Goal: Information Seeking & Learning: Learn about a topic

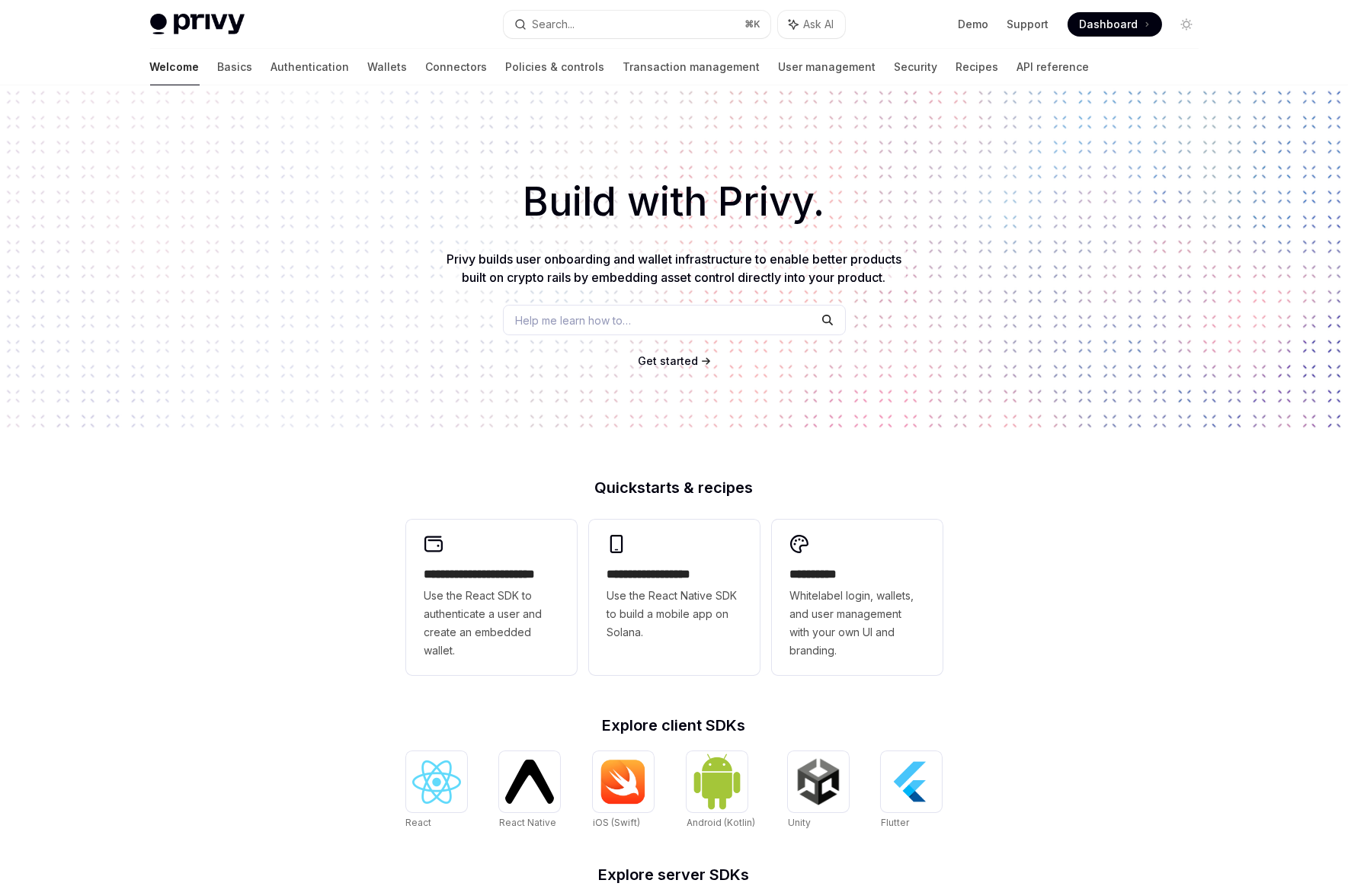
click at [1129, 24] on span "Dashboard" at bounding box center [1108, 24] width 58 height 15
click at [218, 69] on link "Basics" at bounding box center [236, 66] width 35 height 36
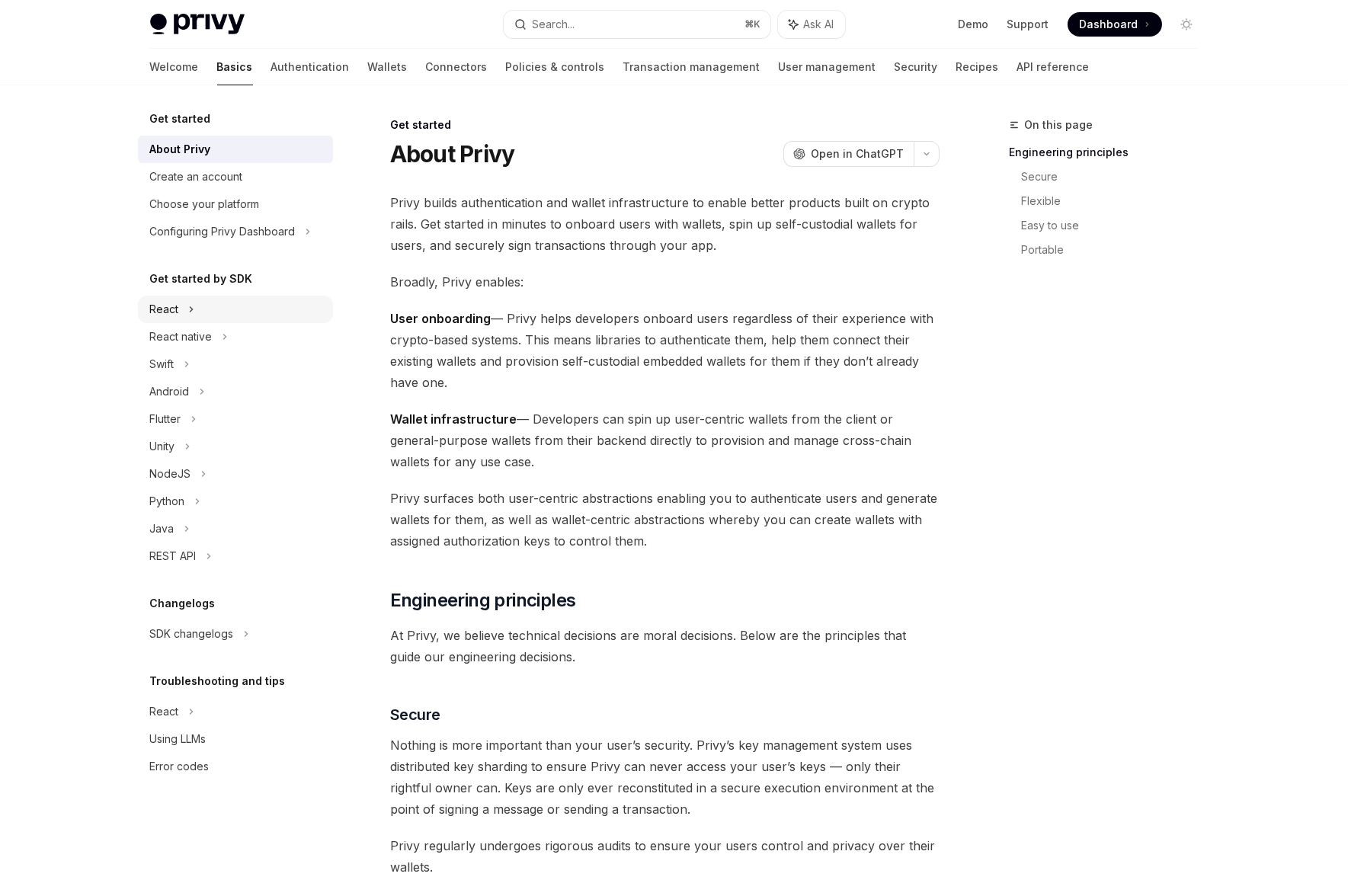
click at [163, 310] on div "React" at bounding box center [164, 309] width 29 height 19
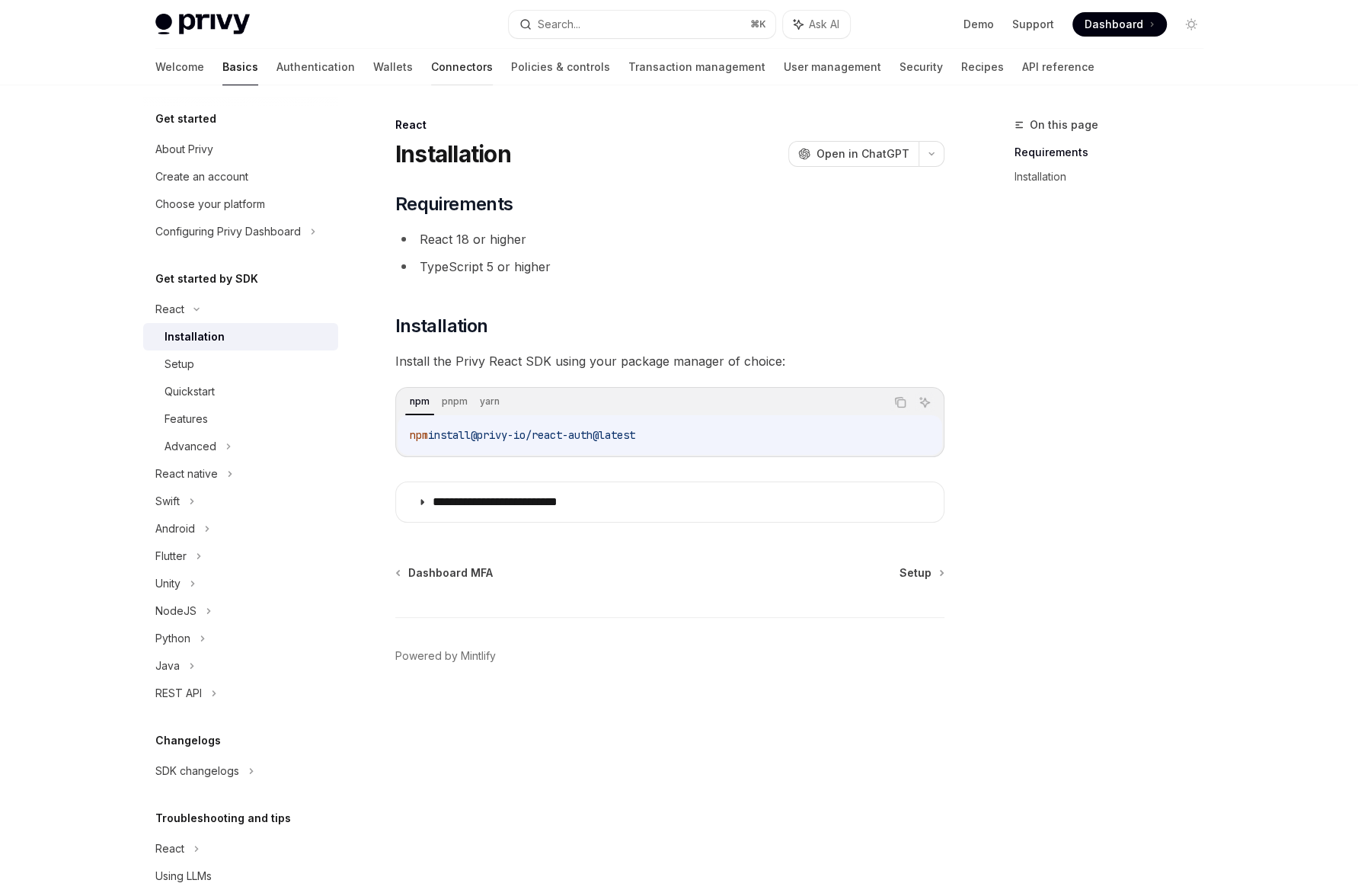
click at [431, 72] on link "Connectors" at bounding box center [462, 66] width 62 height 36
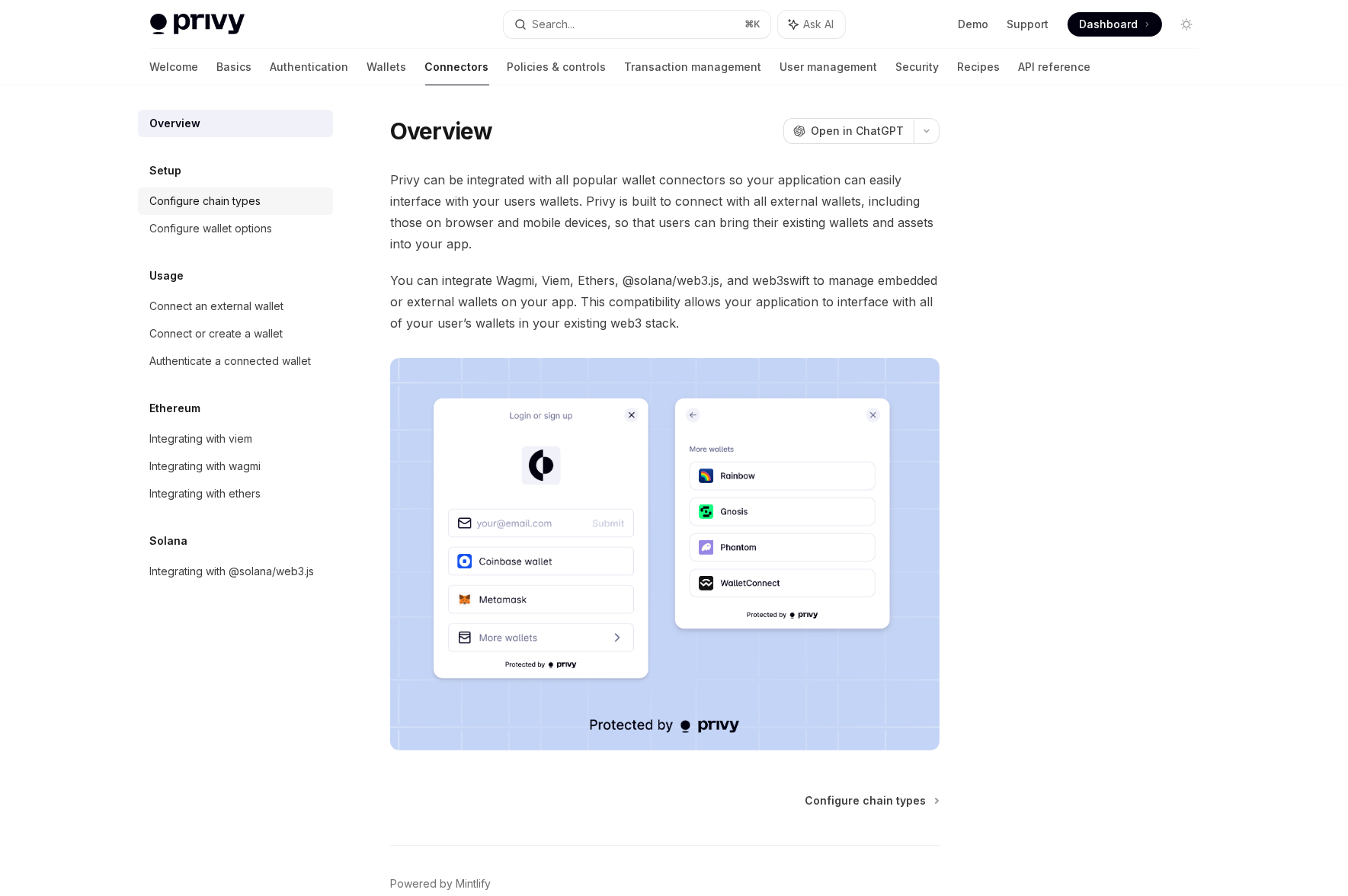
click at [186, 200] on div "Configure chain types" at bounding box center [205, 201] width 111 height 19
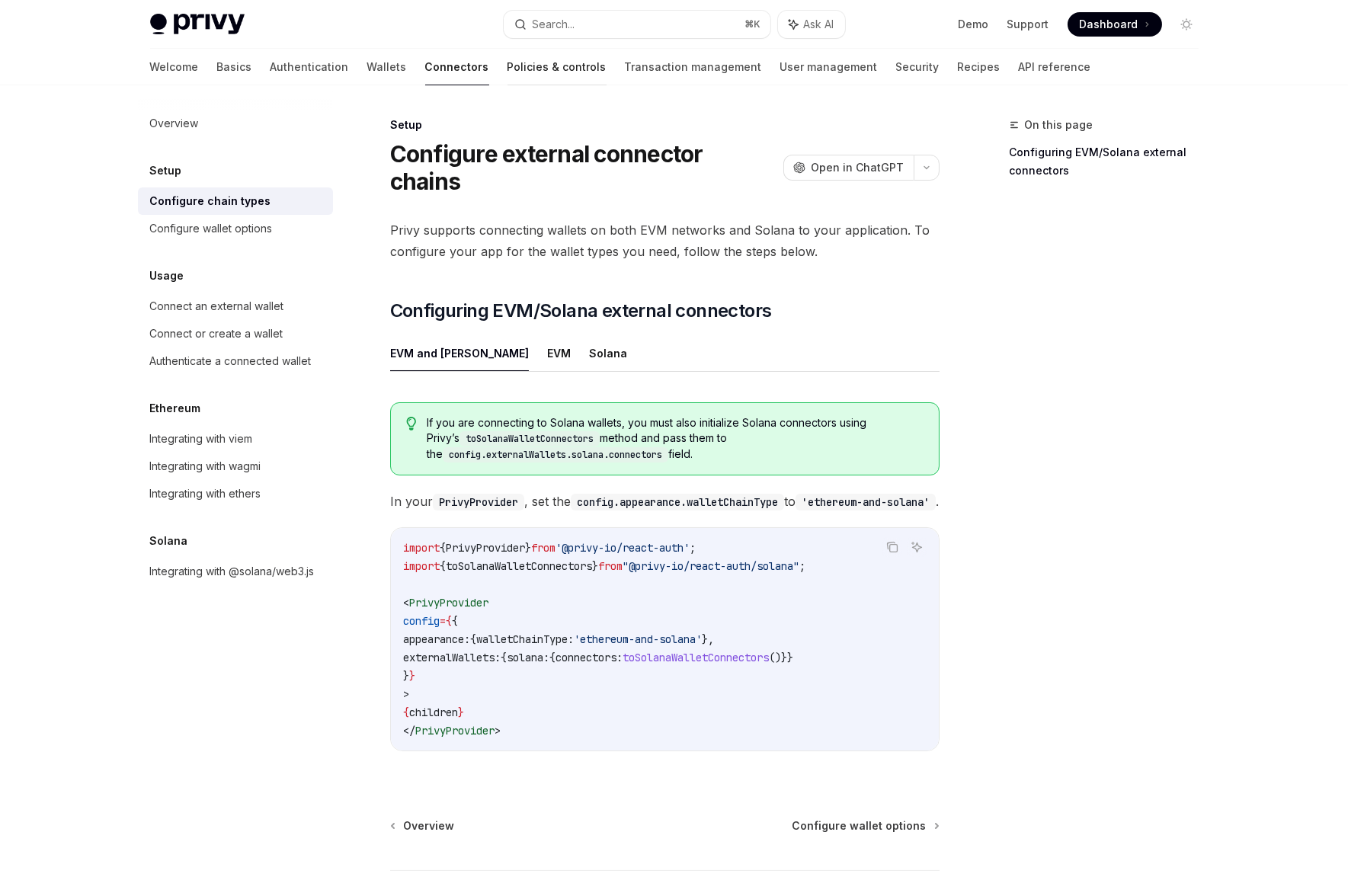
click at [508, 70] on link "Policies & controls" at bounding box center [557, 66] width 99 height 36
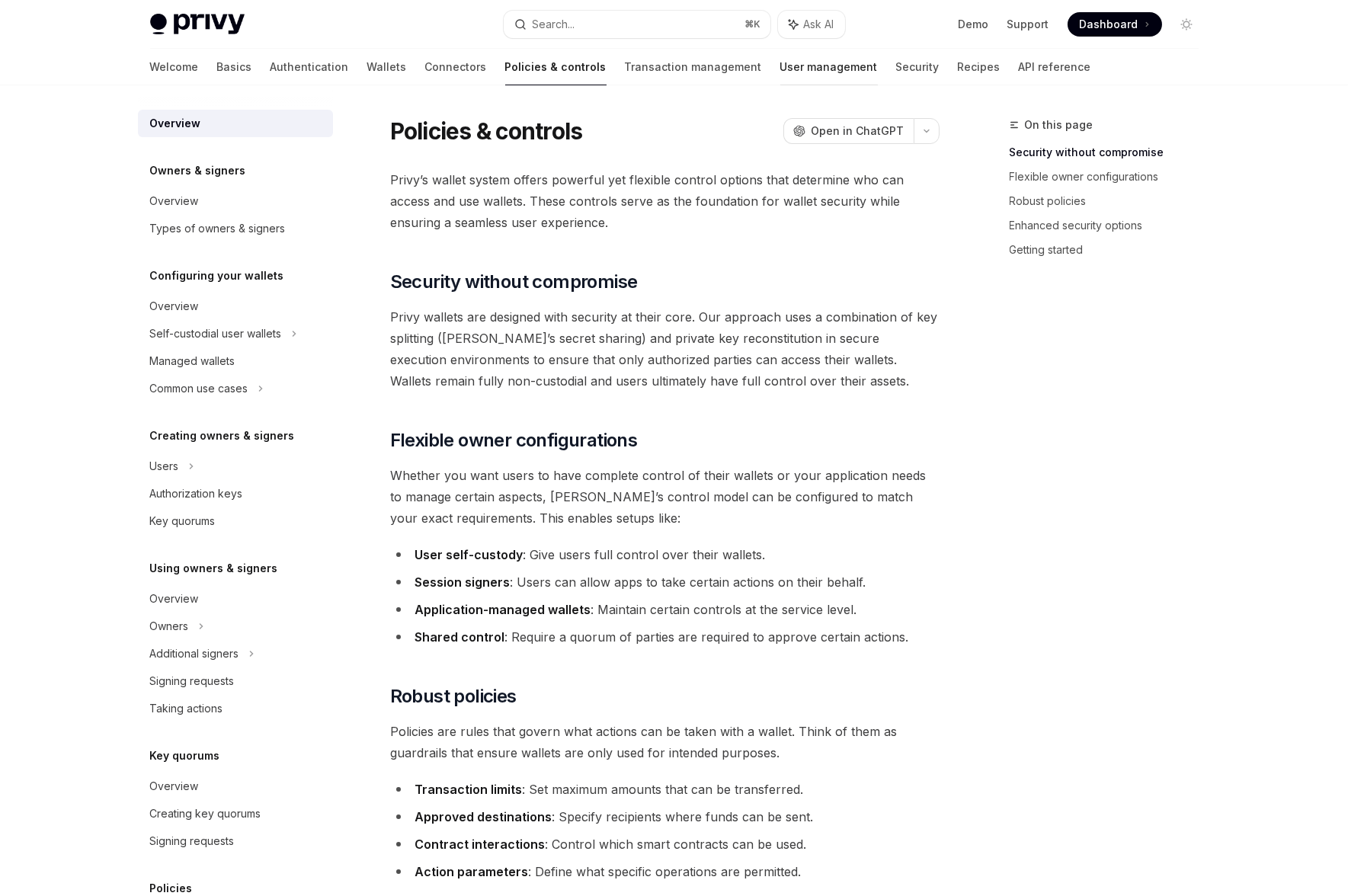
click at [780, 65] on link "User management" at bounding box center [828, 66] width 98 height 36
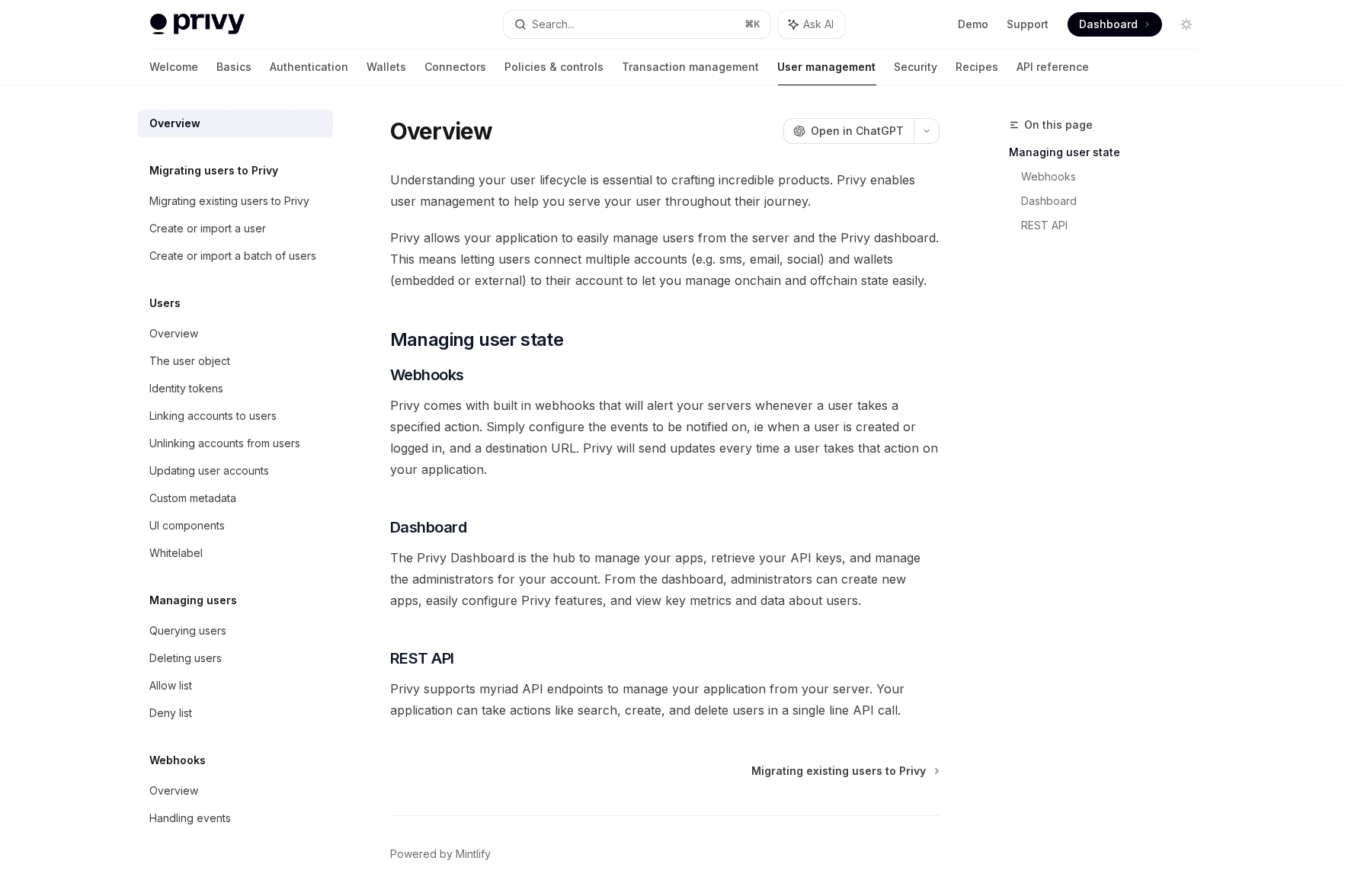
click at [470, 441] on span "Privy comes with built in webhooks that will alert your servers whenever a user…" at bounding box center [665, 437] width 549 height 86
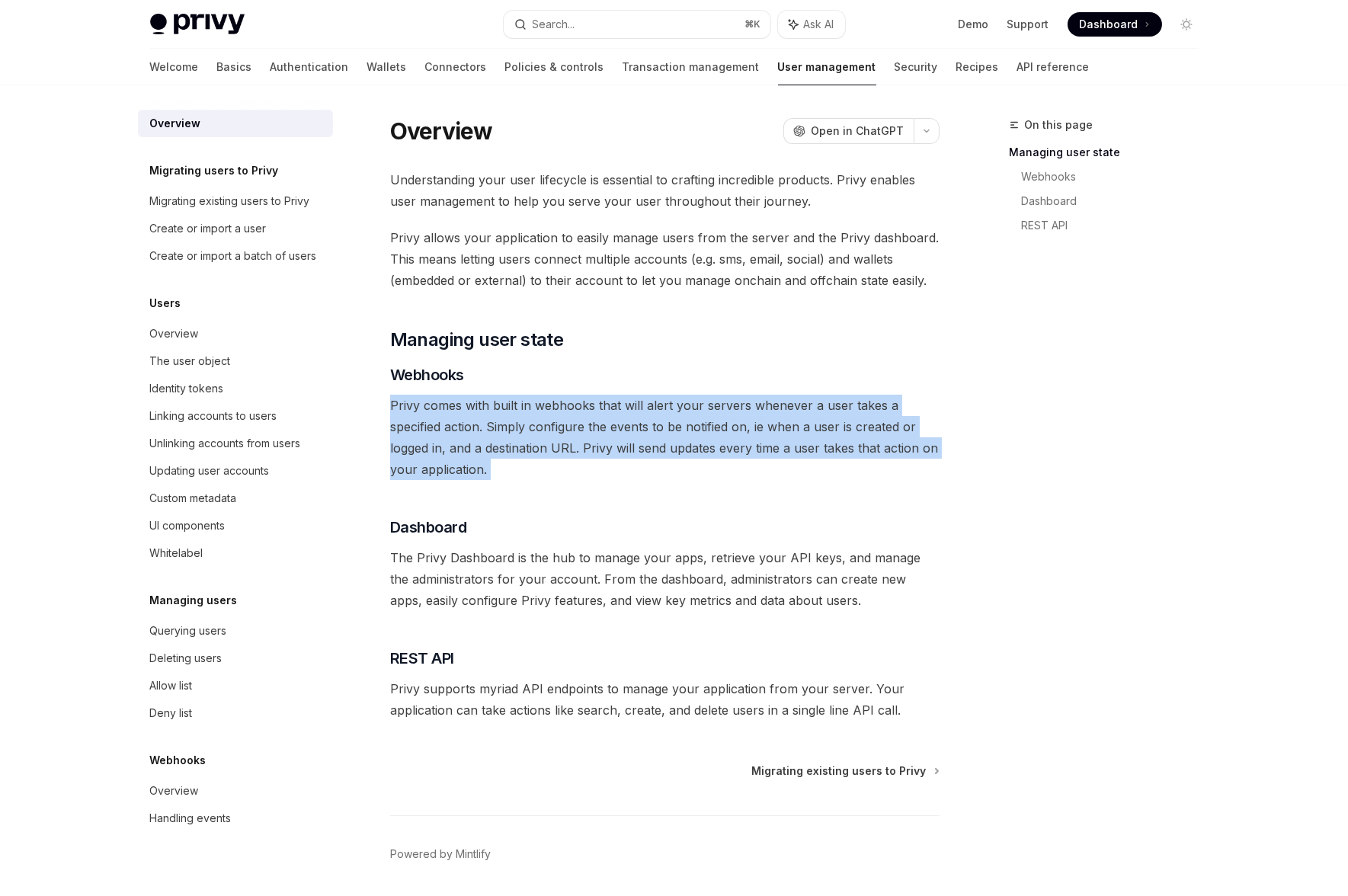
click at [470, 441] on span "Privy comes with built in webhooks that will alert your servers whenever a user…" at bounding box center [665, 437] width 549 height 86
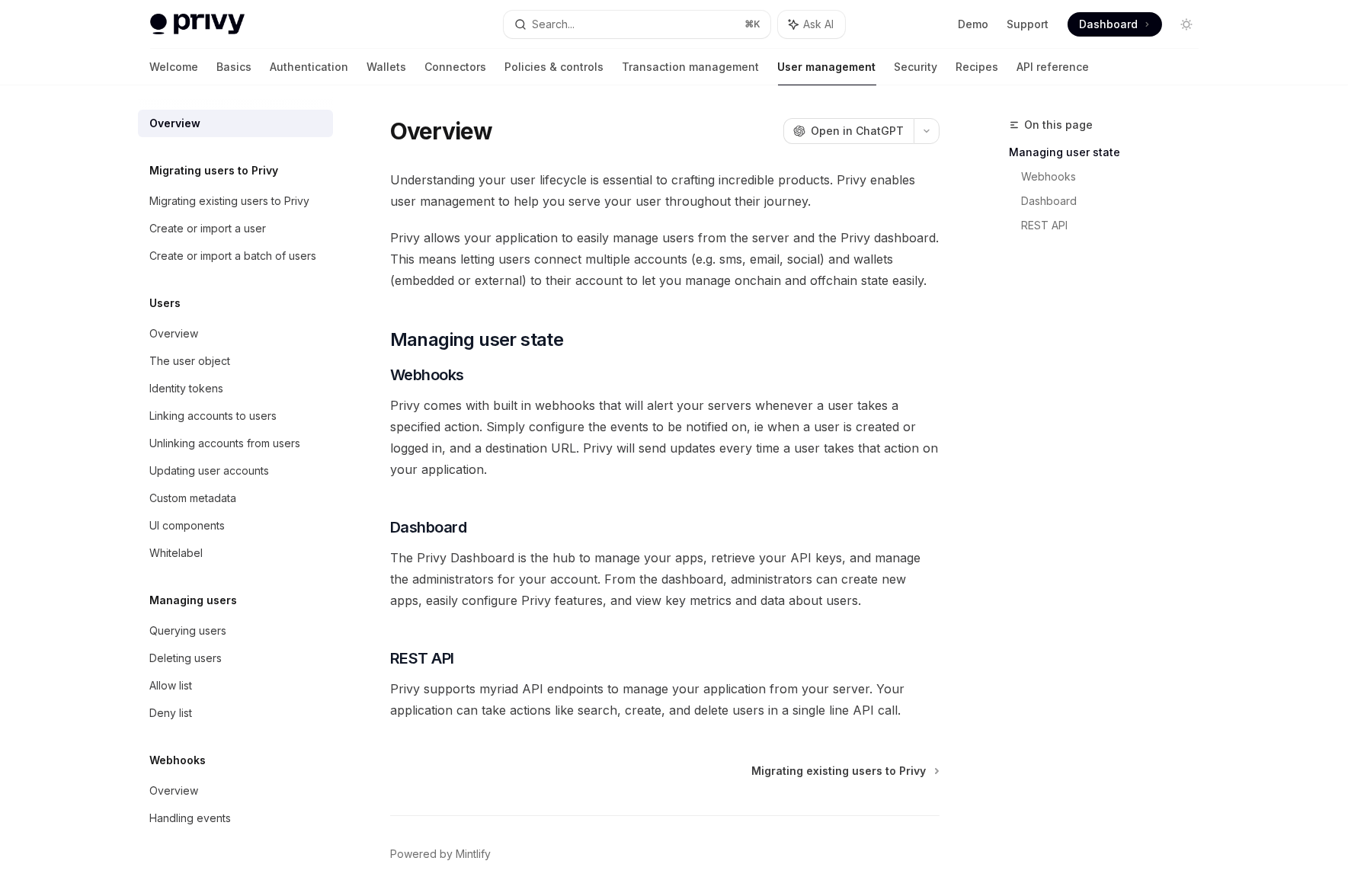
click at [551, 433] on span "Privy comes with built in webhooks that will alert your servers whenever a user…" at bounding box center [665, 437] width 549 height 86
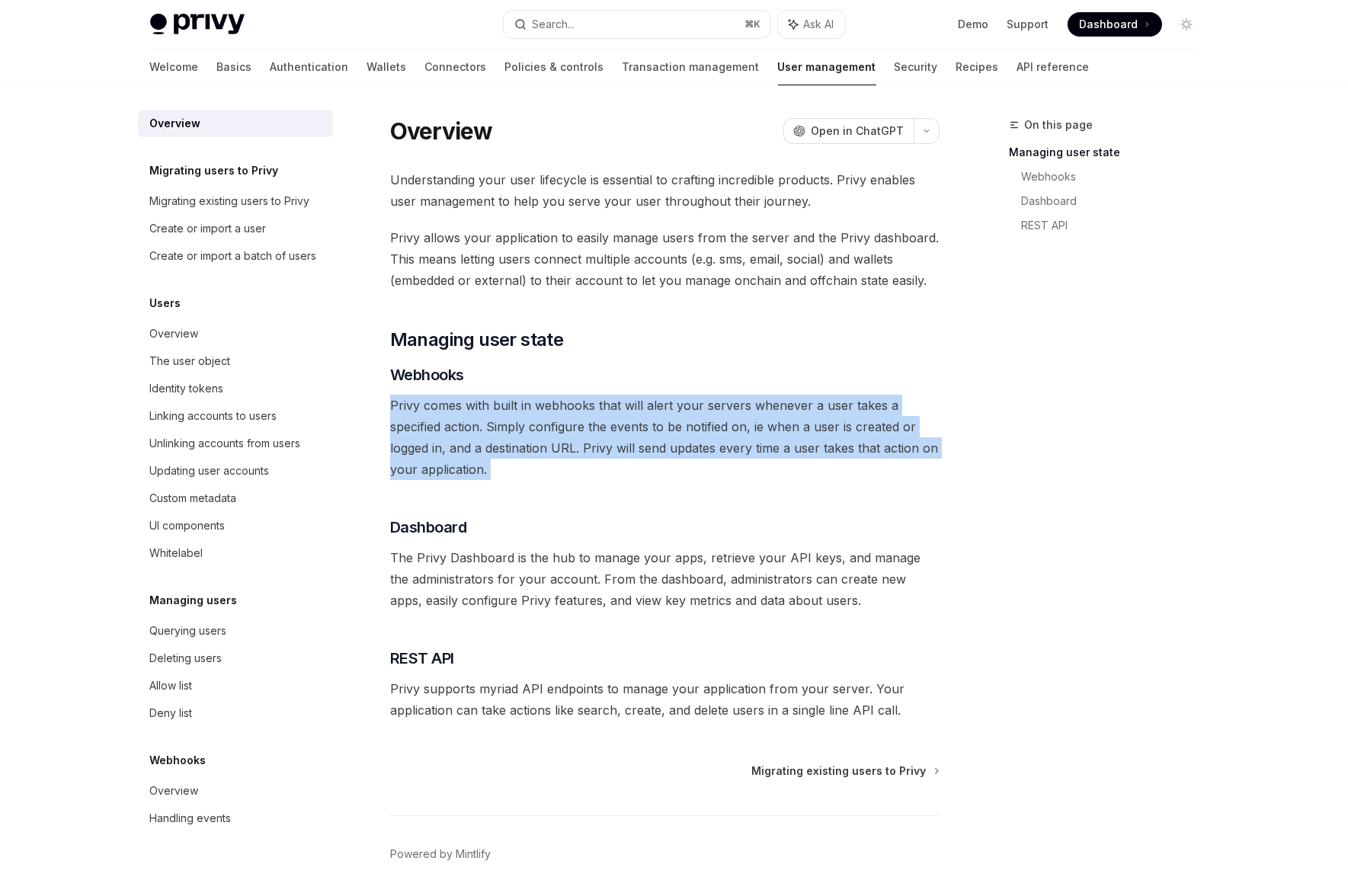
click at [551, 433] on span "Privy comes with built in webhooks that will alert your servers whenever a user…" at bounding box center [665, 437] width 549 height 86
click at [691, 444] on span "Privy comes with built in webhooks that will alert your servers whenever a user…" at bounding box center [665, 437] width 549 height 86
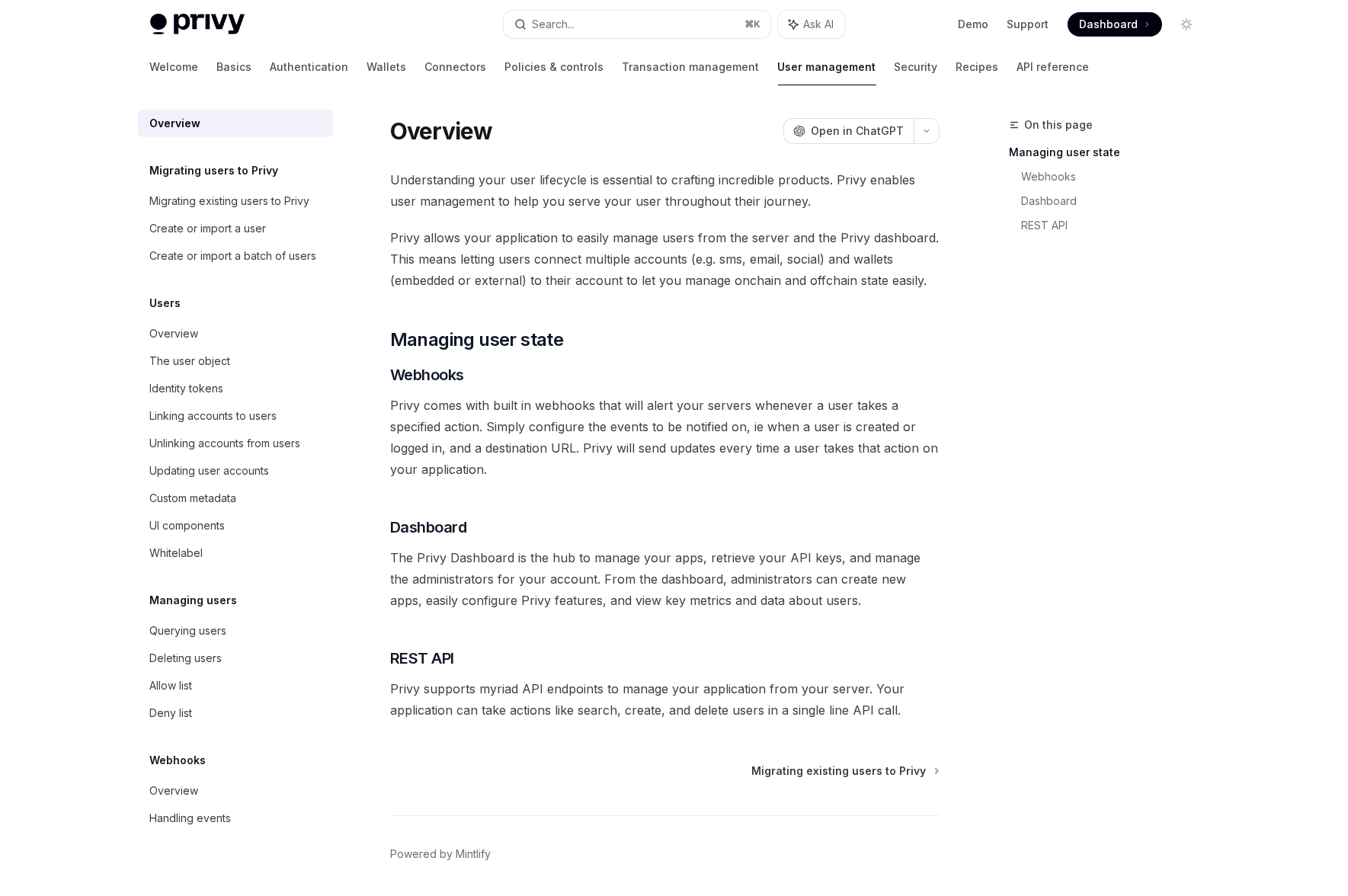
click at [628, 478] on span "Privy comes with built in webhooks that will alert your servers whenever a user…" at bounding box center [665, 437] width 549 height 86
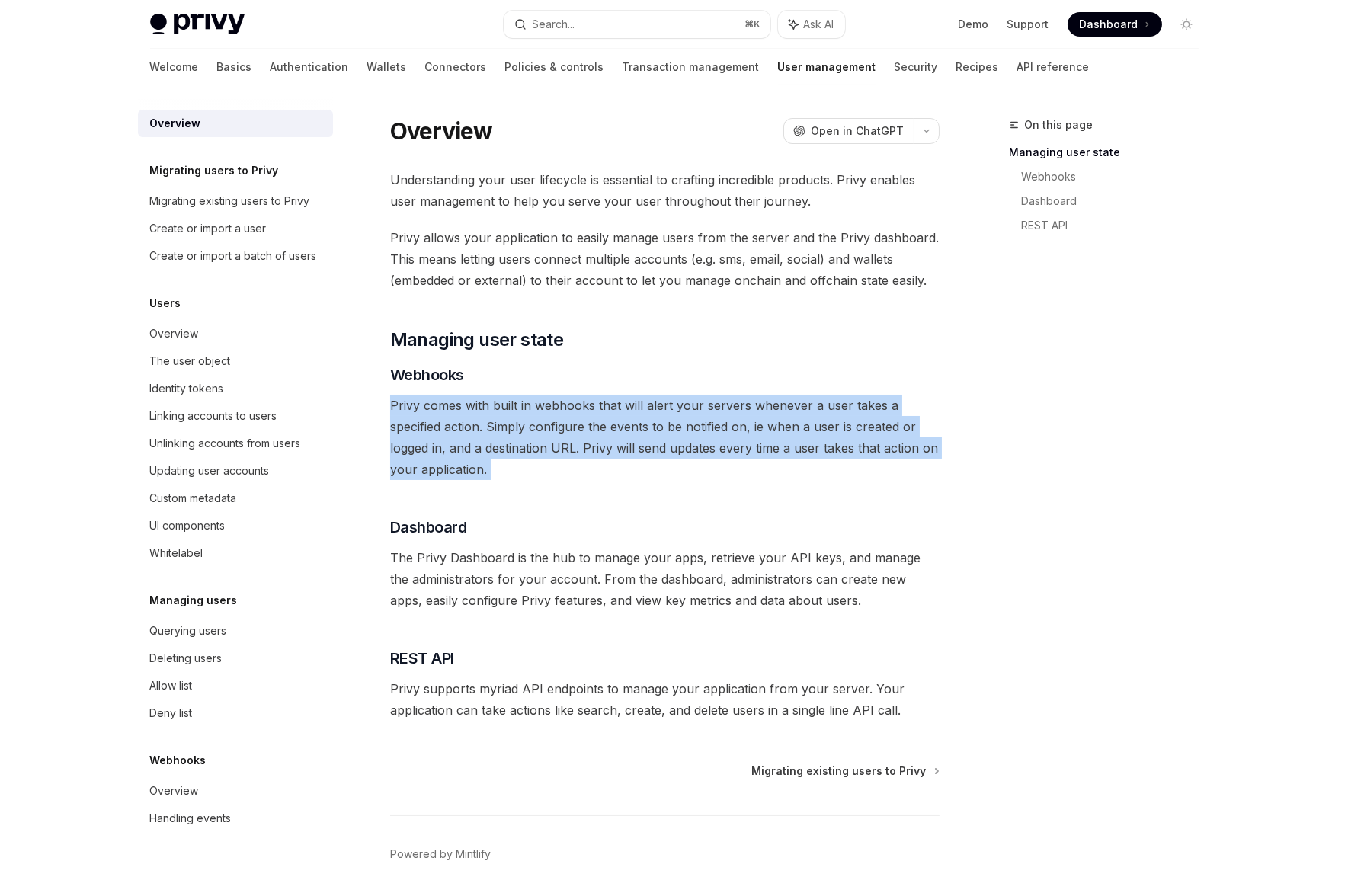
click at [628, 478] on span "Privy comes with built in webhooks that will alert your servers whenever a user…" at bounding box center [665, 437] width 549 height 86
click at [729, 473] on span "Privy comes with built in webhooks that will alert your servers whenever a user…" at bounding box center [665, 437] width 549 height 86
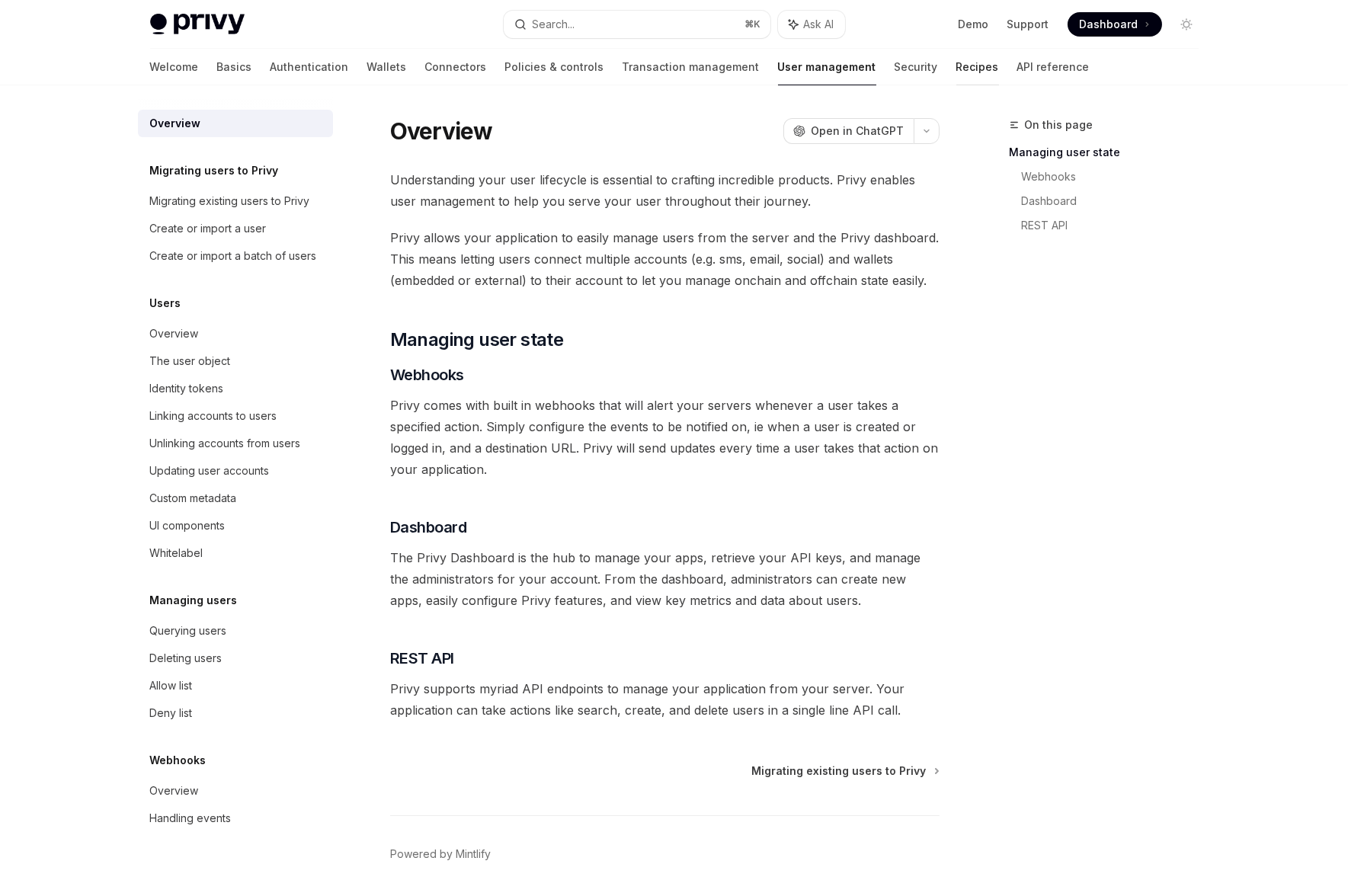
click at [957, 71] on link "Recipes" at bounding box center [977, 66] width 42 height 36
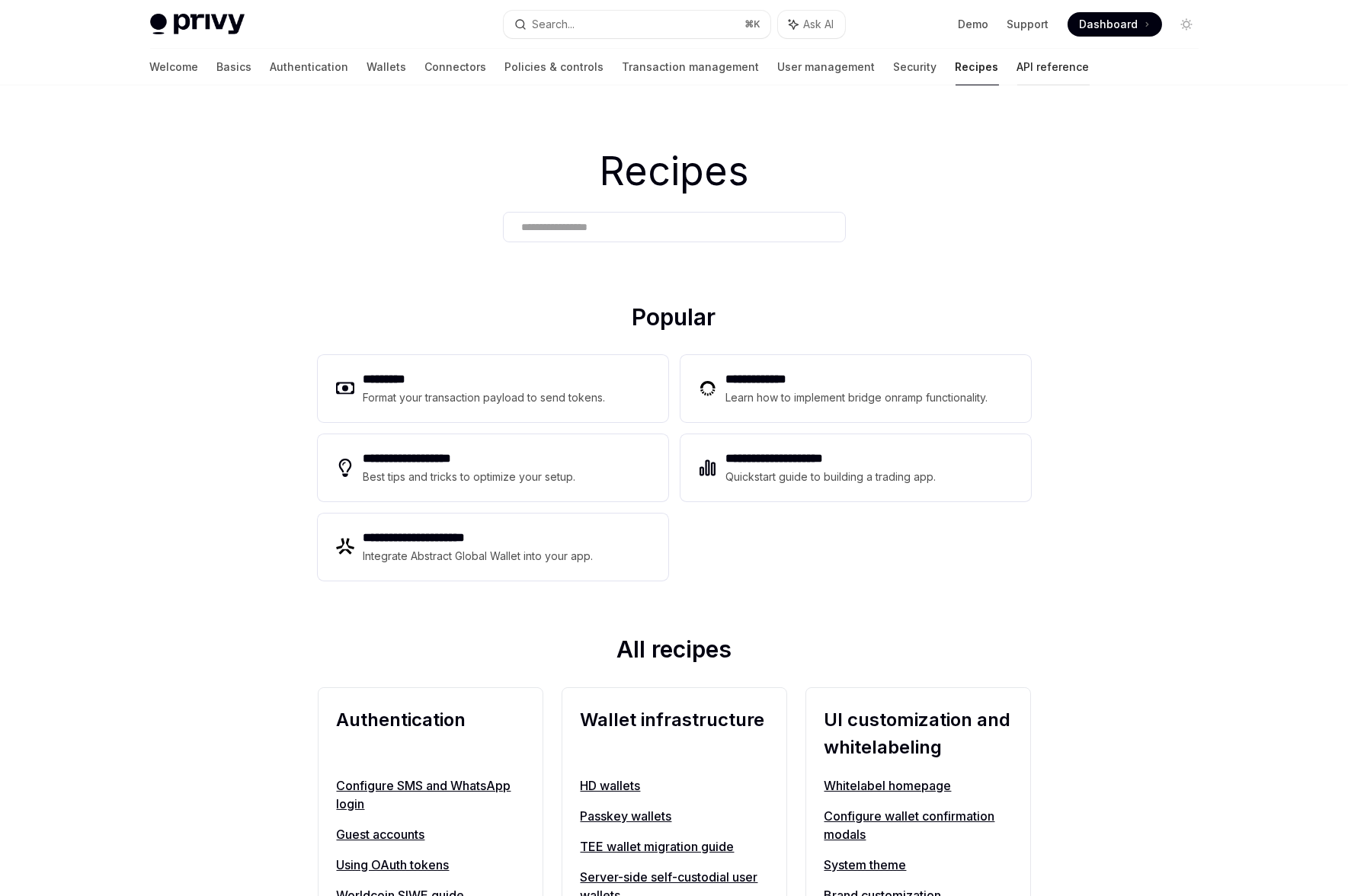
click at [1017, 64] on link "API reference" at bounding box center [1052, 66] width 72 height 36
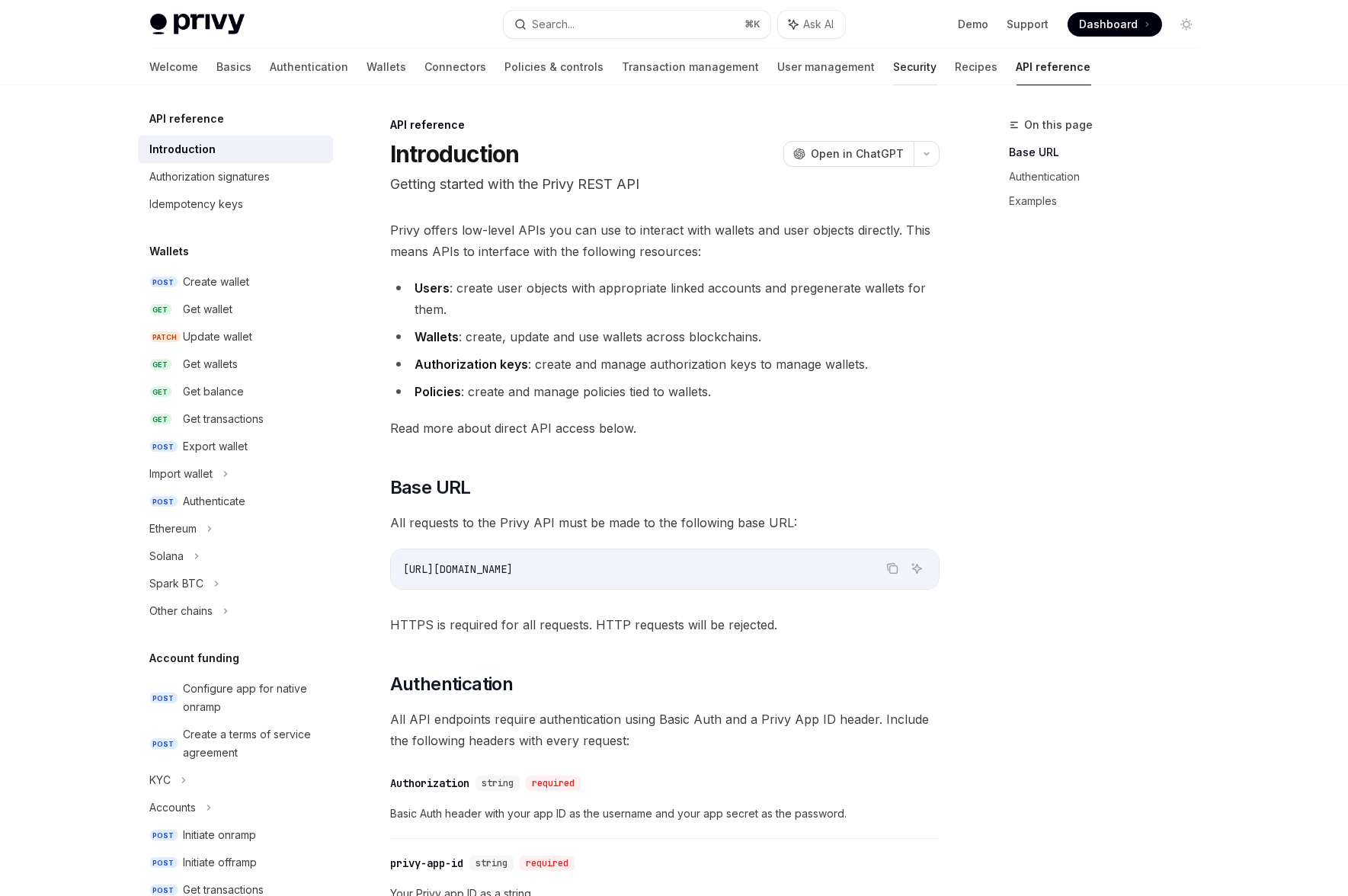
click at [893, 73] on link "Security" at bounding box center [915, 66] width 43 height 36
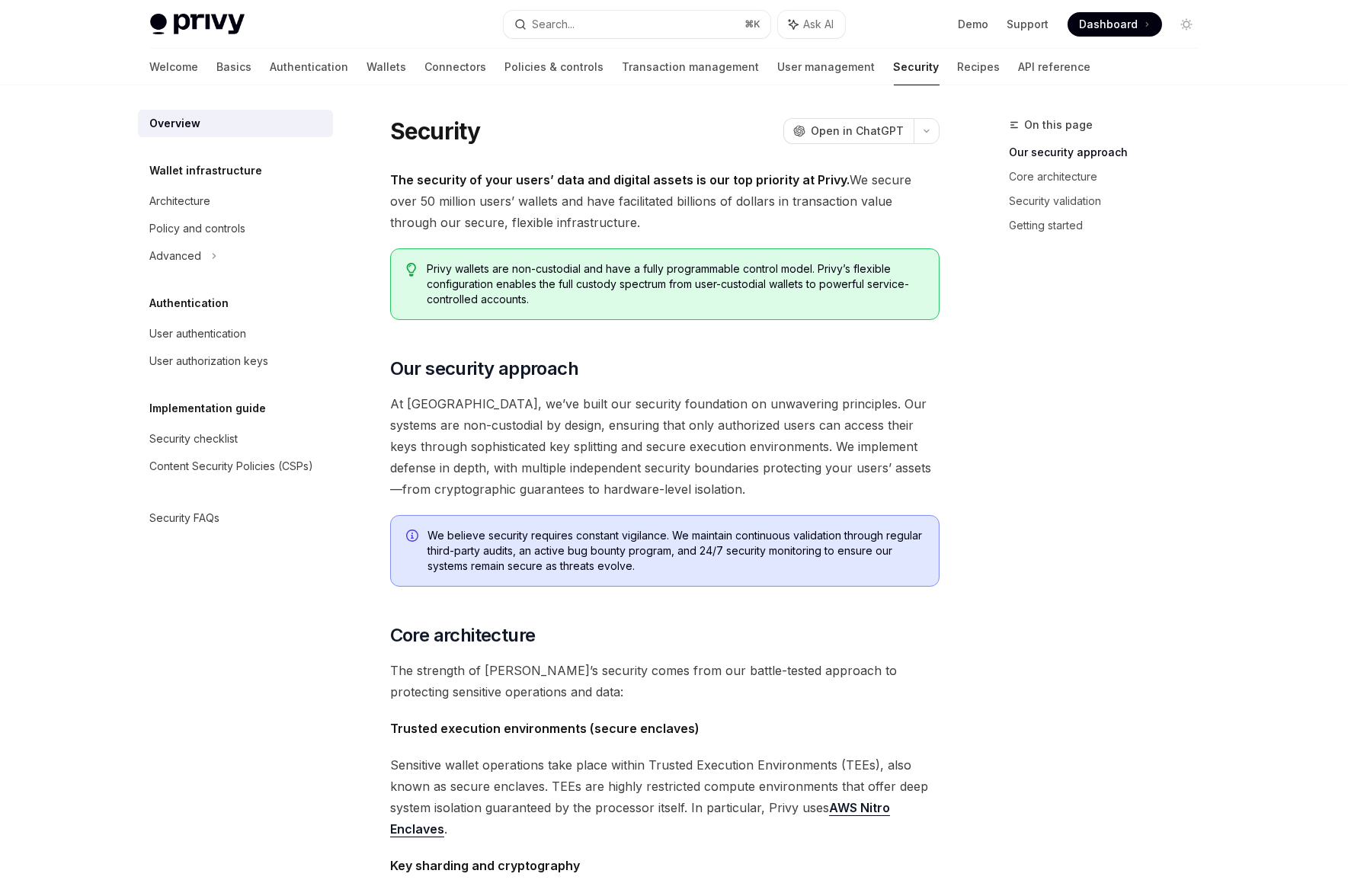
click at [958, 77] on link "Recipes" at bounding box center [978, 66] width 42 height 36
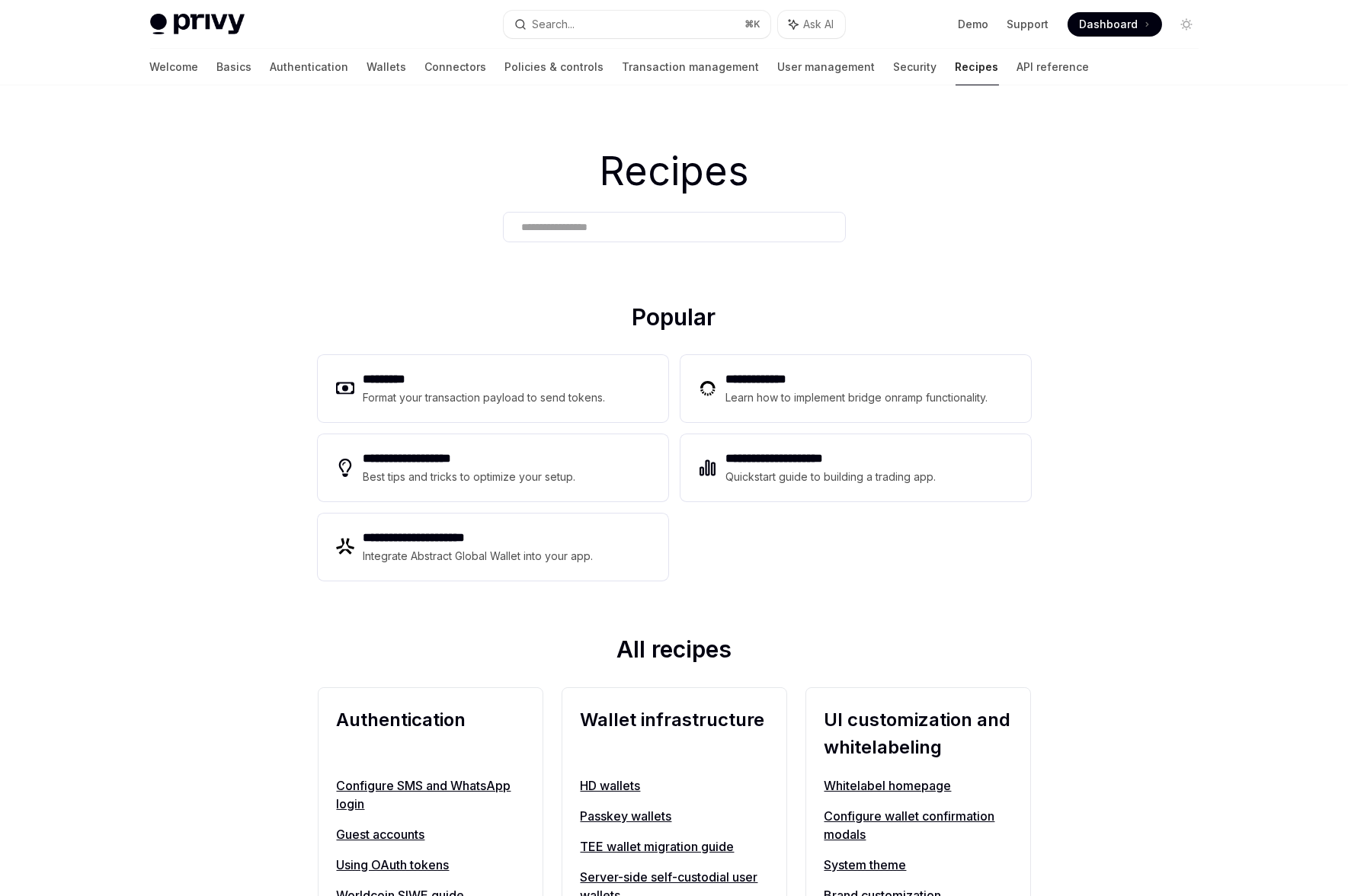
click at [333, 294] on div "Recipes" at bounding box center [674, 194] width 1348 height 218
click at [835, 386] on h2 "**********" at bounding box center [859, 379] width 266 height 19
type textarea "*"
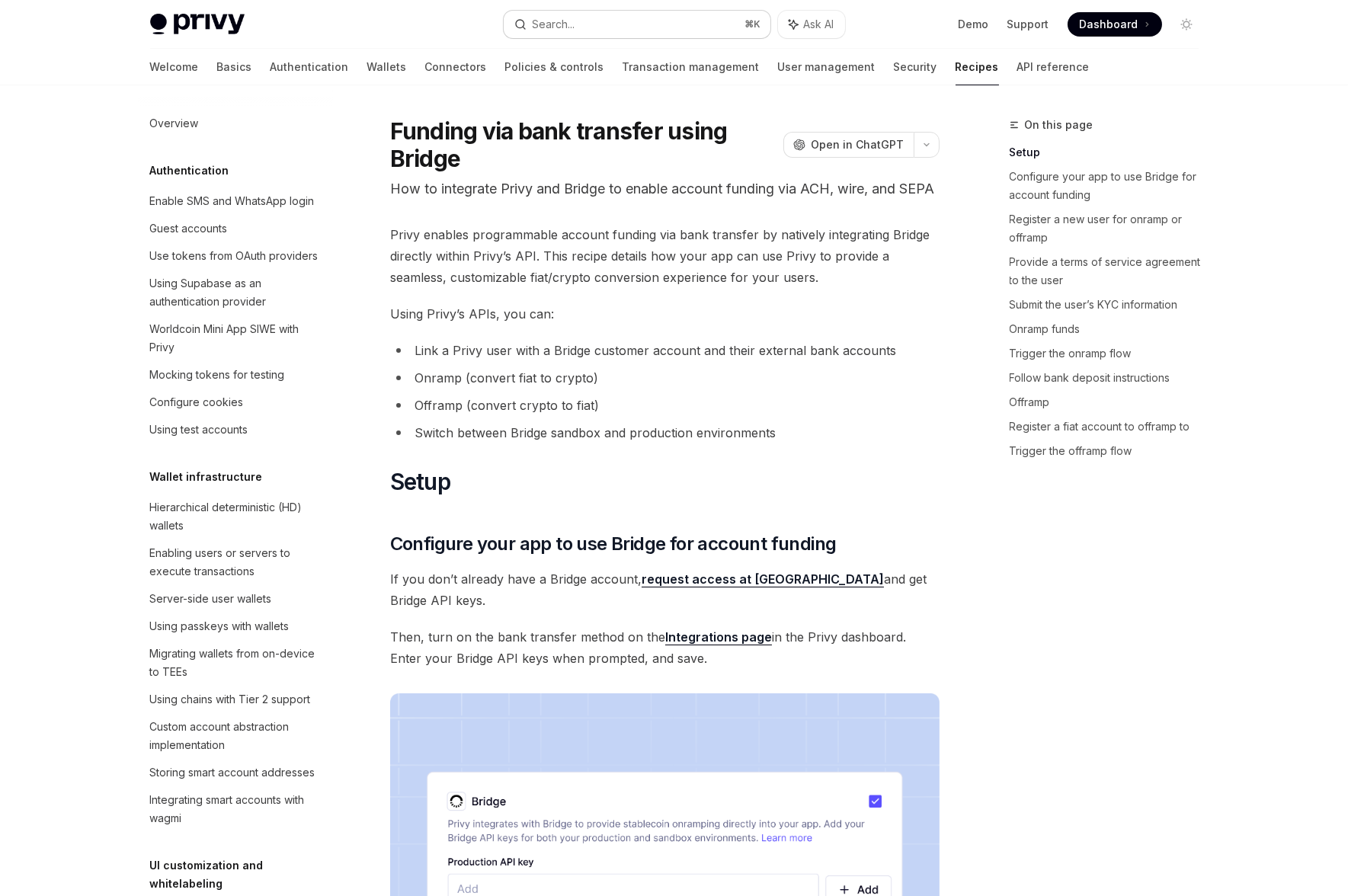
click at [624, 35] on button "Search... ⌘ K" at bounding box center [637, 25] width 266 height 28
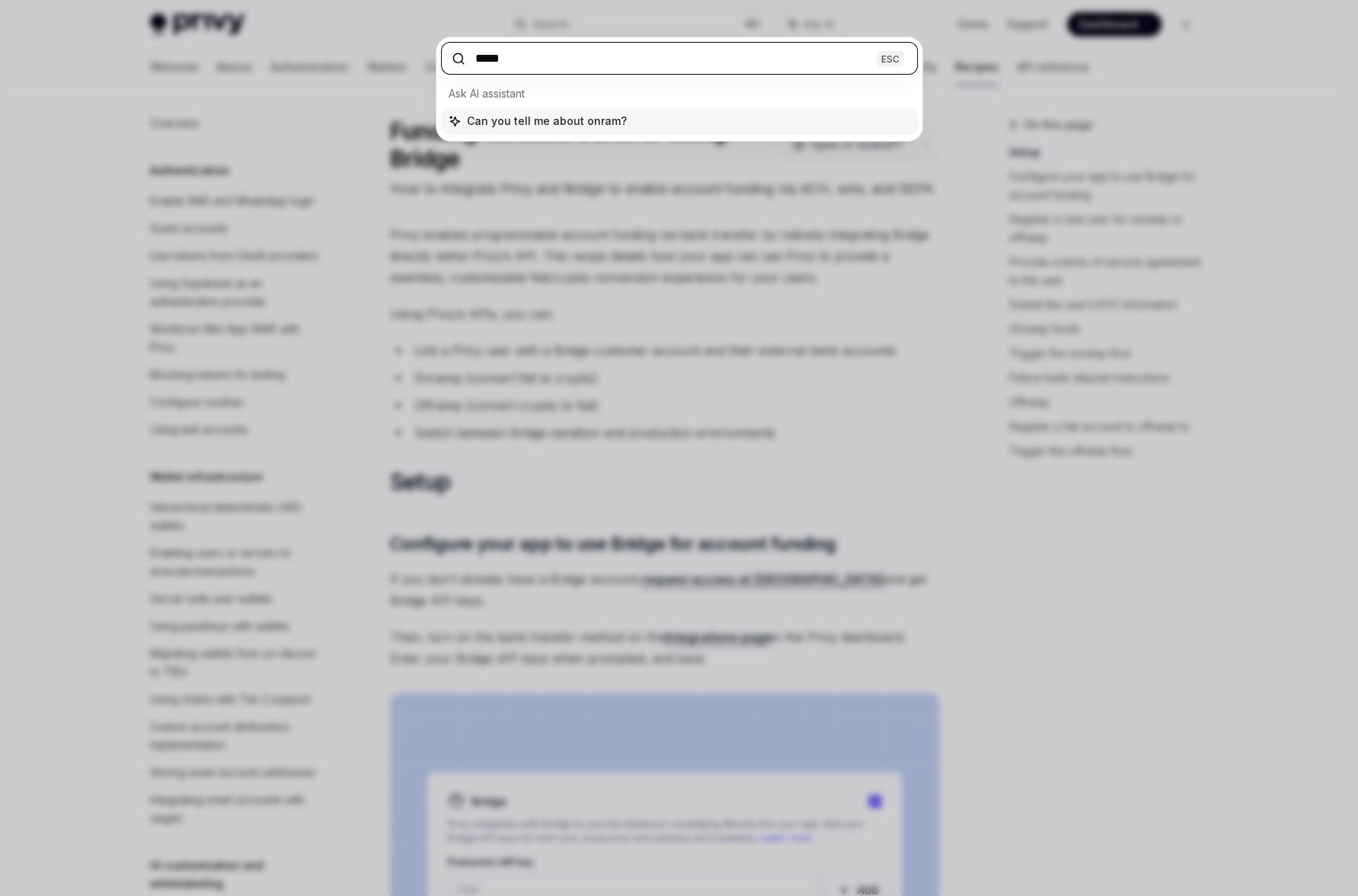
type input "******"
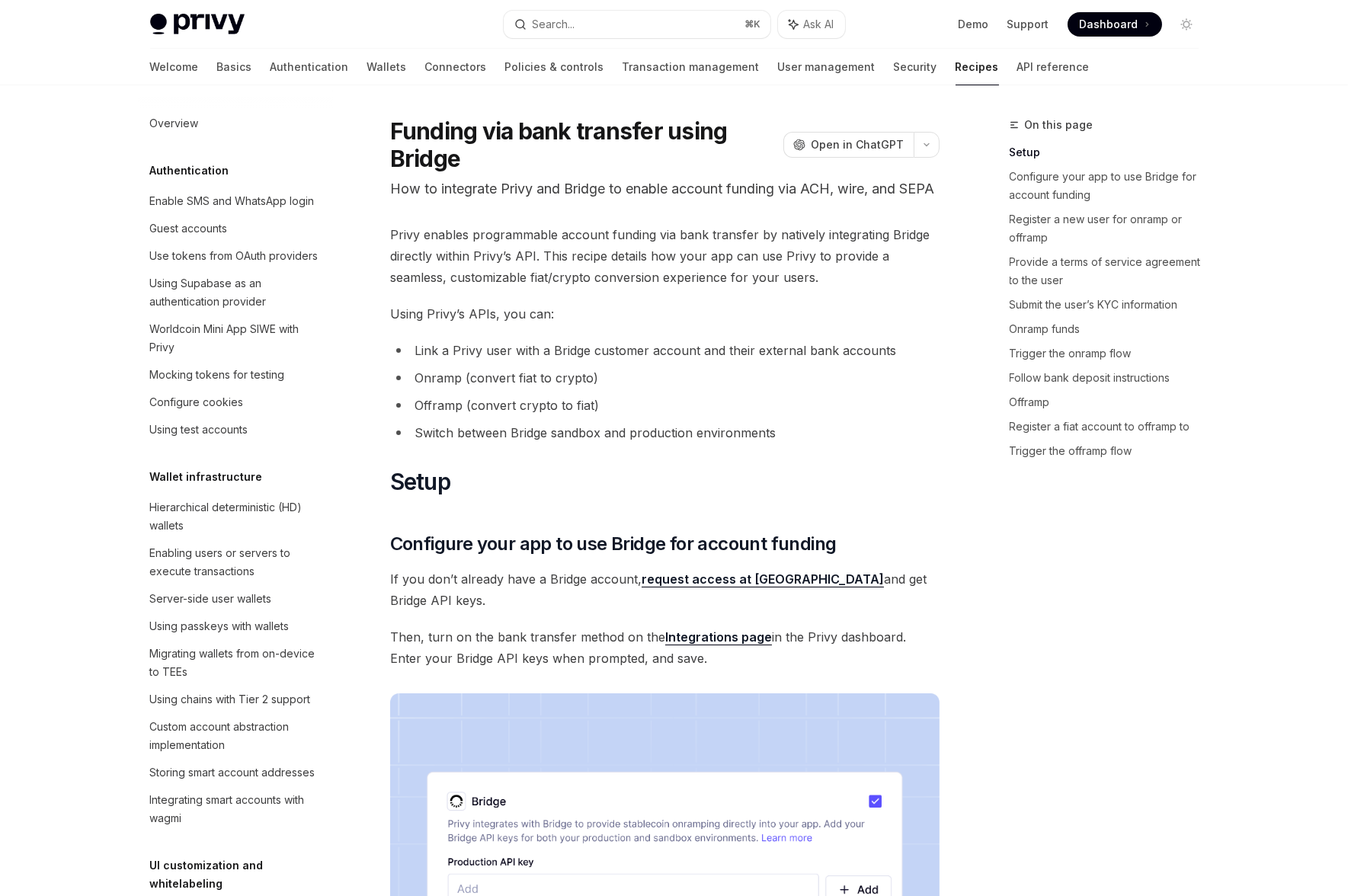
type textarea "*"
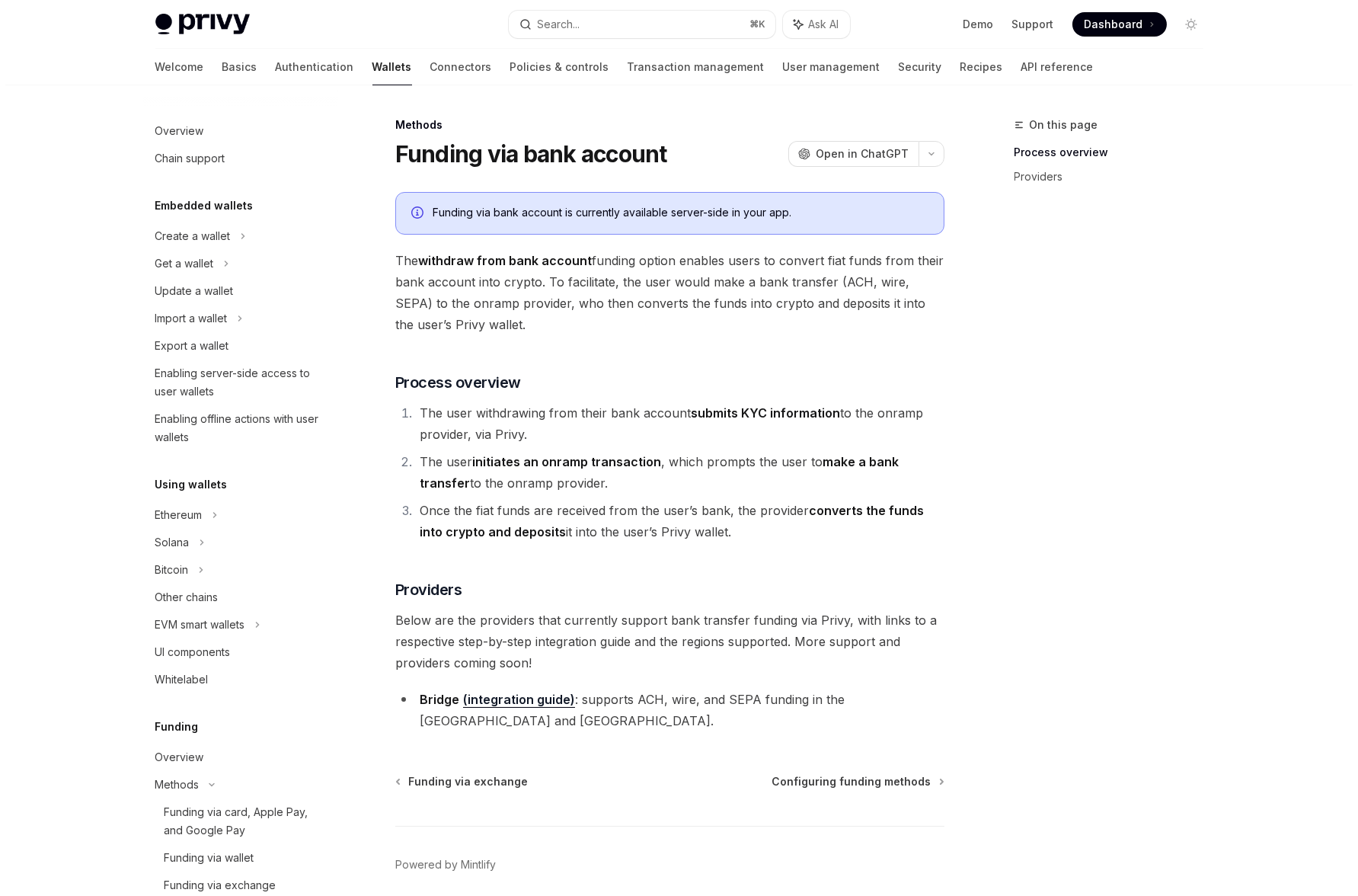
scroll to position [421, 0]
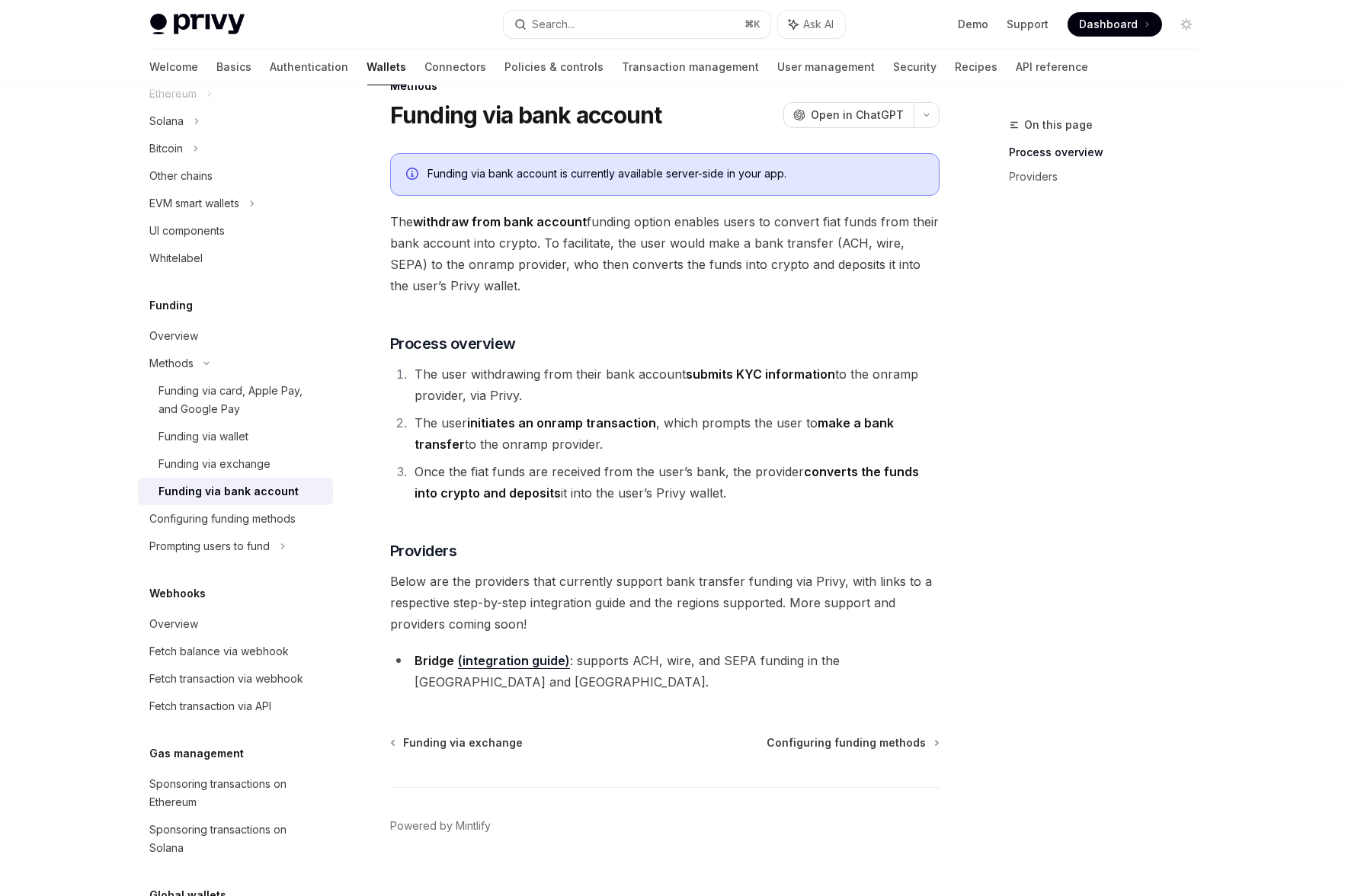
drag, startPoint x: 655, startPoint y: 287, endPoint x: 397, endPoint y: 112, distance: 311.8
click at [399, 114] on div "Methods Funding via bank account OpenAI Open in ChatGPT OpenAI Open in ChatGPT …" at bounding box center [522, 498] width 841 height 842
drag, startPoint x: 390, startPoint y: 112, endPoint x: 592, endPoint y: 293, distance: 271.2
click at [592, 293] on div "Methods Funding via bank account OpenAI Open in ChatGPT OpenAI Open in ChatGPT …" at bounding box center [522, 498] width 841 height 842
click at [595, 292] on span "The withdraw from bank account funding option enables users to convert fiat fun…" at bounding box center [665, 253] width 549 height 86
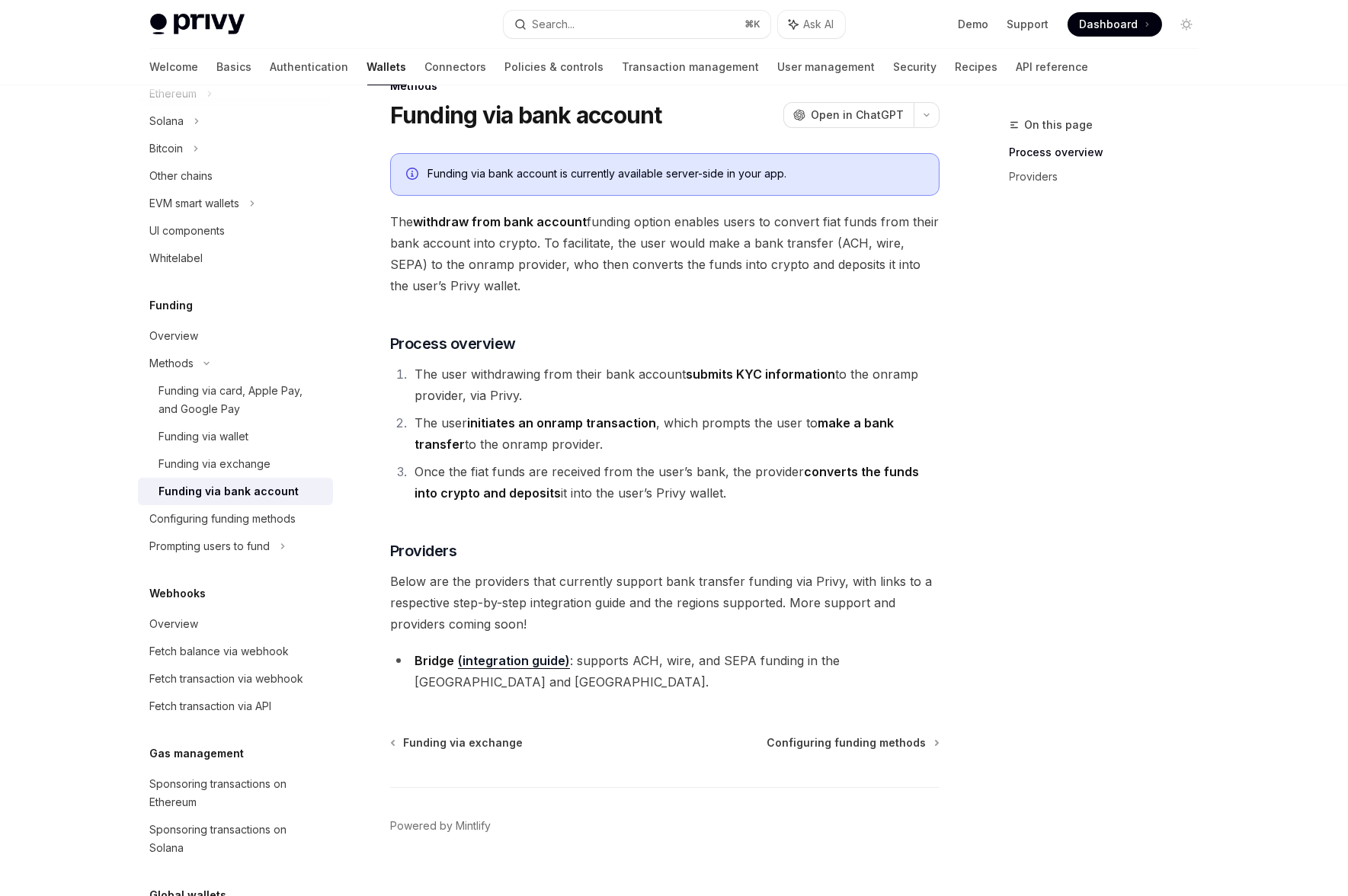
drag, startPoint x: 621, startPoint y: 292, endPoint x: 364, endPoint y: 111, distance: 314.3
click at [364, 111] on div "Methods Funding via bank account OpenAI Open in ChatGPT OpenAI Open in ChatGPT …" at bounding box center [522, 498] width 841 height 842
drag, startPoint x: 378, startPoint y: 107, endPoint x: 587, endPoint y: 291, distance: 278.5
click at [587, 291] on div "Methods Funding via bank account OpenAI Open in ChatGPT OpenAI Open in ChatGPT …" at bounding box center [522, 498] width 841 height 842
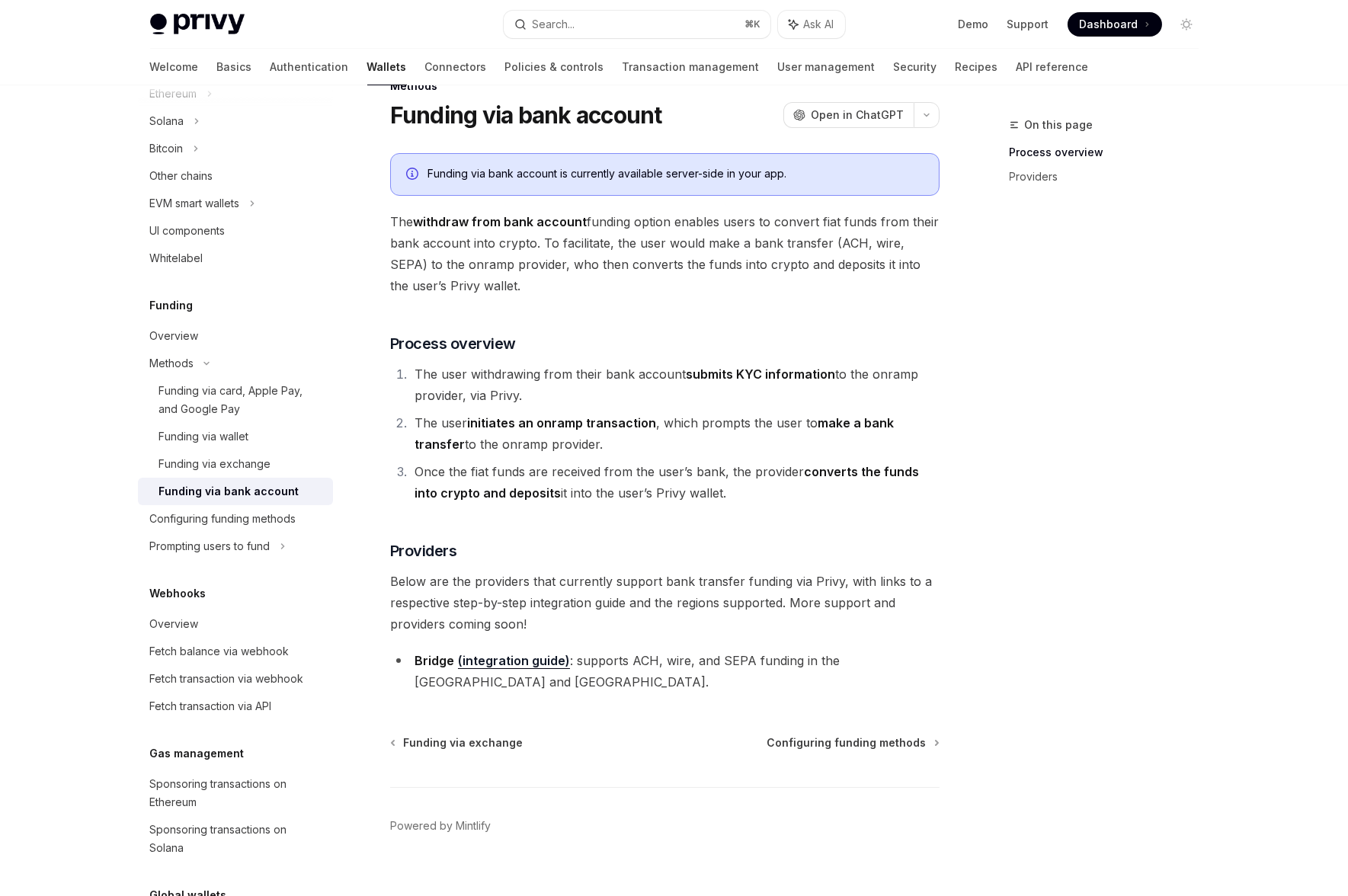
drag, startPoint x: 587, startPoint y: 291, endPoint x: 654, endPoint y: 295, distance: 67.1
click at [588, 291] on span "The withdraw from bank account funding option enables users to convert fiat fun…" at bounding box center [665, 253] width 549 height 86
drag, startPoint x: 654, startPoint y: 295, endPoint x: 382, endPoint y: 103, distance: 332.9
click at [382, 103] on div "Methods Funding via bank account OpenAI Open in ChatGPT OpenAI Open in ChatGPT …" at bounding box center [522, 498] width 841 height 842
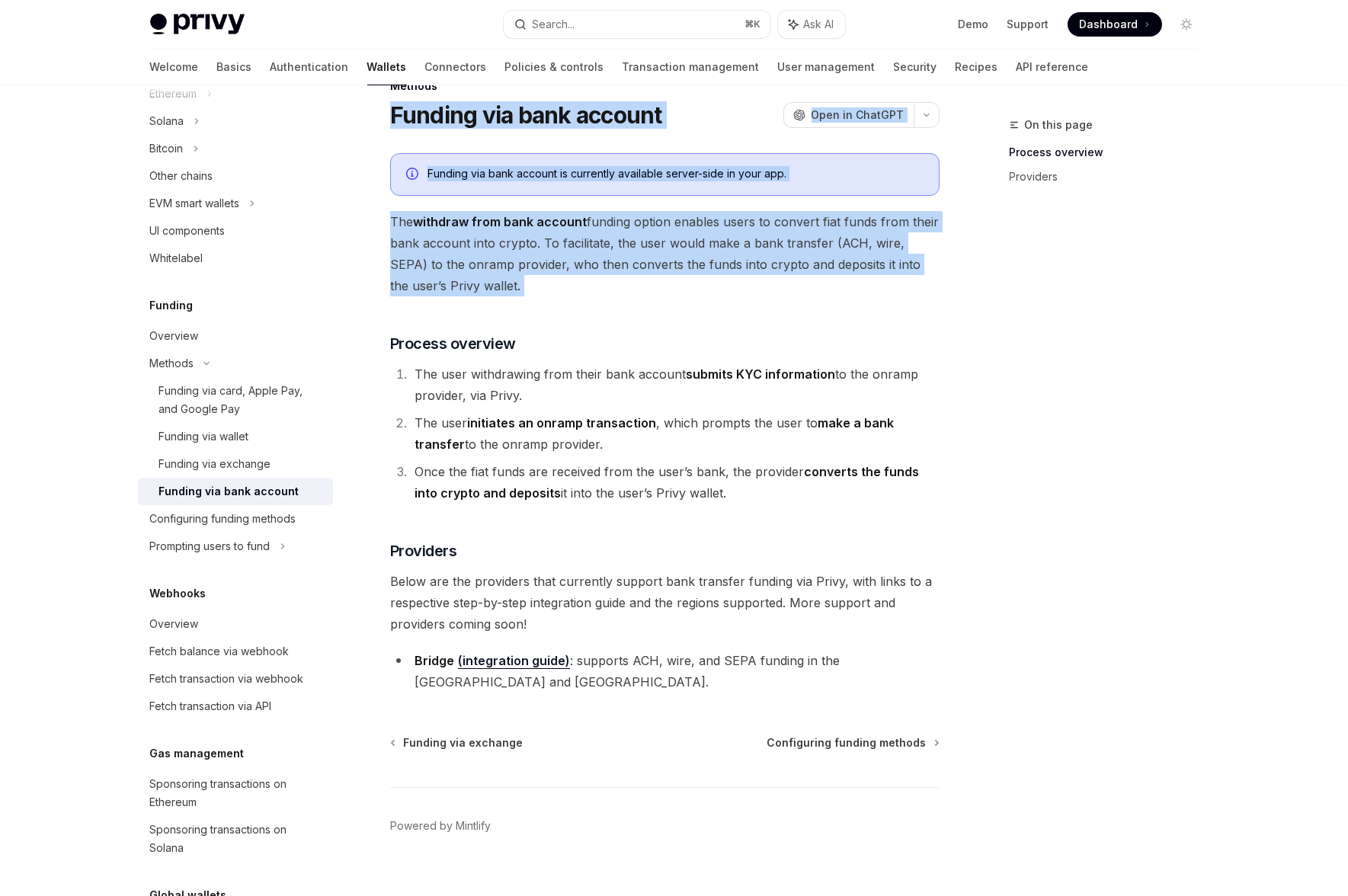
drag, startPoint x: 483, startPoint y: 208, endPoint x: 593, endPoint y: 311, distance: 150.7
click at [593, 311] on div "Methods Funding via bank account OpenAI Open in ChatGPT OpenAI Open in ChatGPT …" at bounding box center [522, 498] width 841 height 842
drag, startPoint x: 595, startPoint y: 311, endPoint x: 655, endPoint y: 323, distance: 61.2
click at [595, 312] on div "Funding via bank account is currently available server-side in your app. The wi…" at bounding box center [665, 422] width 549 height 539
drag, startPoint x: 646, startPoint y: 310, endPoint x: 374, endPoint y: 119, distance: 332.4
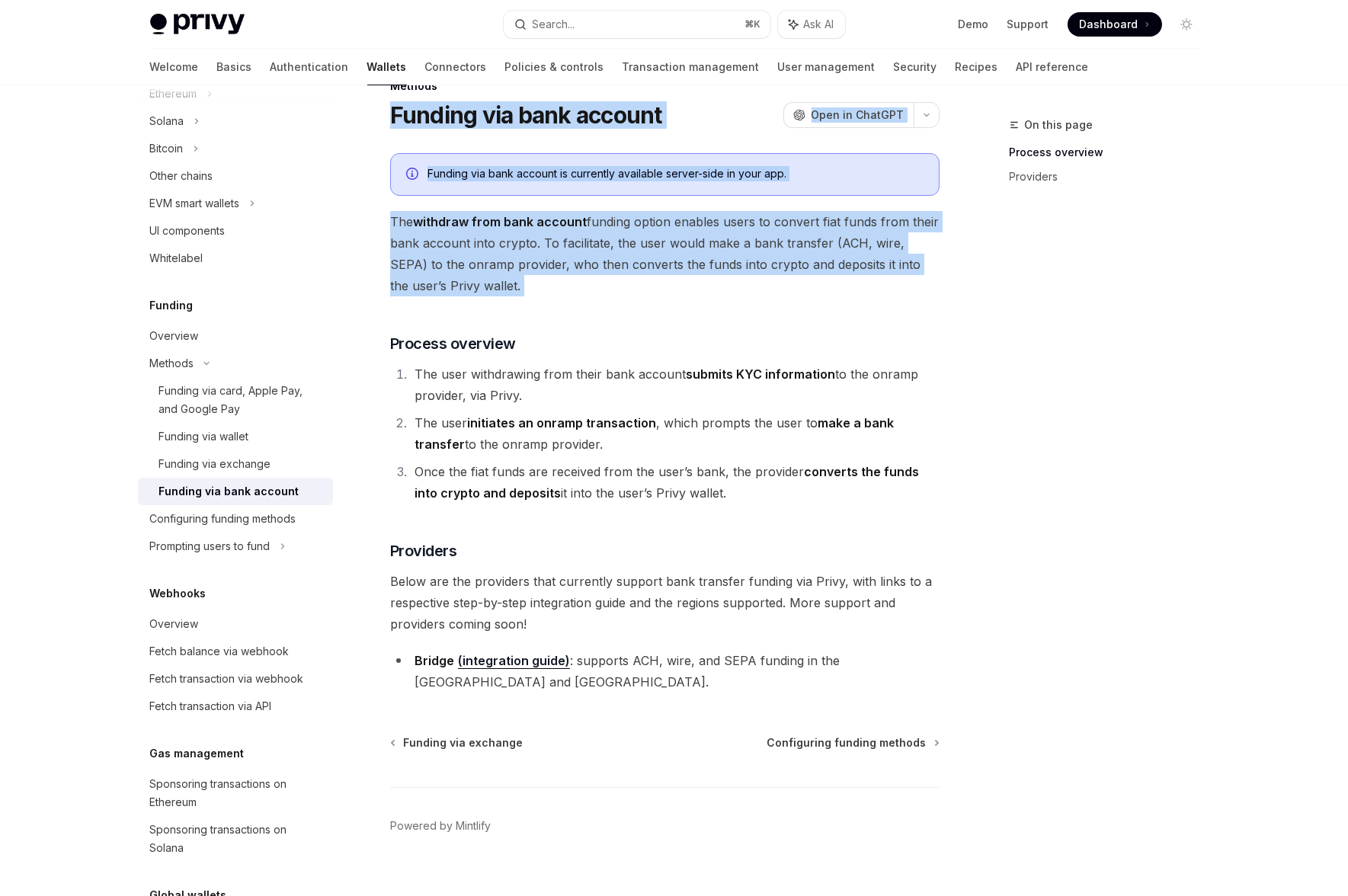
click at [373, 125] on div "Methods Funding via bank account OpenAI Open in ChatGPT OpenAI Open in ChatGPT …" at bounding box center [522, 498] width 841 height 842
click at [376, 115] on div "Methods Funding via bank account OpenAI Open in ChatGPT OpenAI Open in ChatGPT …" at bounding box center [522, 498] width 841 height 842
drag, startPoint x: 380, startPoint y: 112, endPoint x: 598, endPoint y: 311, distance: 295.2
click at [598, 311] on div "Methods Funding via bank account OpenAI Open in ChatGPT OpenAI Open in ChatGPT …" at bounding box center [522, 498] width 841 height 842
click at [608, 313] on div "Funding via bank account is currently available server-side in your app. The wi…" at bounding box center [665, 422] width 549 height 539
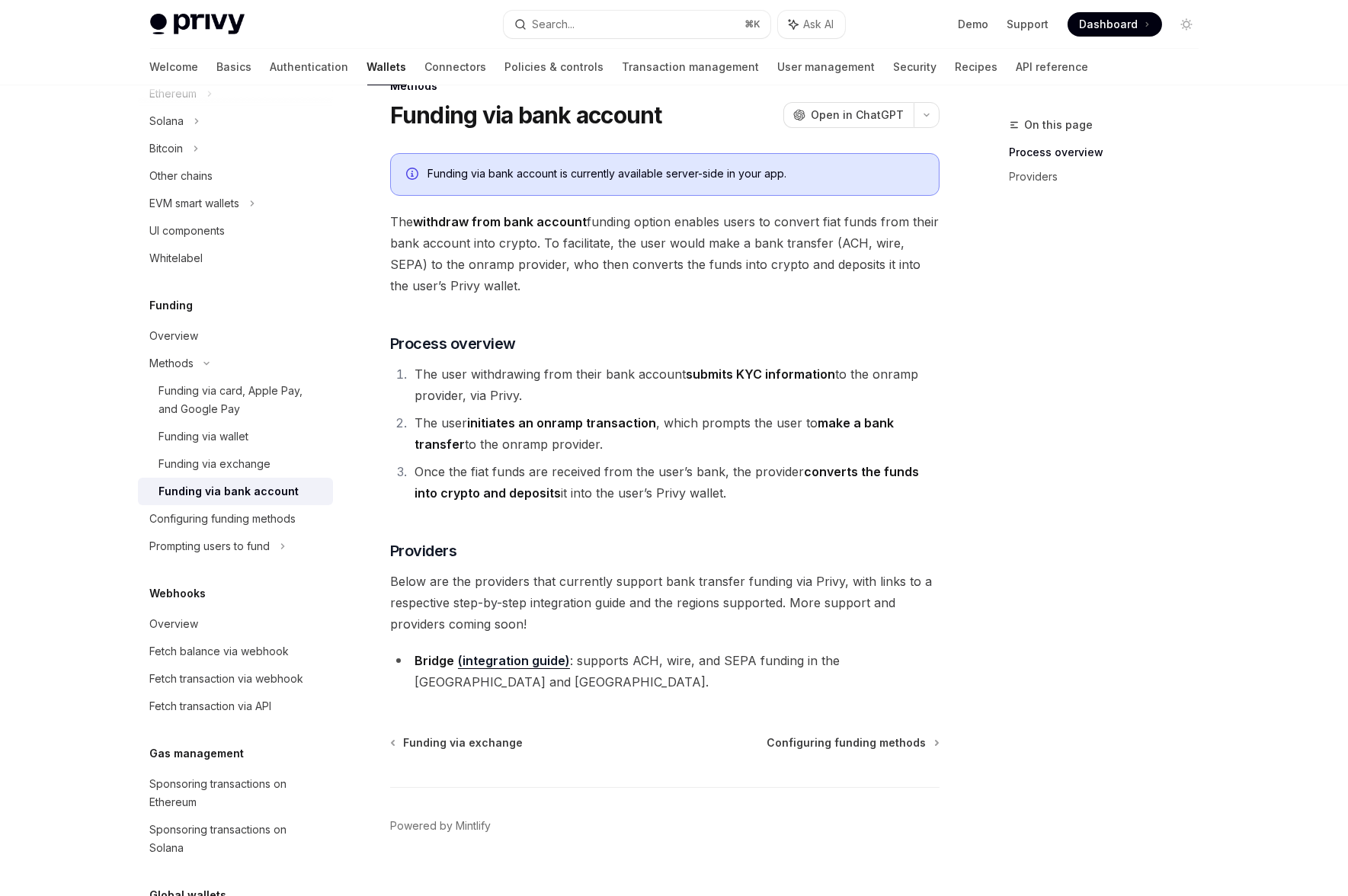
click at [466, 112] on h1 "Funding via bank account" at bounding box center [527, 115] width 272 height 28
click at [482, 108] on h1 "Funding via bank account" at bounding box center [527, 115] width 272 height 28
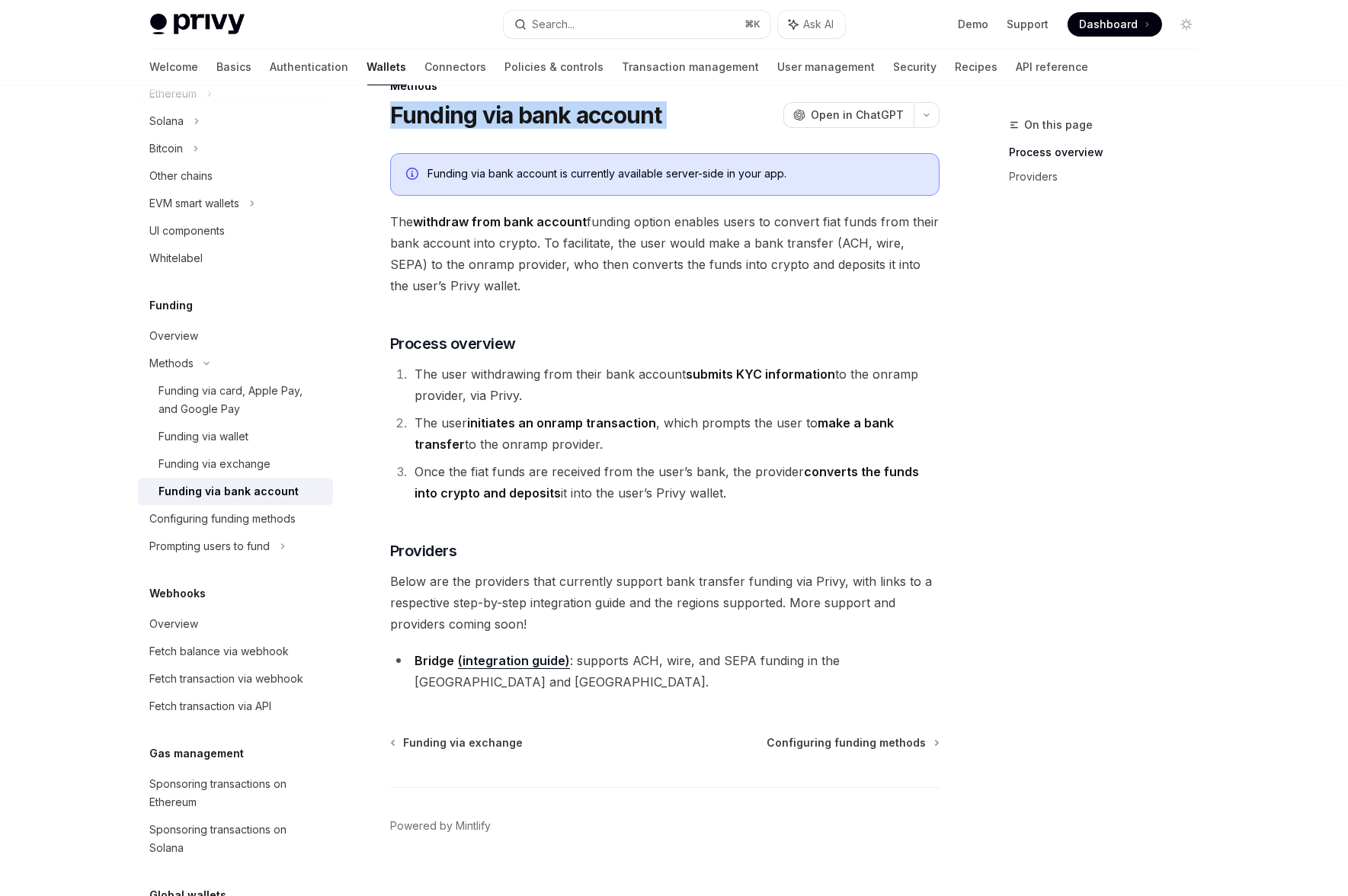
click at [482, 108] on h1 "Funding via bank account" at bounding box center [527, 115] width 272 height 28
click at [538, 110] on h1 "Funding via bank account" at bounding box center [527, 115] width 272 height 28
drag, startPoint x: 538, startPoint y: 110, endPoint x: 631, endPoint y: 112, distance: 93.0
click at [539, 110] on h1 "Funding via bank account" at bounding box center [527, 115] width 272 height 28
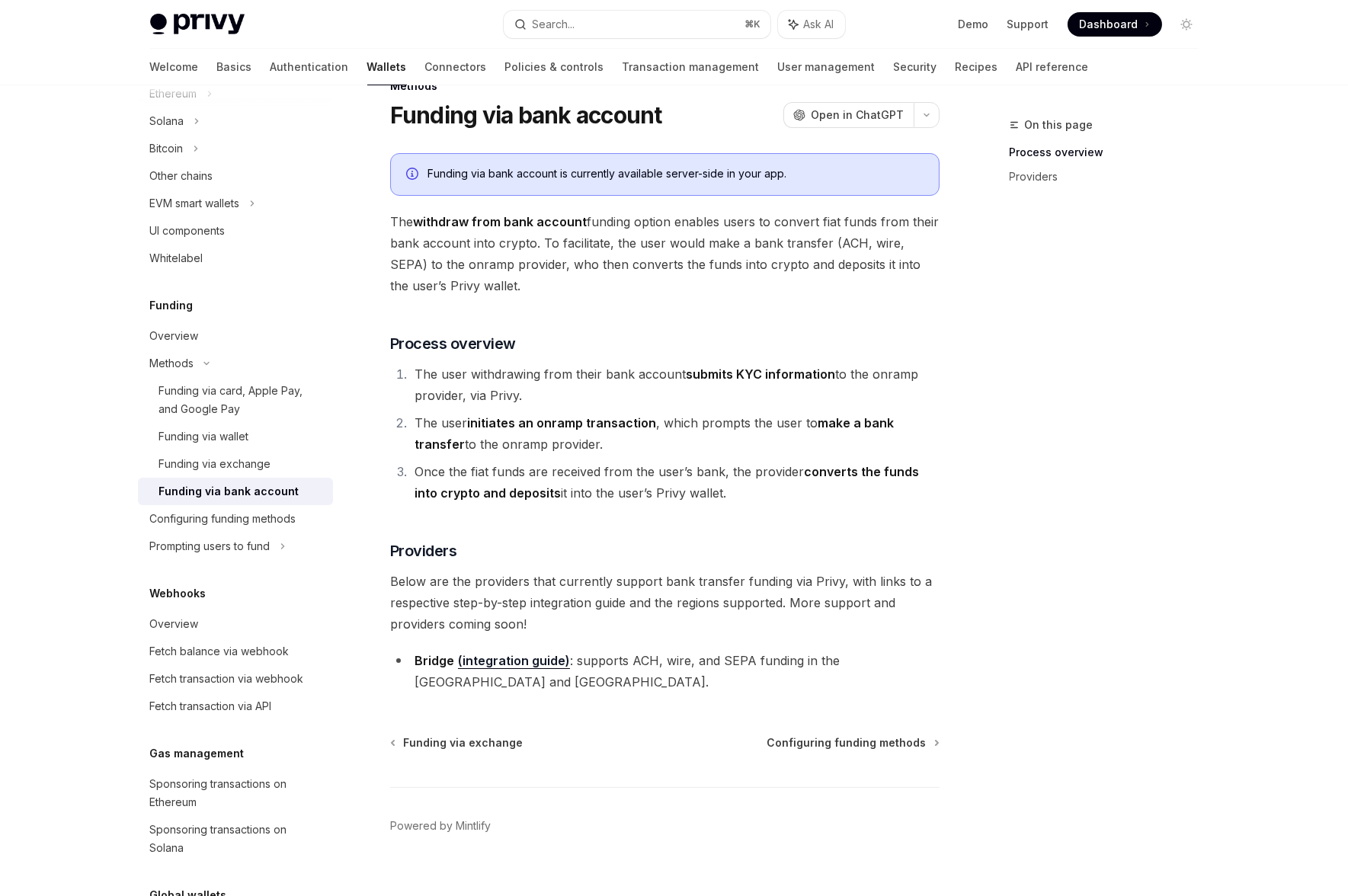
click at [631, 112] on h1 "Funding via bank account" at bounding box center [527, 115] width 272 height 28
drag, startPoint x: 631, startPoint y: 112, endPoint x: 646, endPoint y: 118, distance: 16.2
click at [634, 113] on h1 "Funding via bank account" at bounding box center [527, 115] width 272 height 28
click at [674, 119] on div "Funding via bank account OpenAI Open in ChatGPT" at bounding box center [665, 115] width 549 height 28
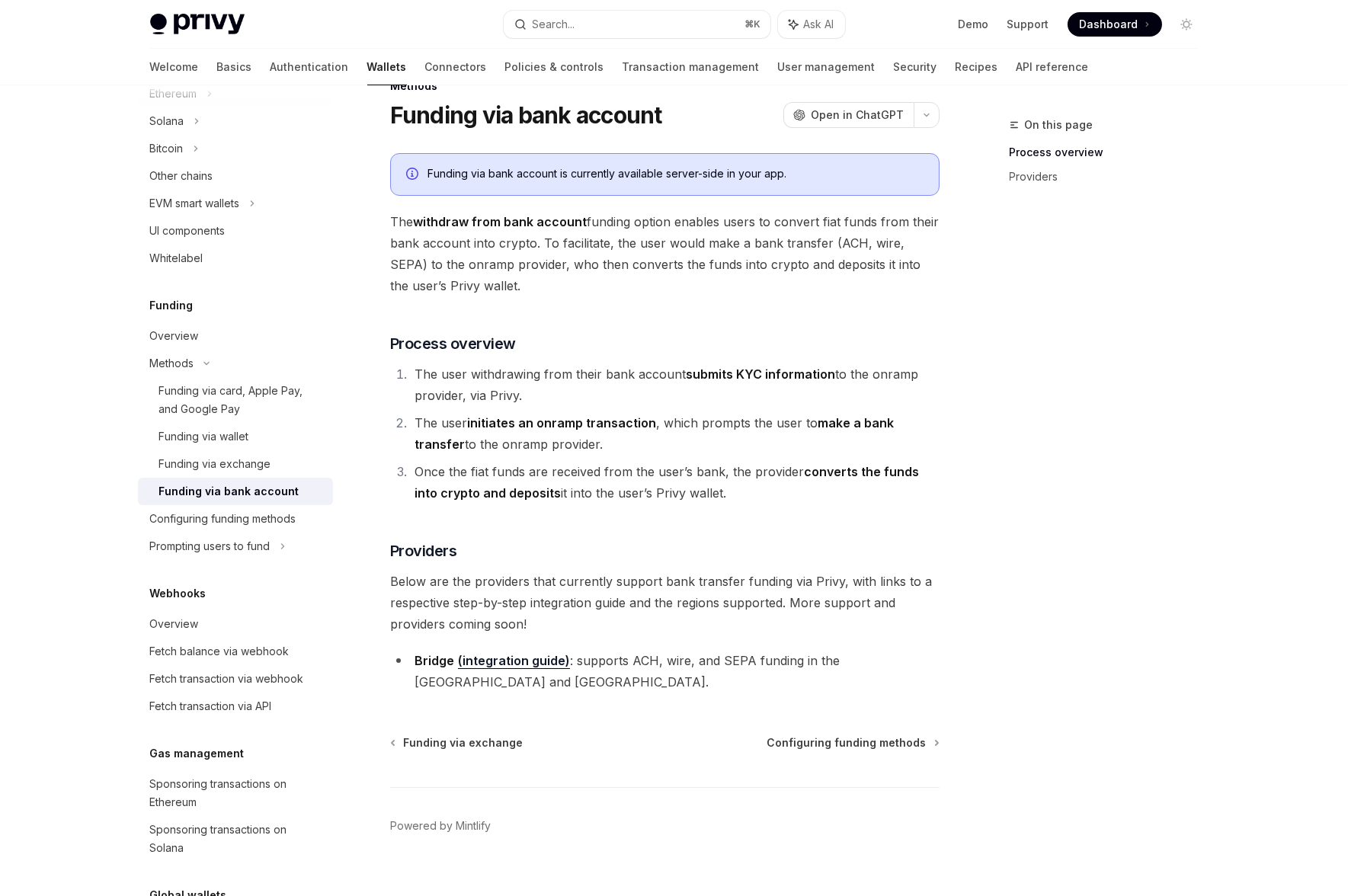
click at [674, 119] on div "Funding via bank account OpenAI Open in ChatGPT" at bounding box center [665, 115] width 549 height 28
click at [582, 119] on h1 "Funding via bank account" at bounding box center [527, 115] width 272 height 28
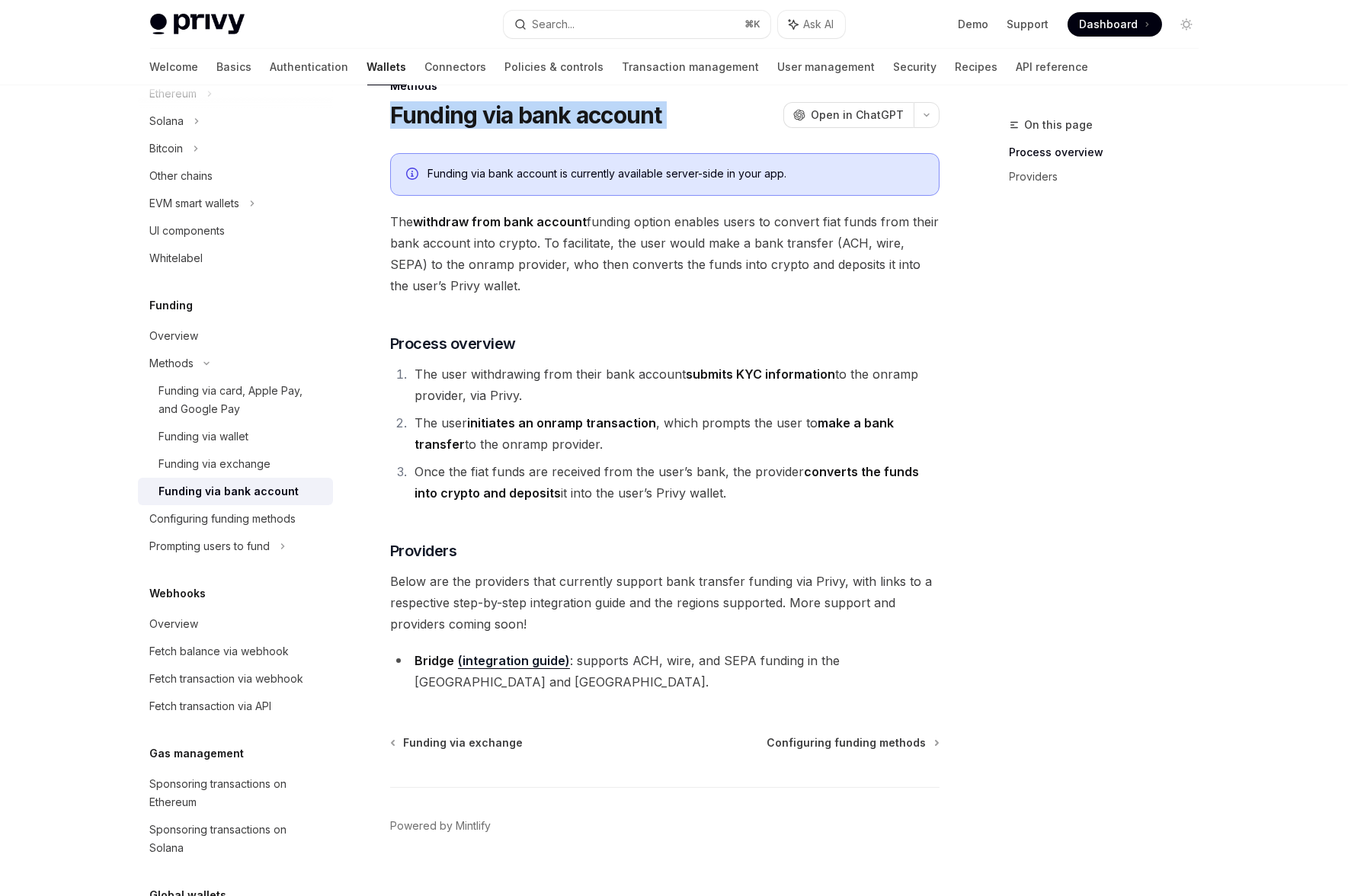
click at [601, 115] on h1 "Funding via bank account" at bounding box center [527, 115] width 272 height 28
click at [682, 263] on span "The withdraw from bank account funding option enables users to convert fiat fun…" at bounding box center [665, 253] width 549 height 86
click at [682, 262] on span "The withdraw from bank account funding option enables users to convert fiat fun…" at bounding box center [665, 253] width 549 height 86
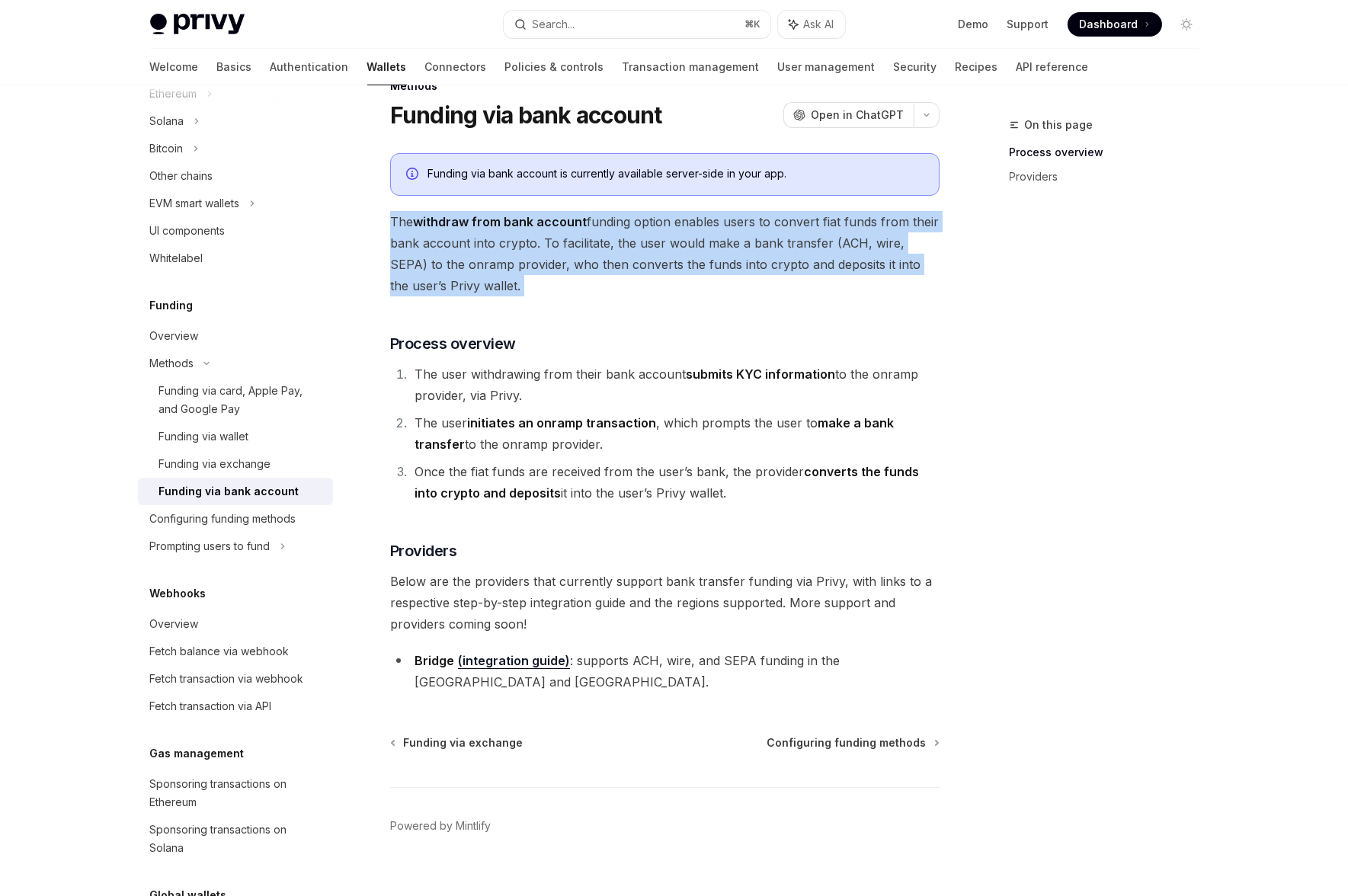
click at [682, 262] on span "The withdraw from bank account funding option enables users to convert fiat fun…" at bounding box center [665, 253] width 549 height 86
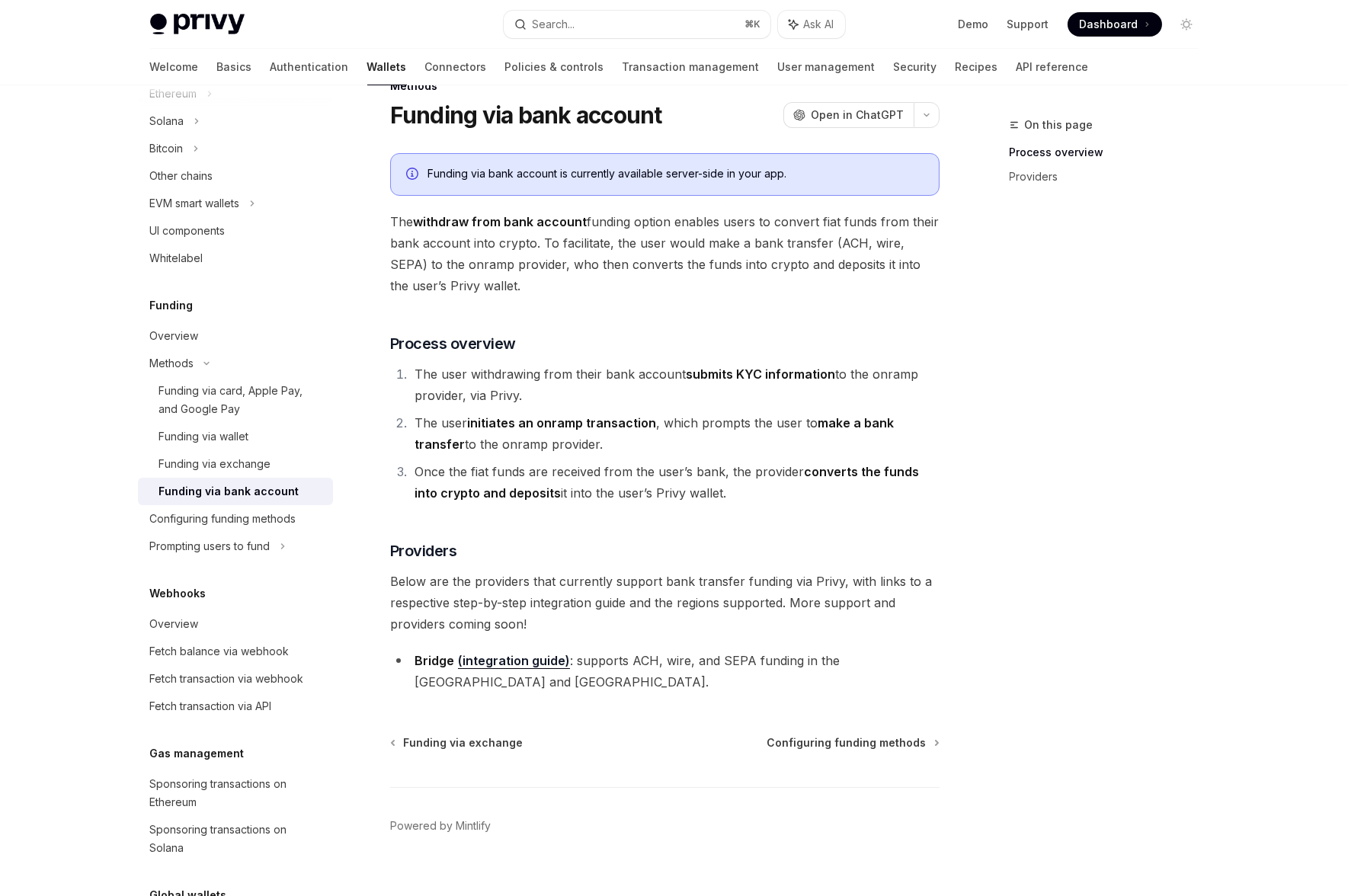
click at [725, 240] on span "The withdraw from bank account funding option enables users to convert fiat fun…" at bounding box center [665, 253] width 549 height 86
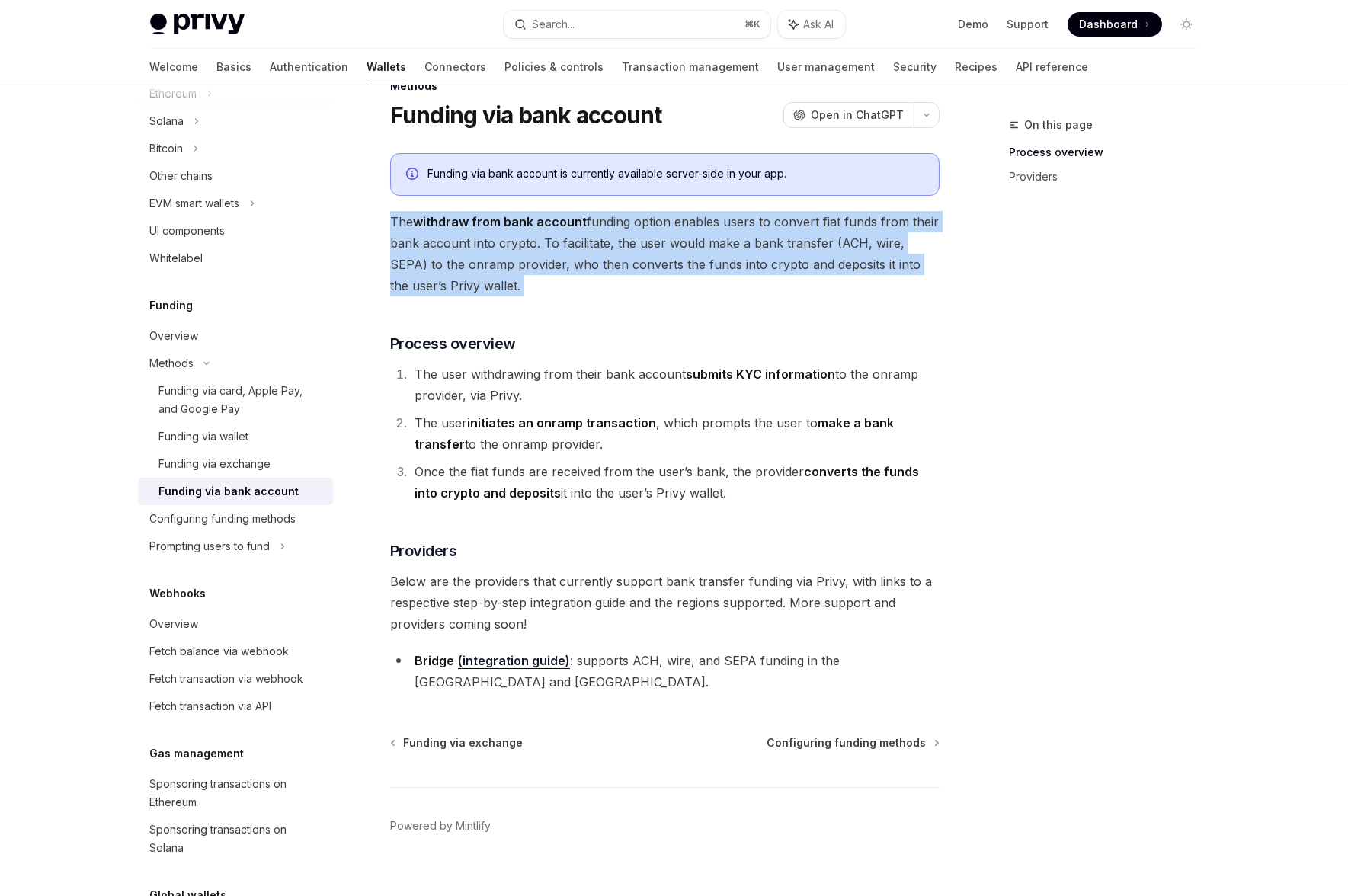
click at [725, 240] on span "The withdraw from bank account funding option enables users to convert fiat fun…" at bounding box center [665, 253] width 549 height 86
click at [776, 239] on span "The withdraw from bank account funding option enables users to convert fiat fun…" at bounding box center [665, 253] width 549 height 86
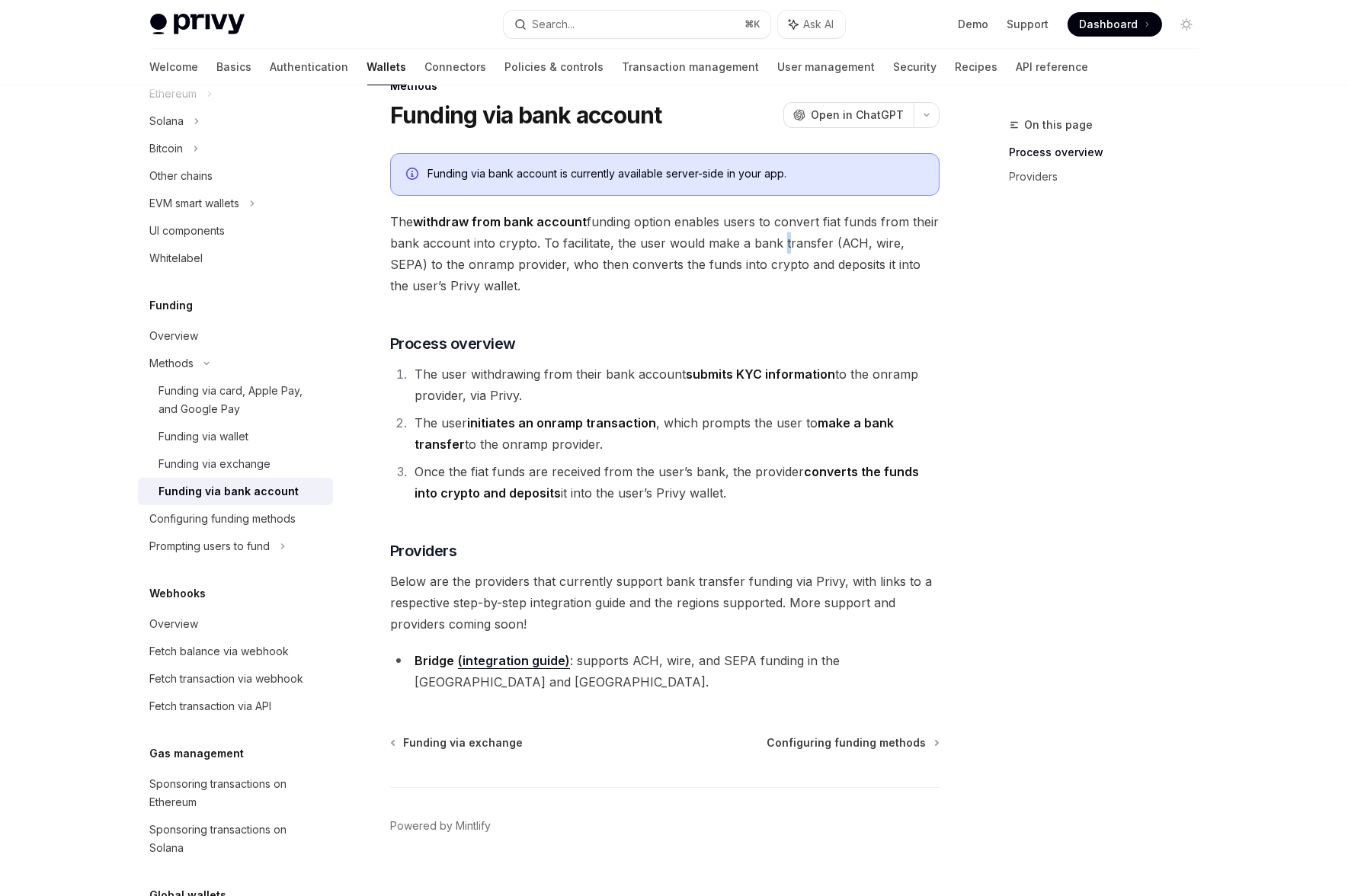
click at [776, 239] on span "The withdraw from bank account funding option enables users to convert fiat fun…" at bounding box center [665, 253] width 549 height 86
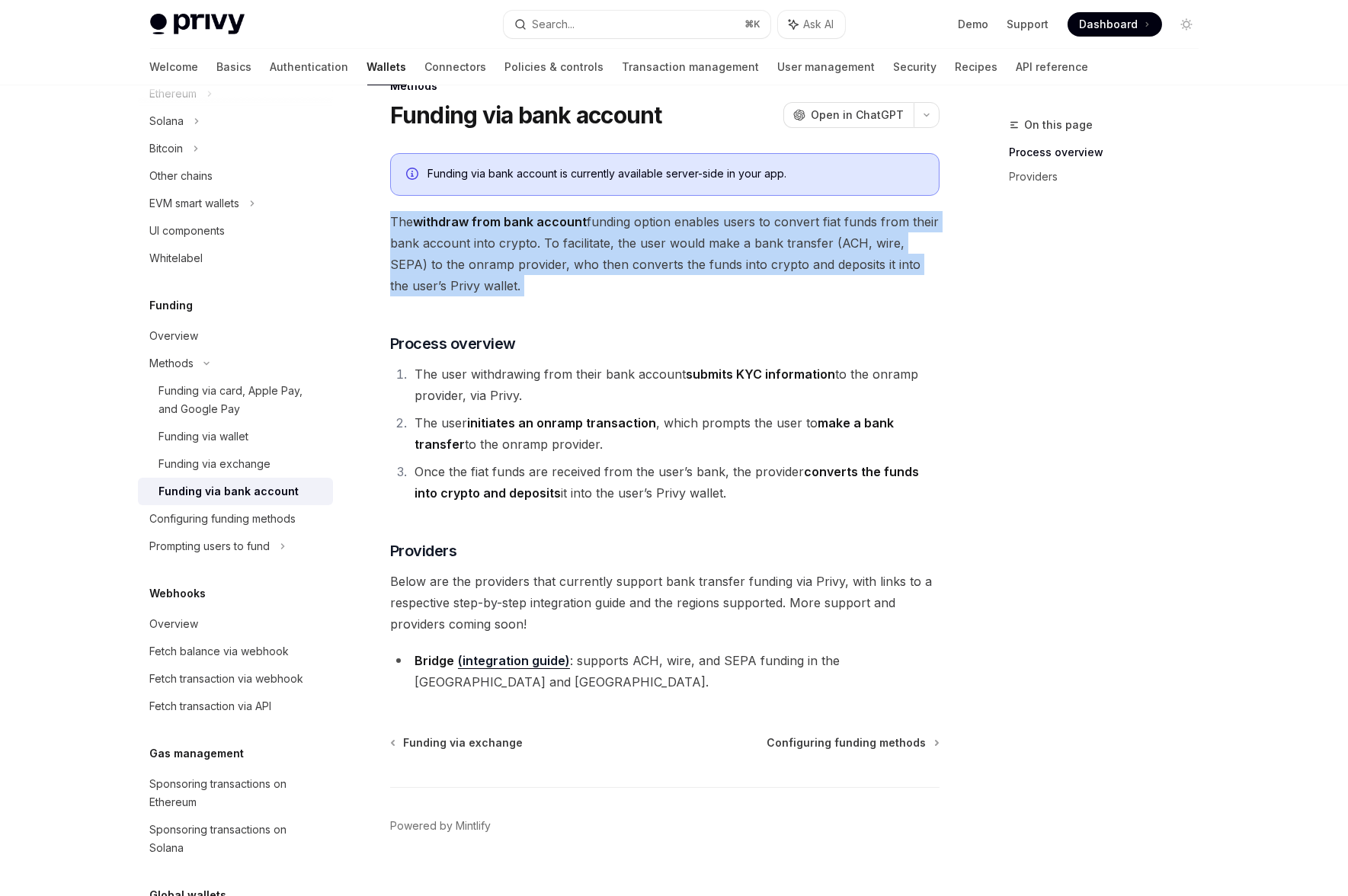
click at [776, 239] on span "The withdraw from bank account funding option enables users to convert fiat fun…" at bounding box center [665, 253] width 549 height 86
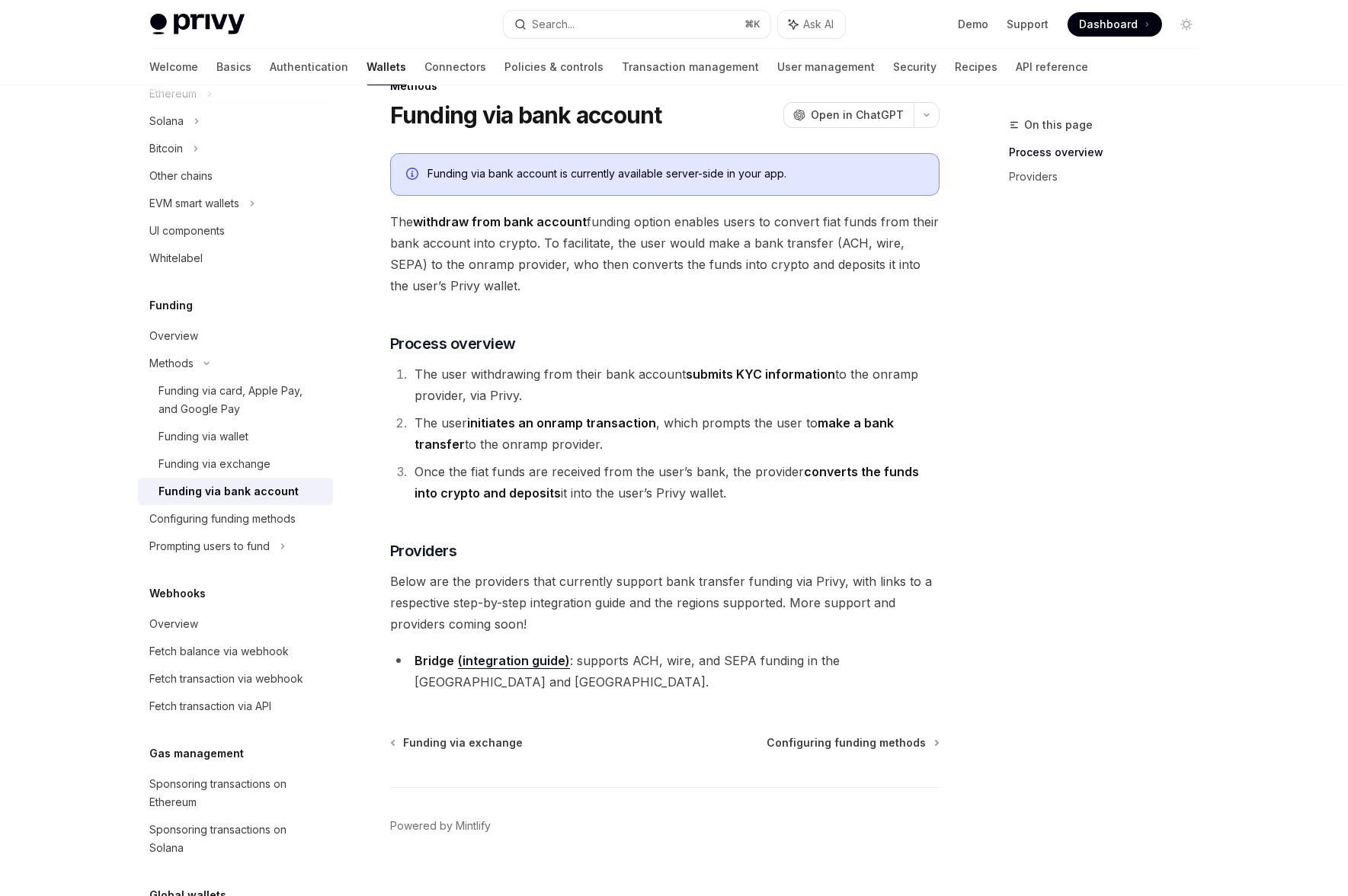
click at [791, 239] on span "The withdraw from bank account funding option enables users to convert fiat fun…" at bounding box center [665, 253] width 549 height 86
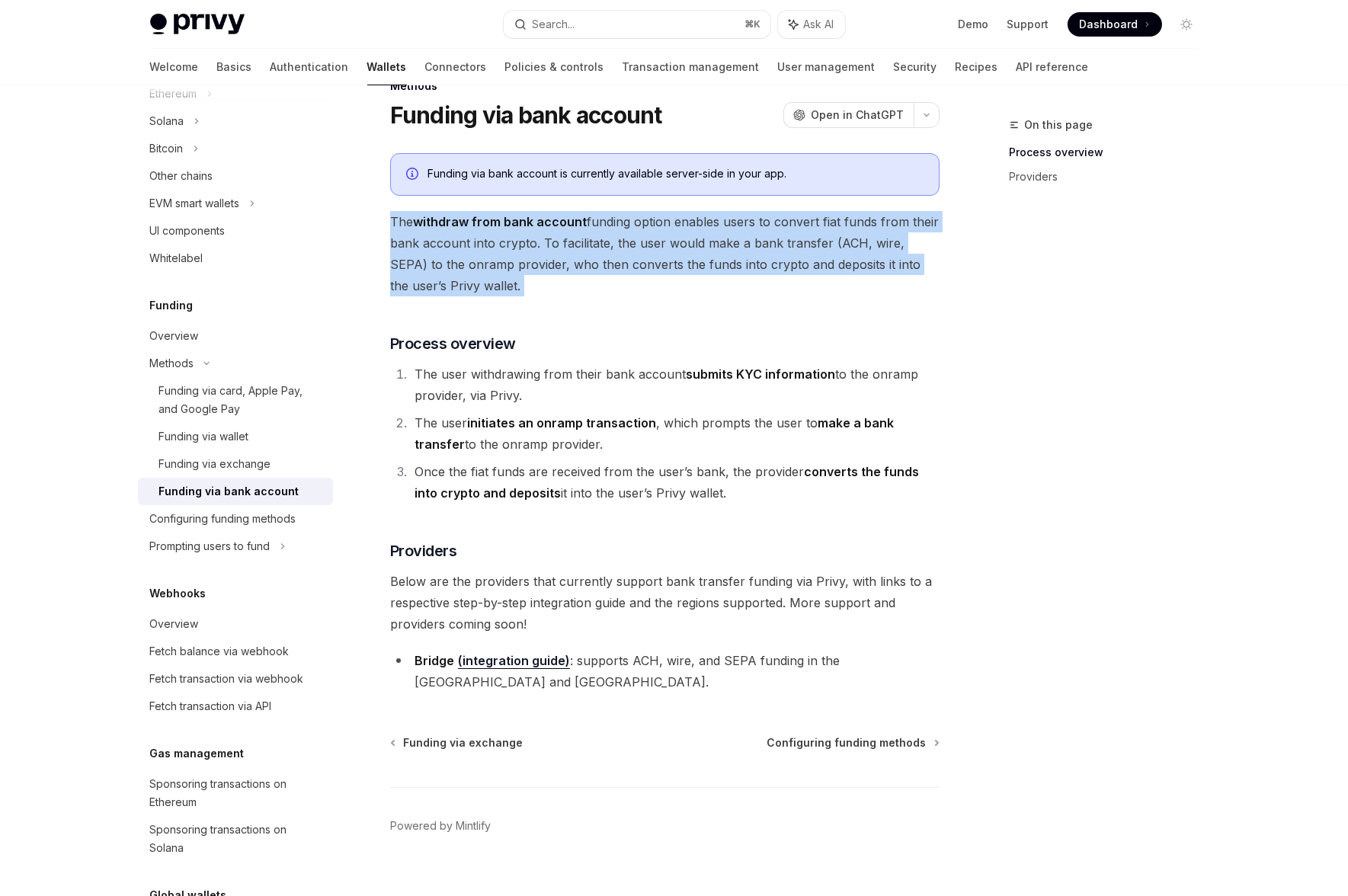
drag, startPoint x: 791, startPoint y: 239, endPoint x: 803, endPoint y: 241, distance: 12.2
click at [793, 240] on span "The withdraw from bank account funding option enables users to convert fiat fun…" at bounding box center [665, 253] width 549 height 86
click at [850, 240] on span "The withdraw from bank account funding option enables users to convert fiat fun…" at bounding box center [665, 253] width 549 height 86
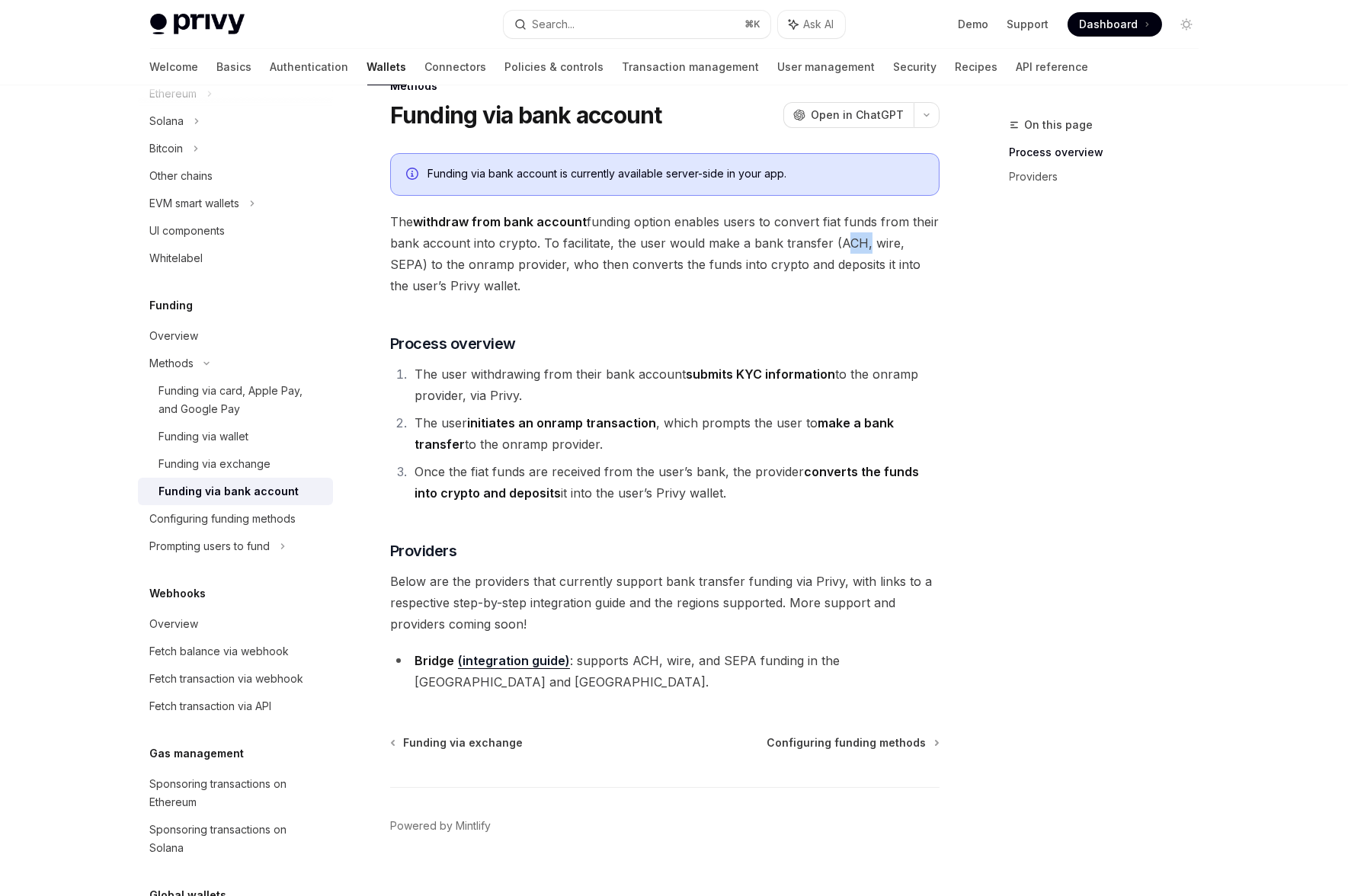
click at [850, 240] on span "The withdraw from bank account funding option enables users to convert fiat fun…" at bounding box center [665, 253] width 549 height 86
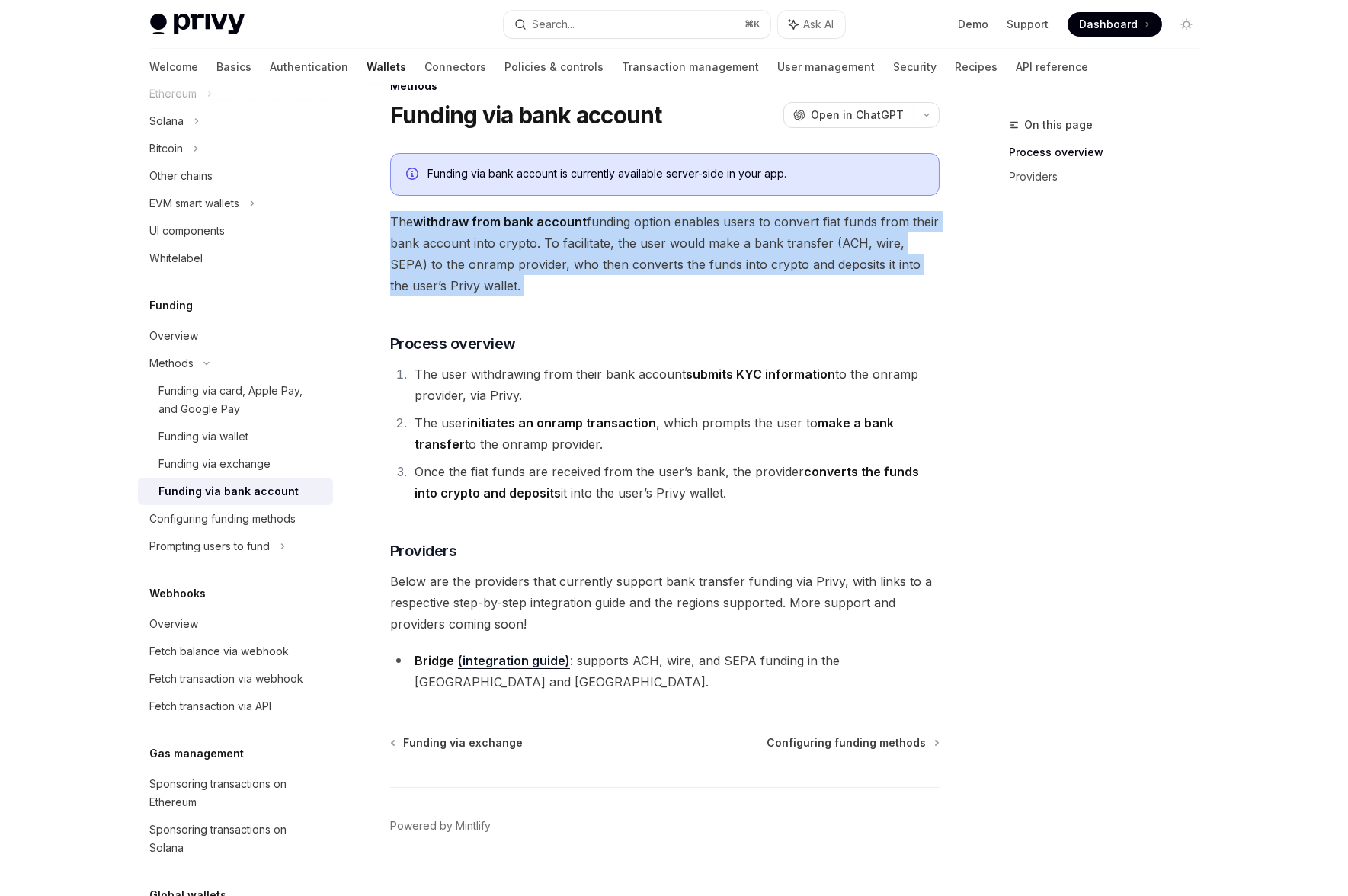
drag, startPoint x: 850, startPoint y: 240, endPoint x: 893, endPoint y: 245, distance: 43.3
click at [851, 241] on span "The withdraw from bank account funding option enables users to convert fiat fun…" at bounding box center [665, 253] width 549 height 86
click at [893, 245] on span "The withdraw from bank account funding option enables users to convert fiat fun…" at bounding box center [665, 253] width 549 height 86
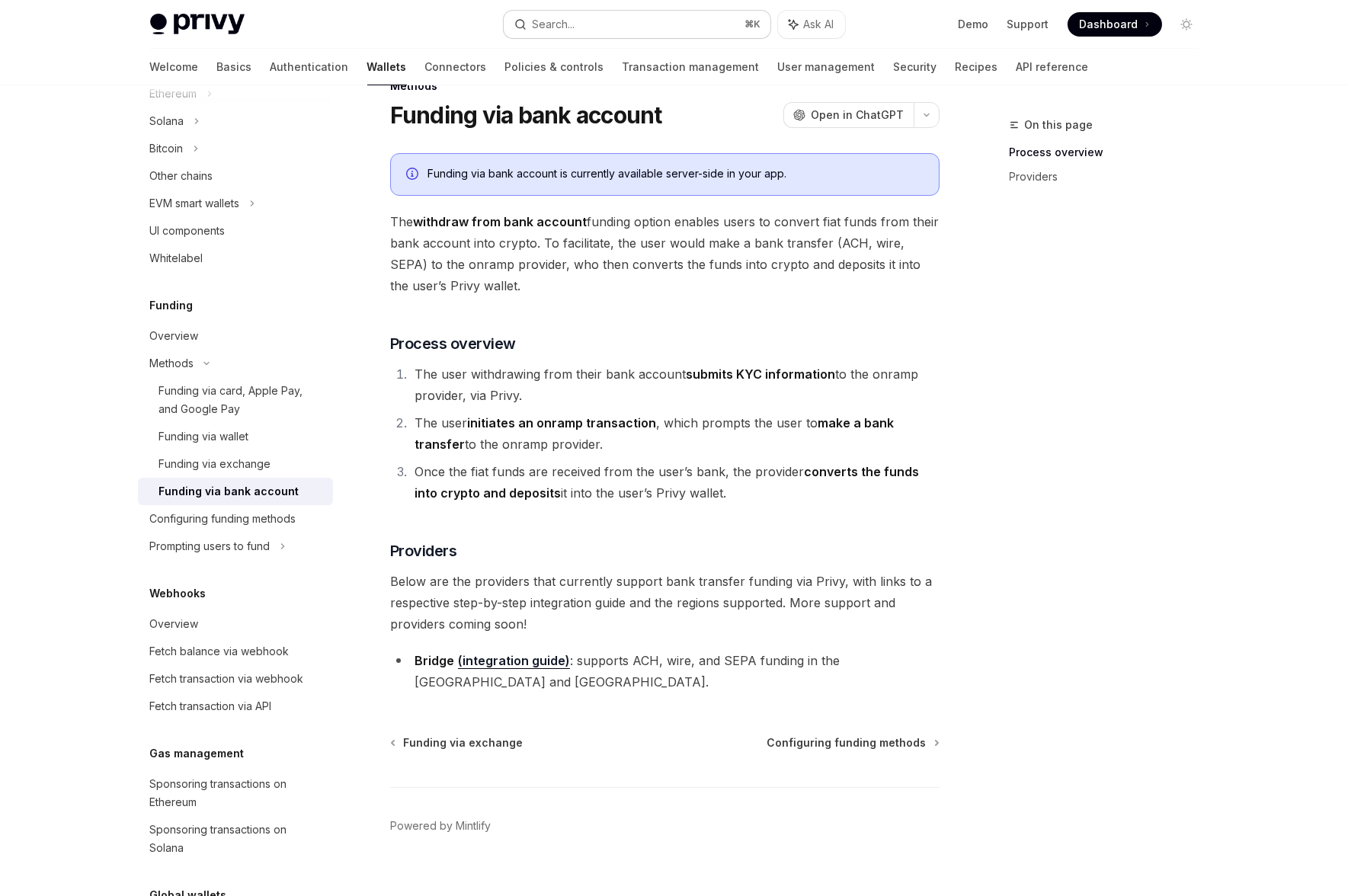
click at [605, 21] on button "Search... ⌘ K" at bounding box center [637, 25] width 266 height 28
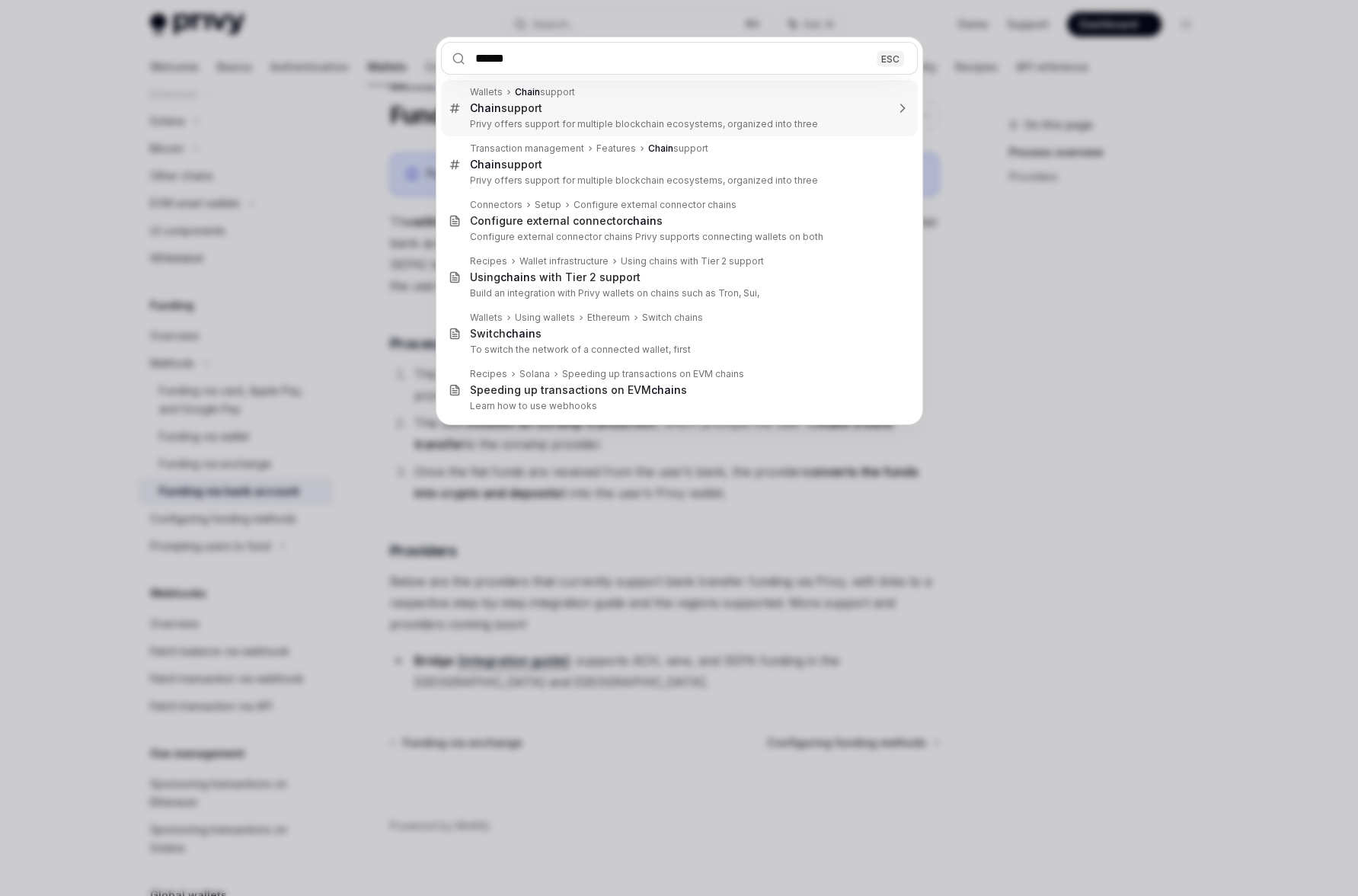
type input "*******"
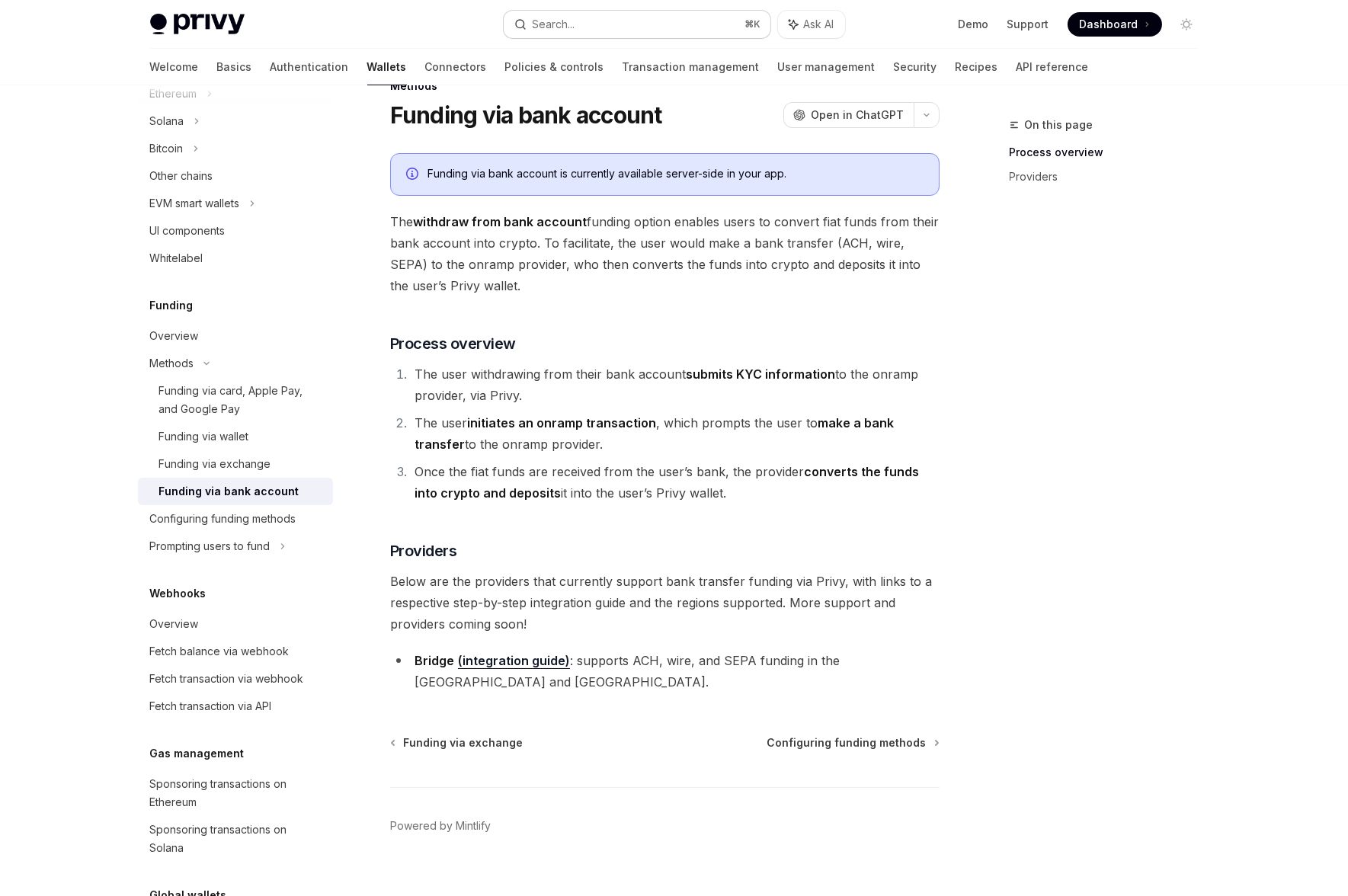
click at [561, 17] on div "Search..." at bounding box center [553, 24] width 42 height 19
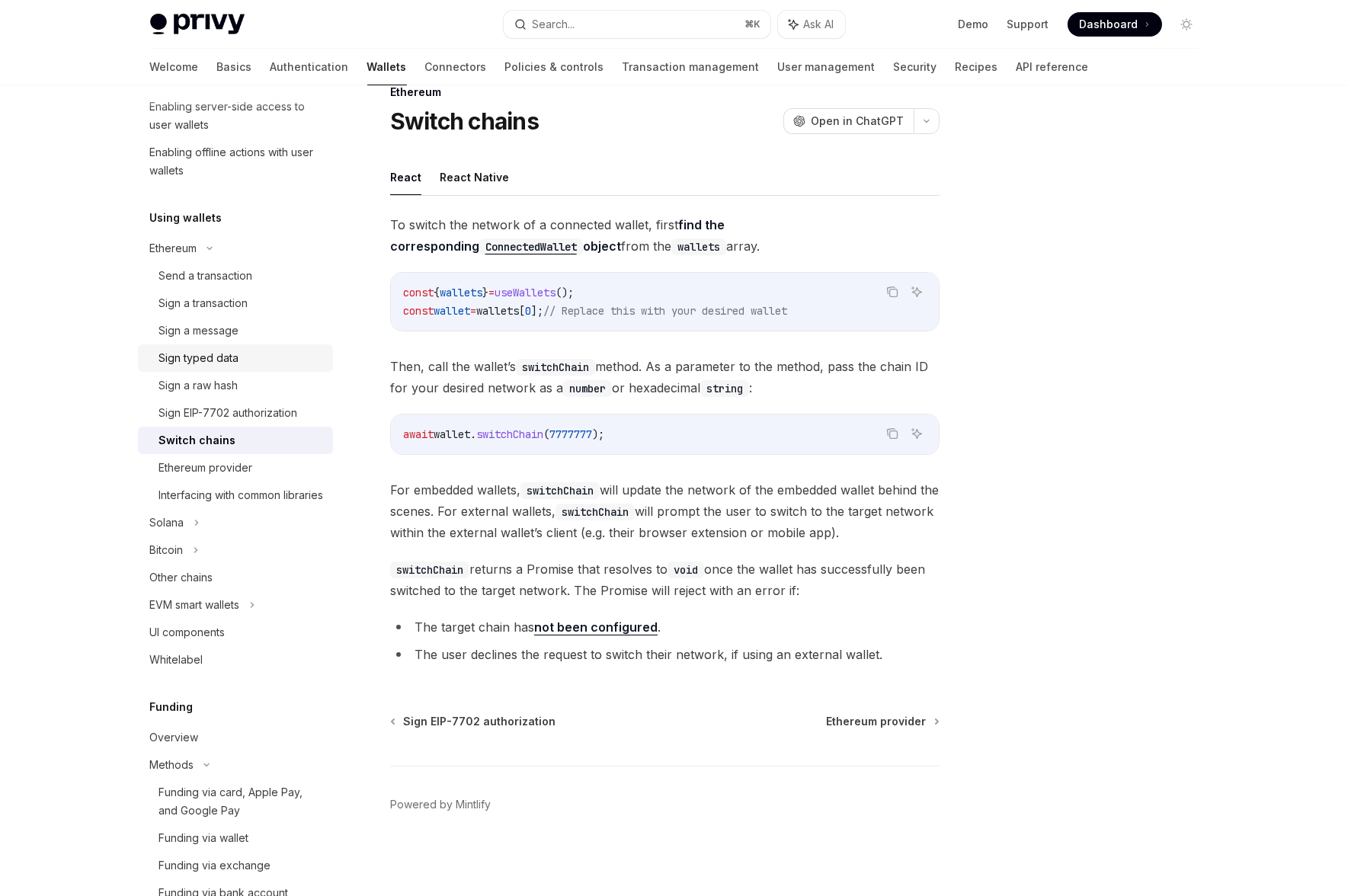
scroll to position [261, 0]
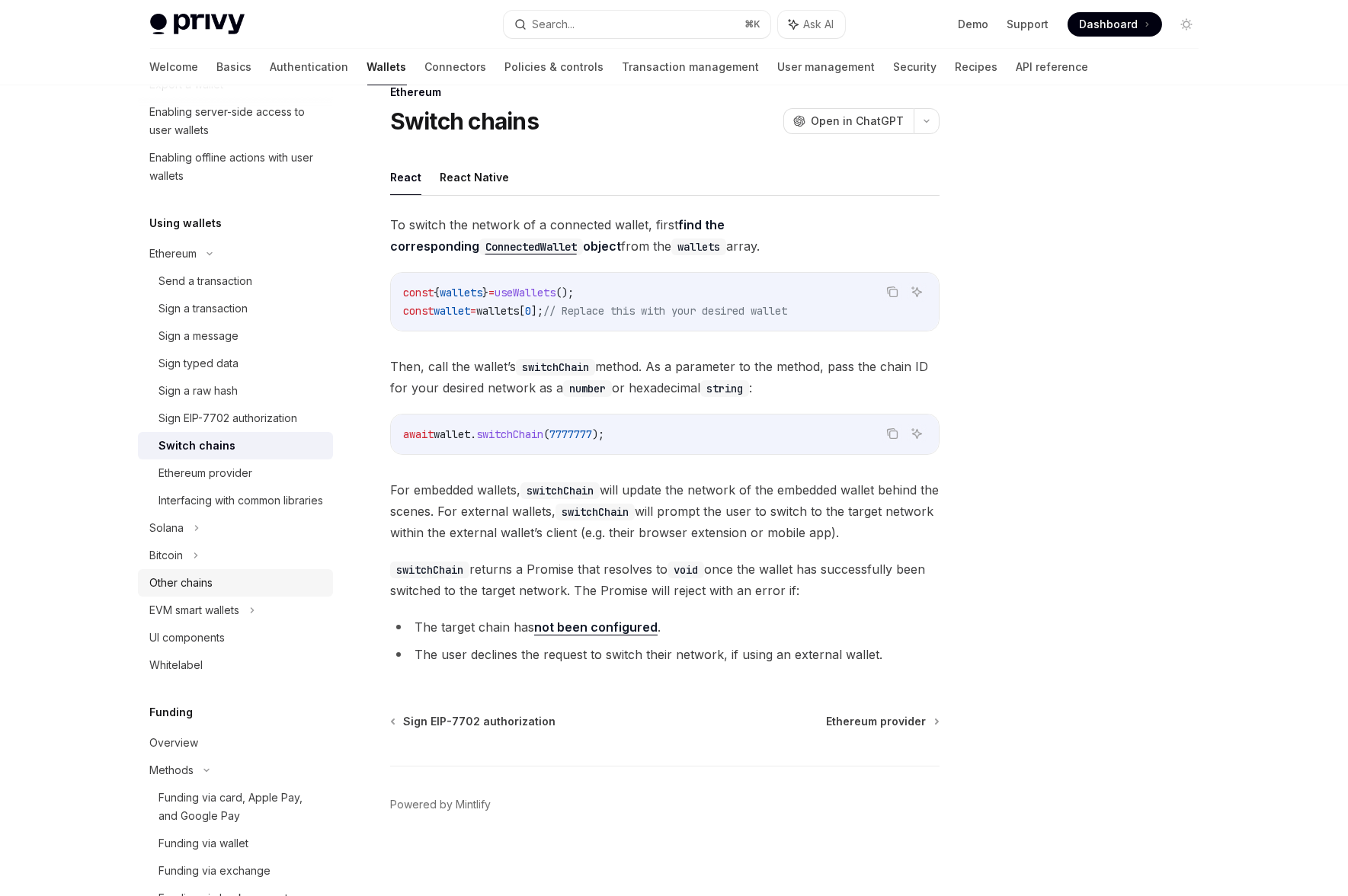
click at [228, 591] on div "Other chains" at bounding box center [237, 583] width 174 height 19
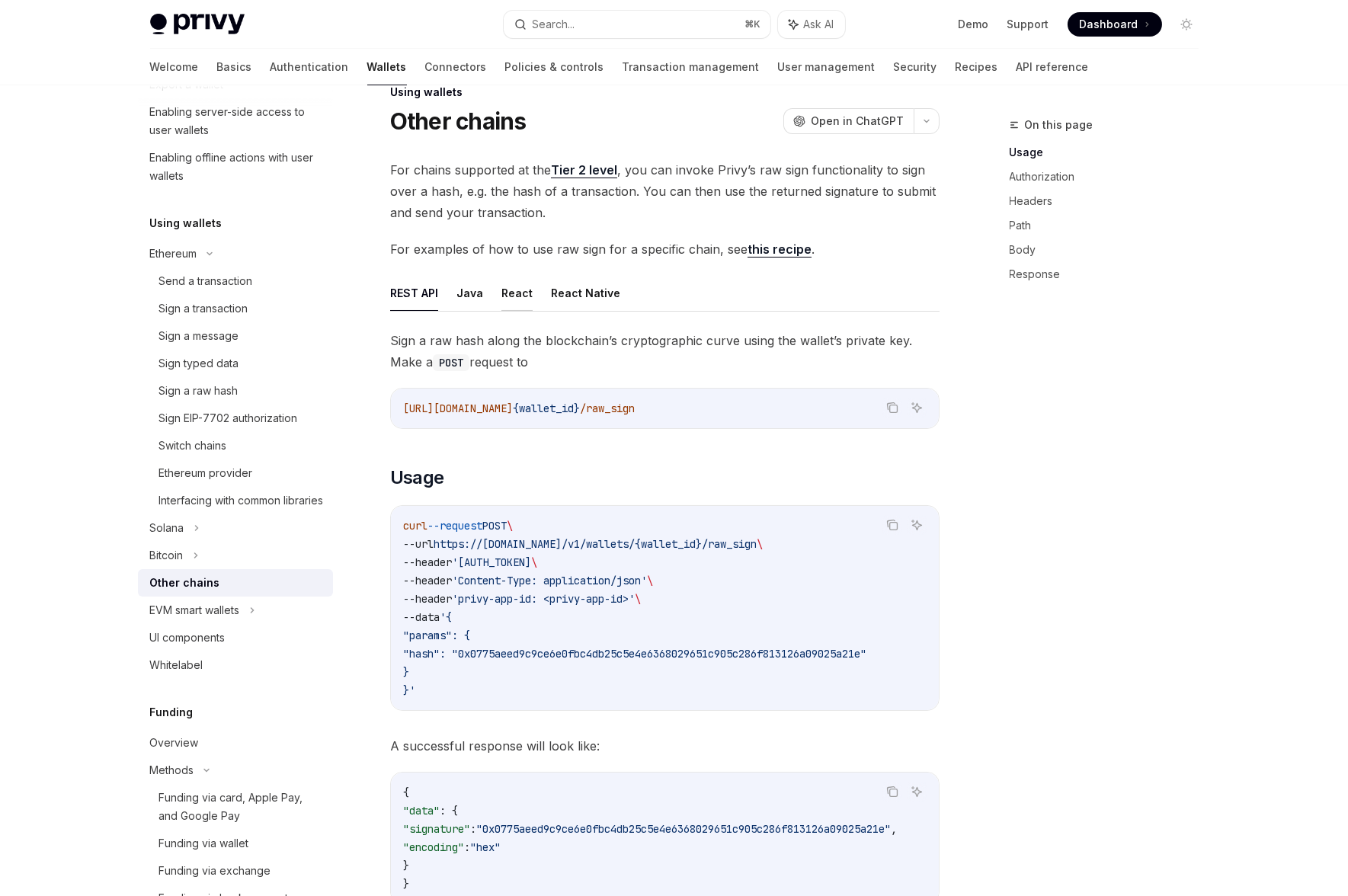
click at [515, 302] on button "React" at bounding box center [517, 293] width 32 height 35
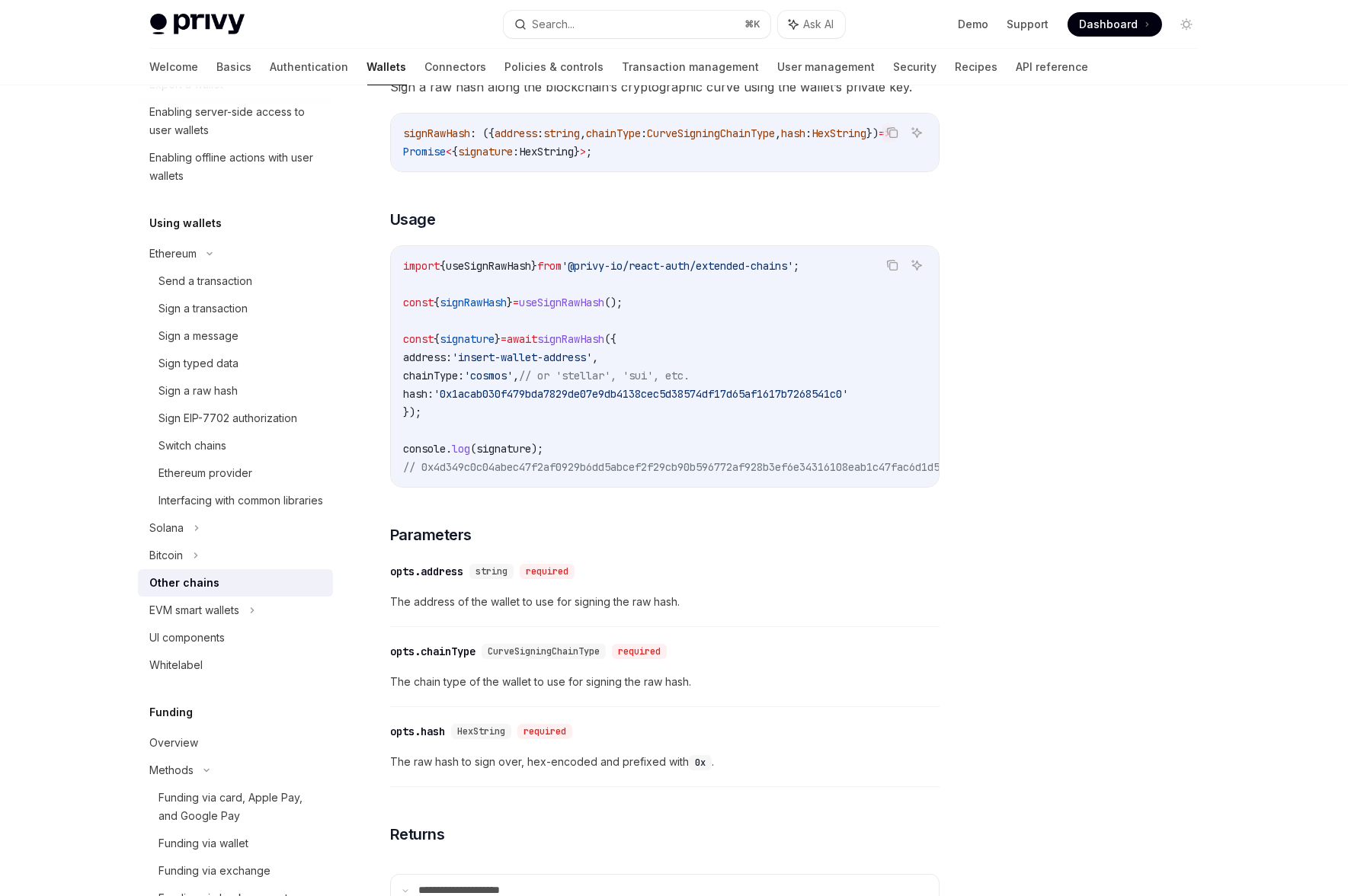
scroll to position [182, 0]
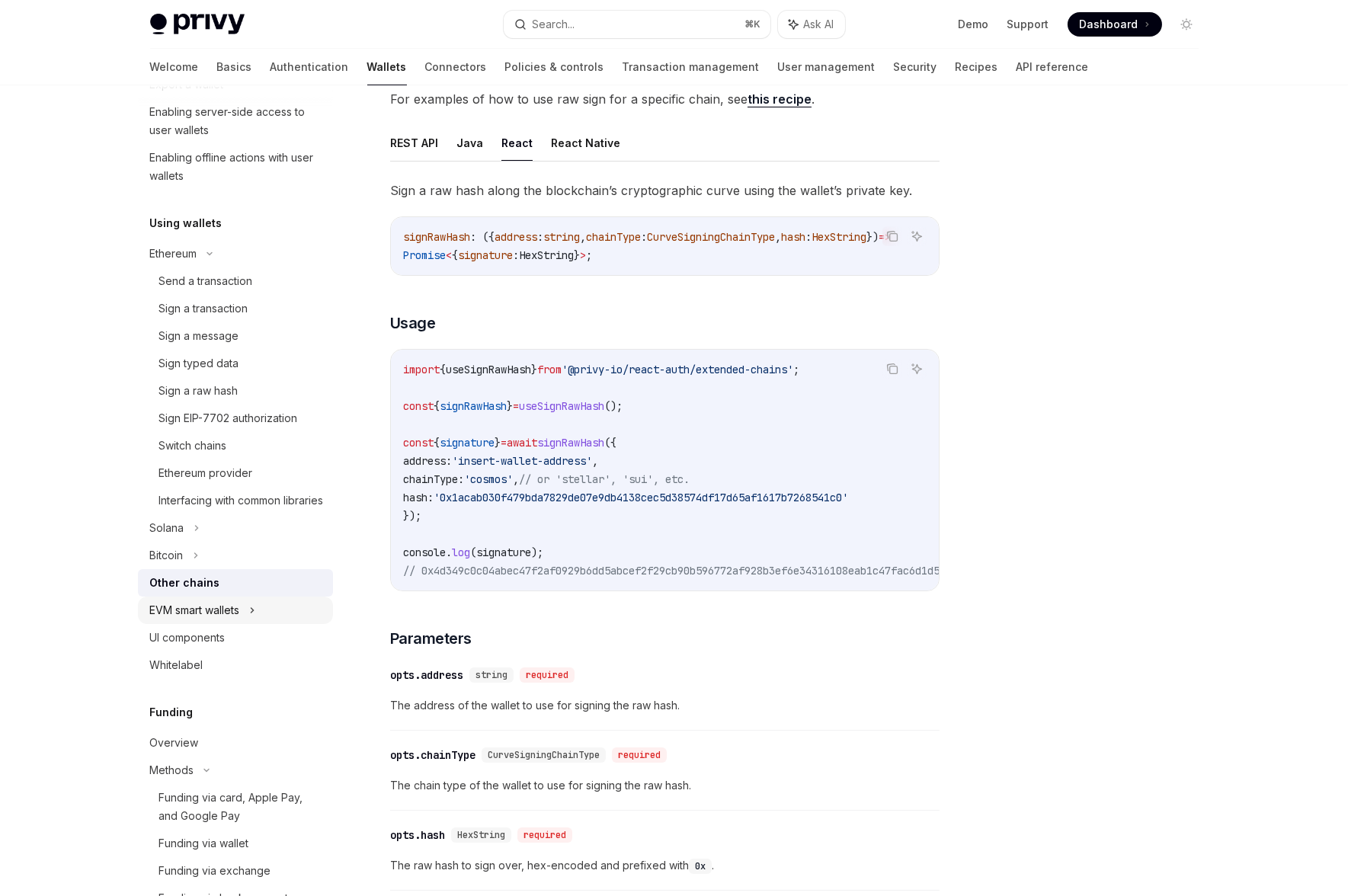
click at [228, 619] on div "EVM smart wallets" at bounding box center [194, 610] width 90 height 19
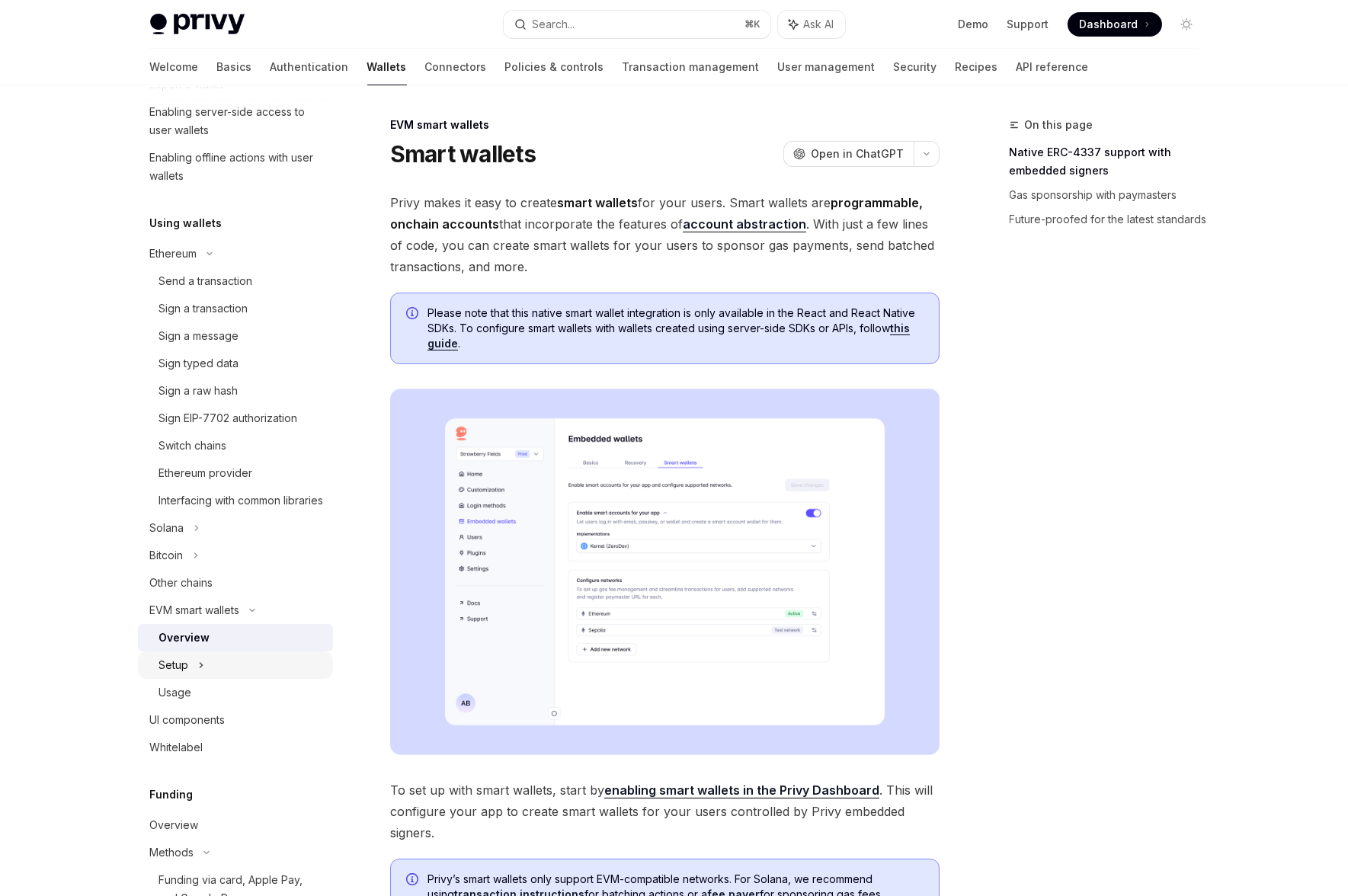
click at [213, 678] on div "Setup" at bounding box center [236, 665] width 195 height 28
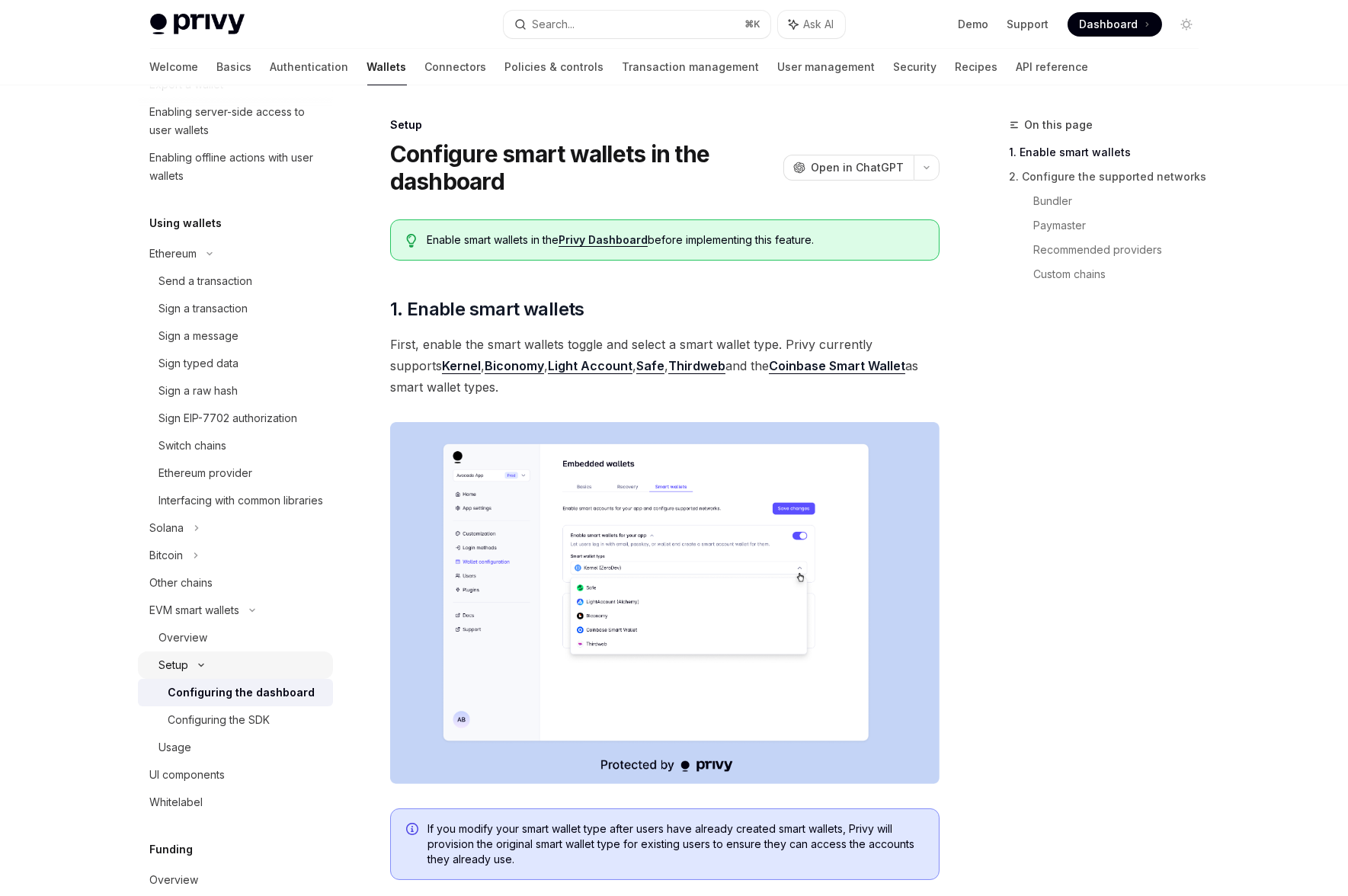
click at [223, 678] on div "Setup" at bounding box center [236, 665] width 195 height 28
click at [210, 702] on div "Usage" at bounding box center [241, 692] width 165 height 19
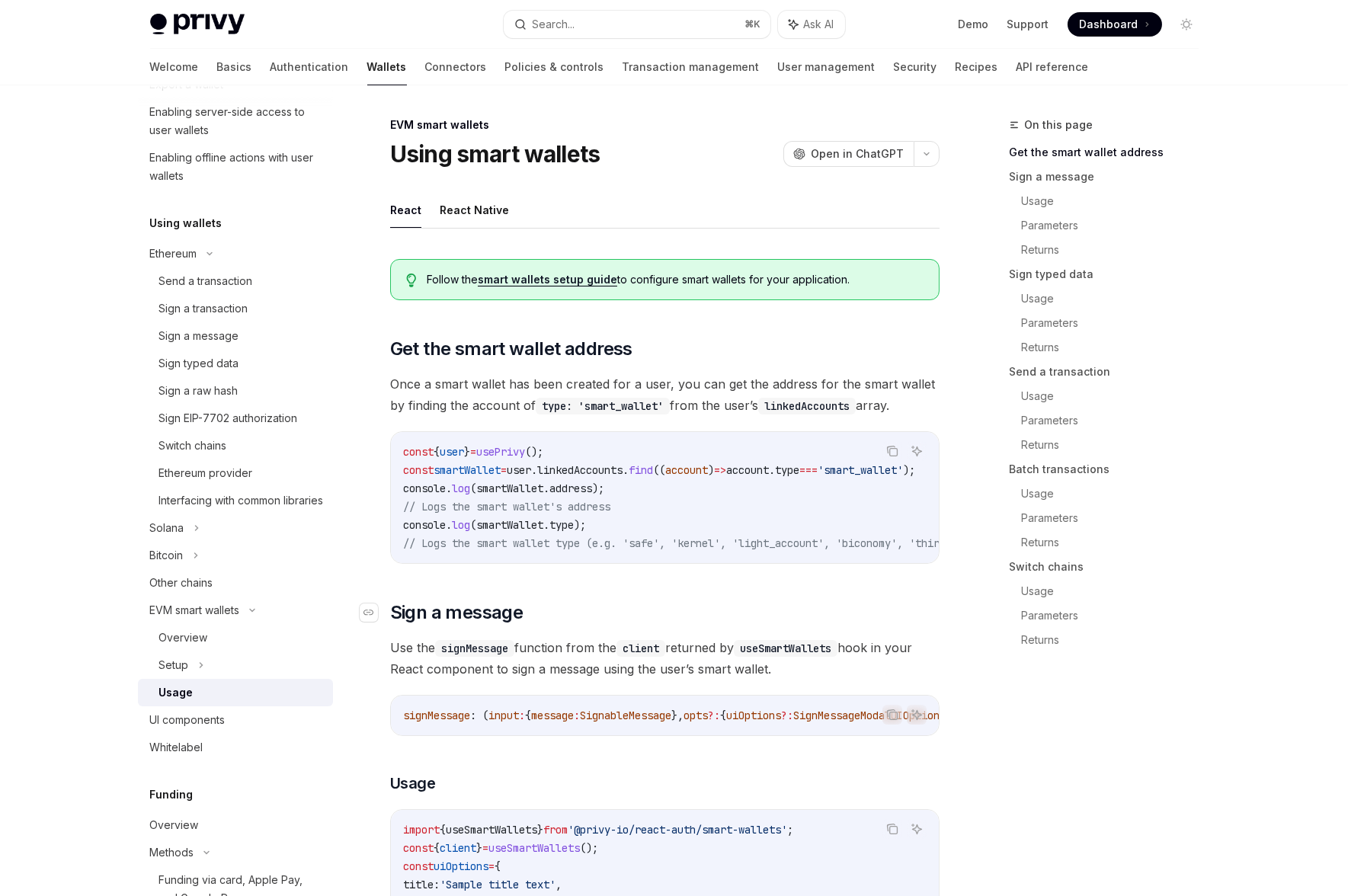
click at [806, 624] on h2 "​ Sign a message" at bounding box center [665, 612] width 549 height 25
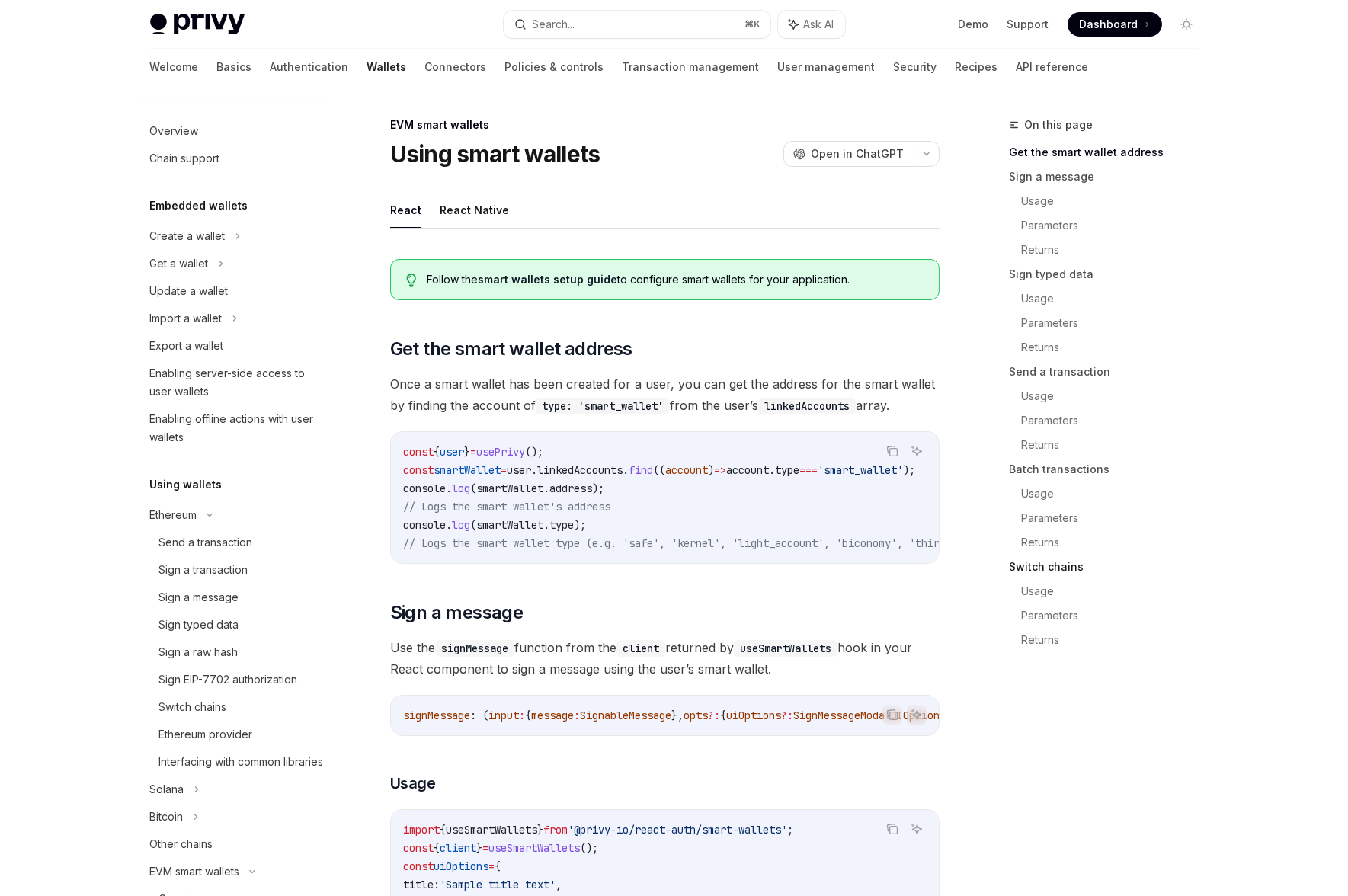
click at [1051, 565] on link "Switch chains" at bounding box center [1110, 566] width 201 height 25
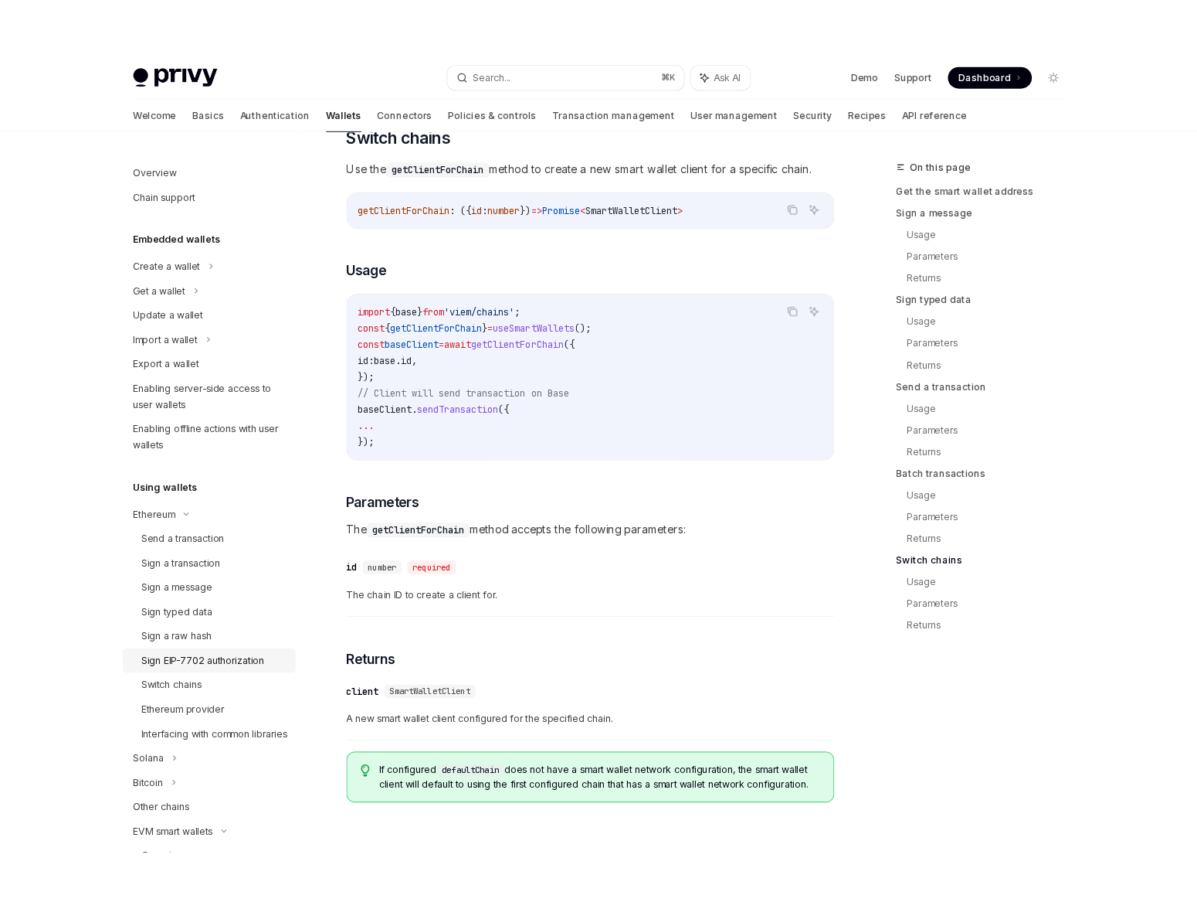
scroll to position [272, 0]
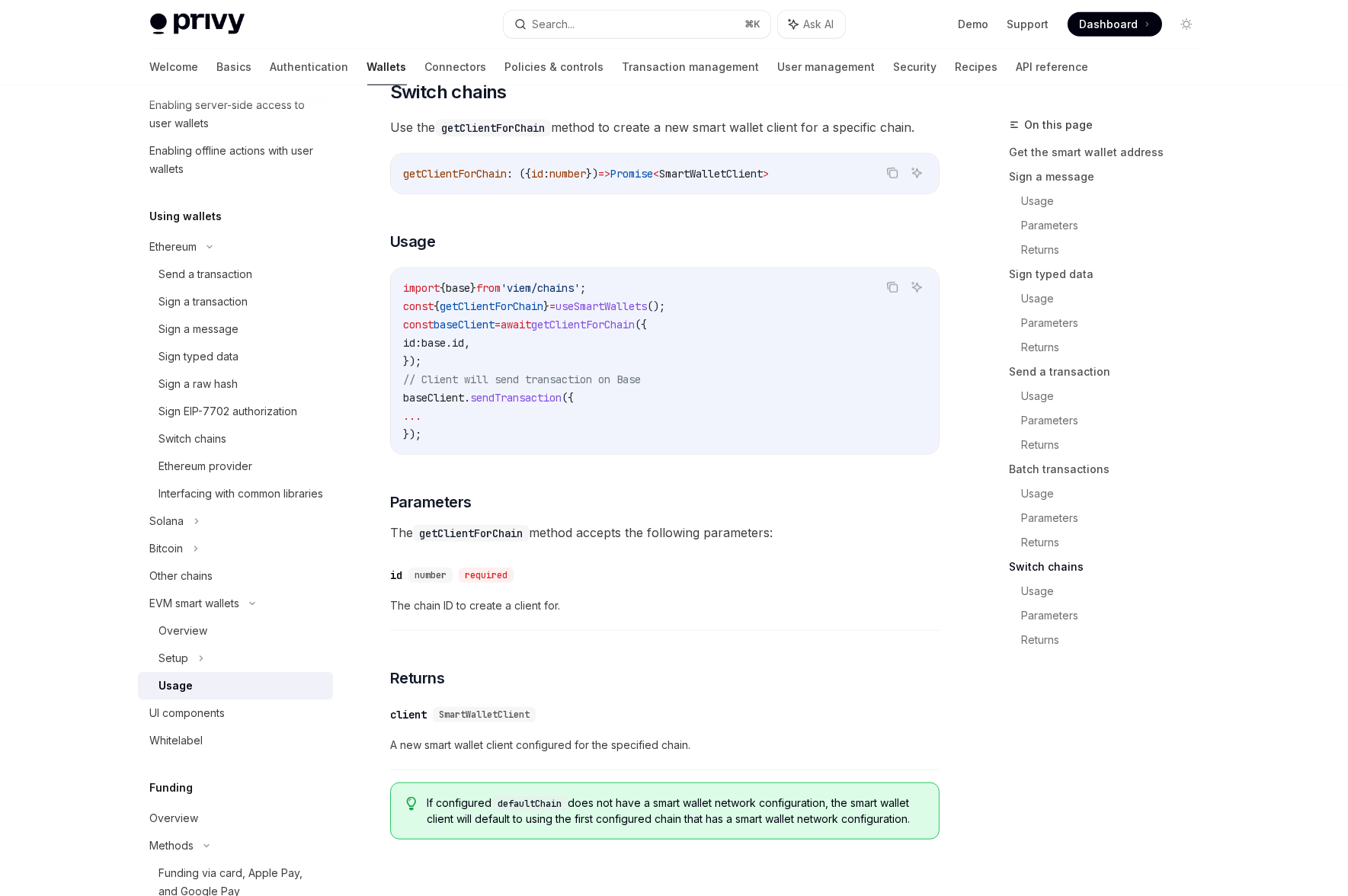
drag, startPoint x: 806, startPoint y: 564, endPoint x: 809, endPoint y: 501, distance: 63.1
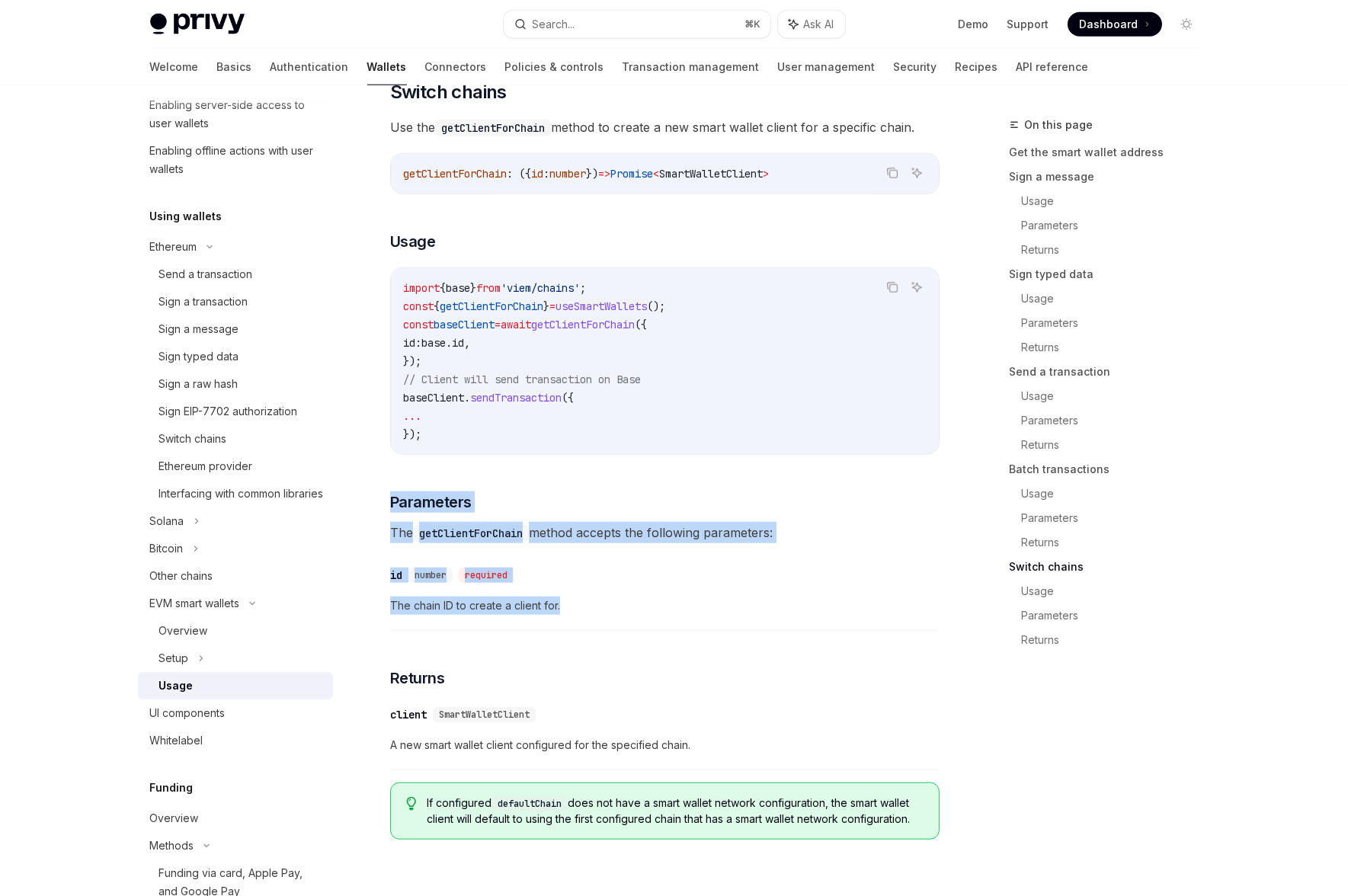
drag, startPoint x: 800, startPoint y: 622, endPoint x: 813, endPoint y: 641, distance: 23.0
click at [813, 614] on span "The chain ID to create a client for." at bounding box center [665, 605] width 549 height 19
drag, startPoint x: 835, startPoint y: 630, endPoint x: 783, endPoint y: 504, distance: 136.3
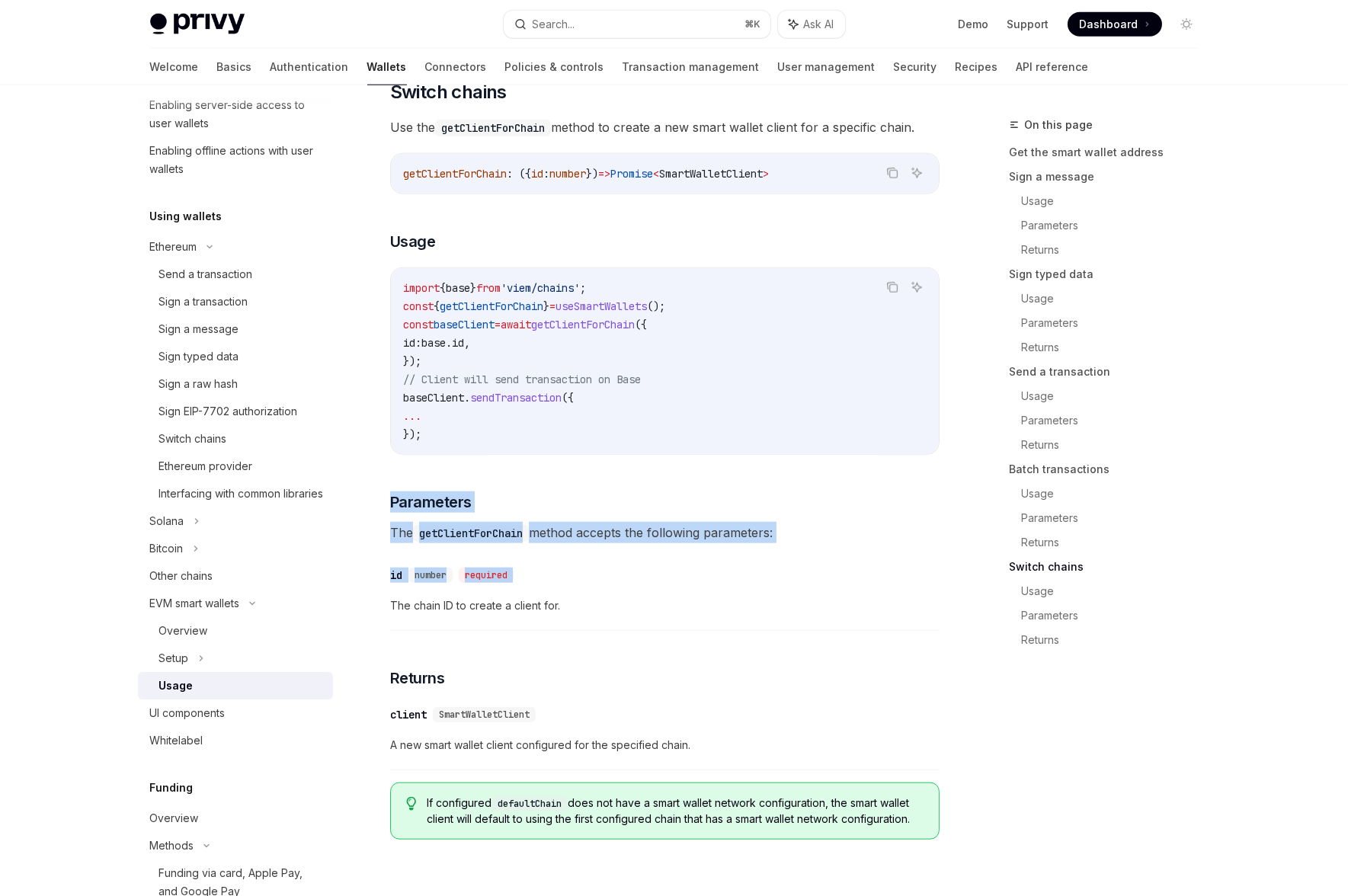
drag, startPoint x: 783, startPoint y: 504, endPoint x: 813, endPoint y: 649, distance: 148.1
drag, startPoint x: 813, startPoint y: 649, endPoint x: 844, endPoint y: 633, distance: 34.9
click at [814, 614] on span "The chain ID to create a client for." at bounding box center [665, 605] width 549 height 19
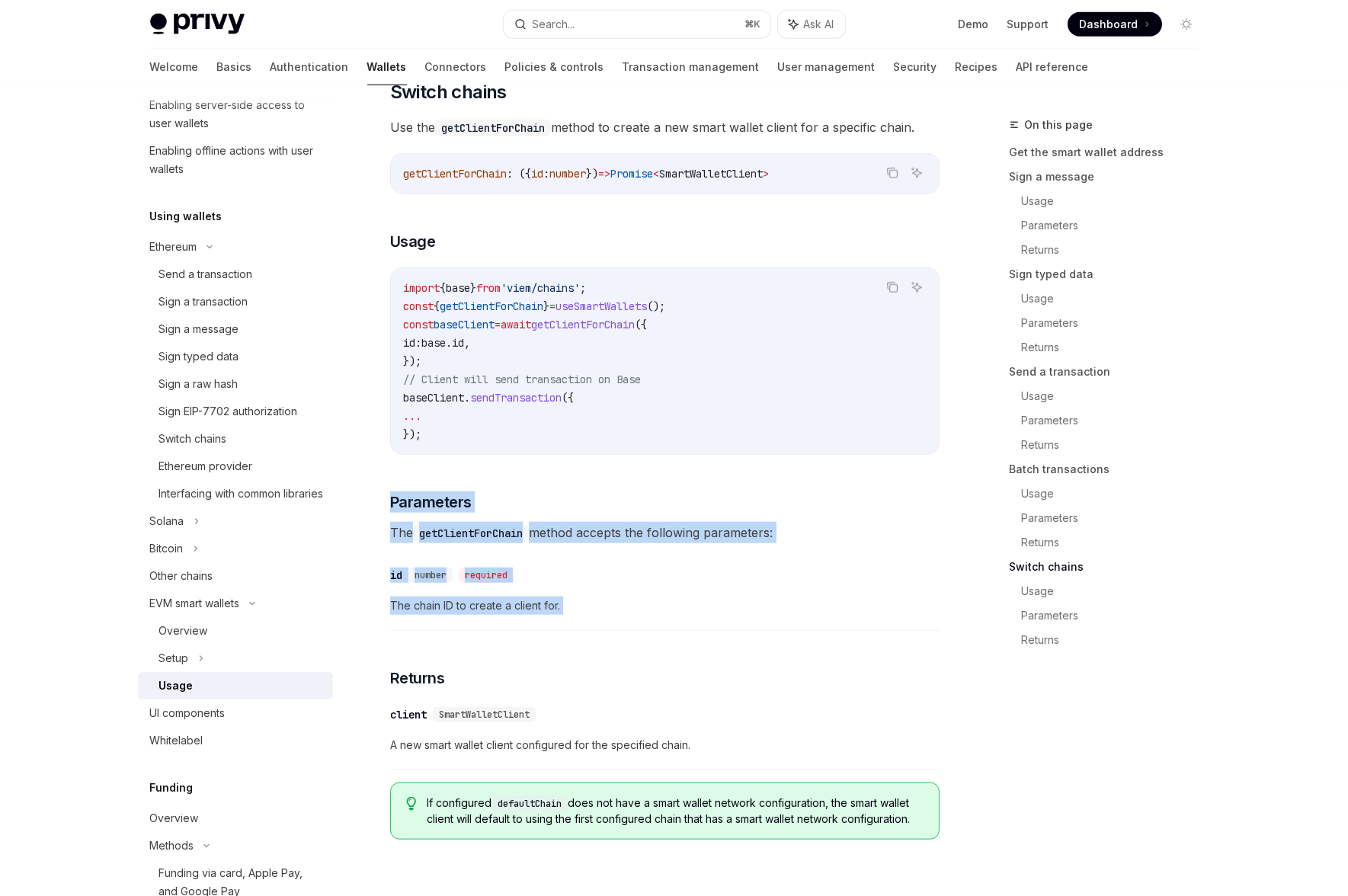
drag, startPoint x: 844, startPoint y: 633, endPoint x: 829, endPoint y: 497, distance: 136.8
drag, startPoint x: 829, startPoint y: 510, endPoint x: 841, endPoint y: 632, distance: 122.6
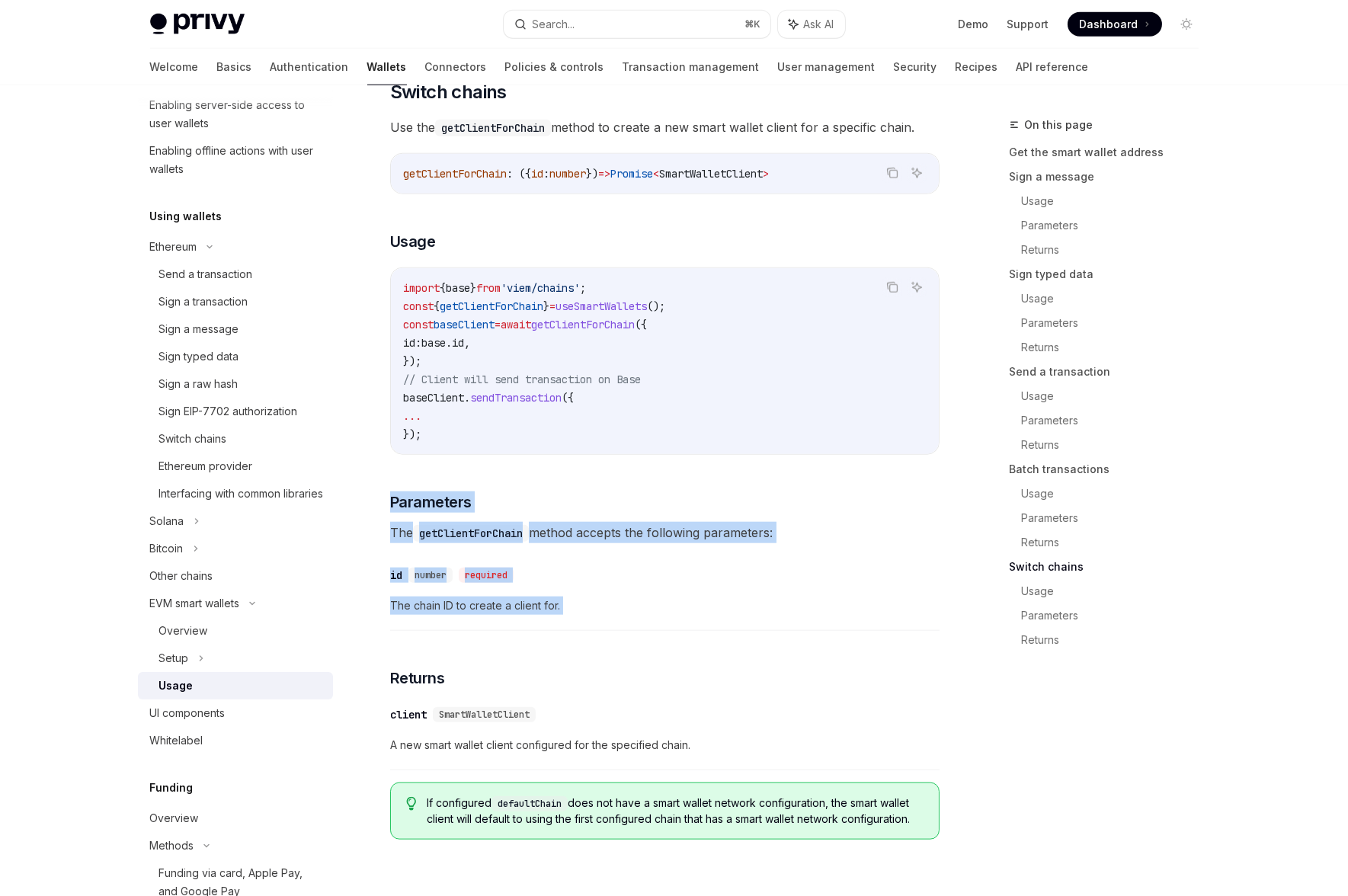
drag, startPoint x: 841, startPoint y: 632, endPoint x: 847, endPoint y: 626, distance: 8.5
click at [842, 614] on span "The chain ID to create a client for." at bounding box center [665, 605] width 549 height 19
drag, startPoint x: 847, startPoint y: 626, endPoint x: 812, endPoint y: 497, distance: 133.7
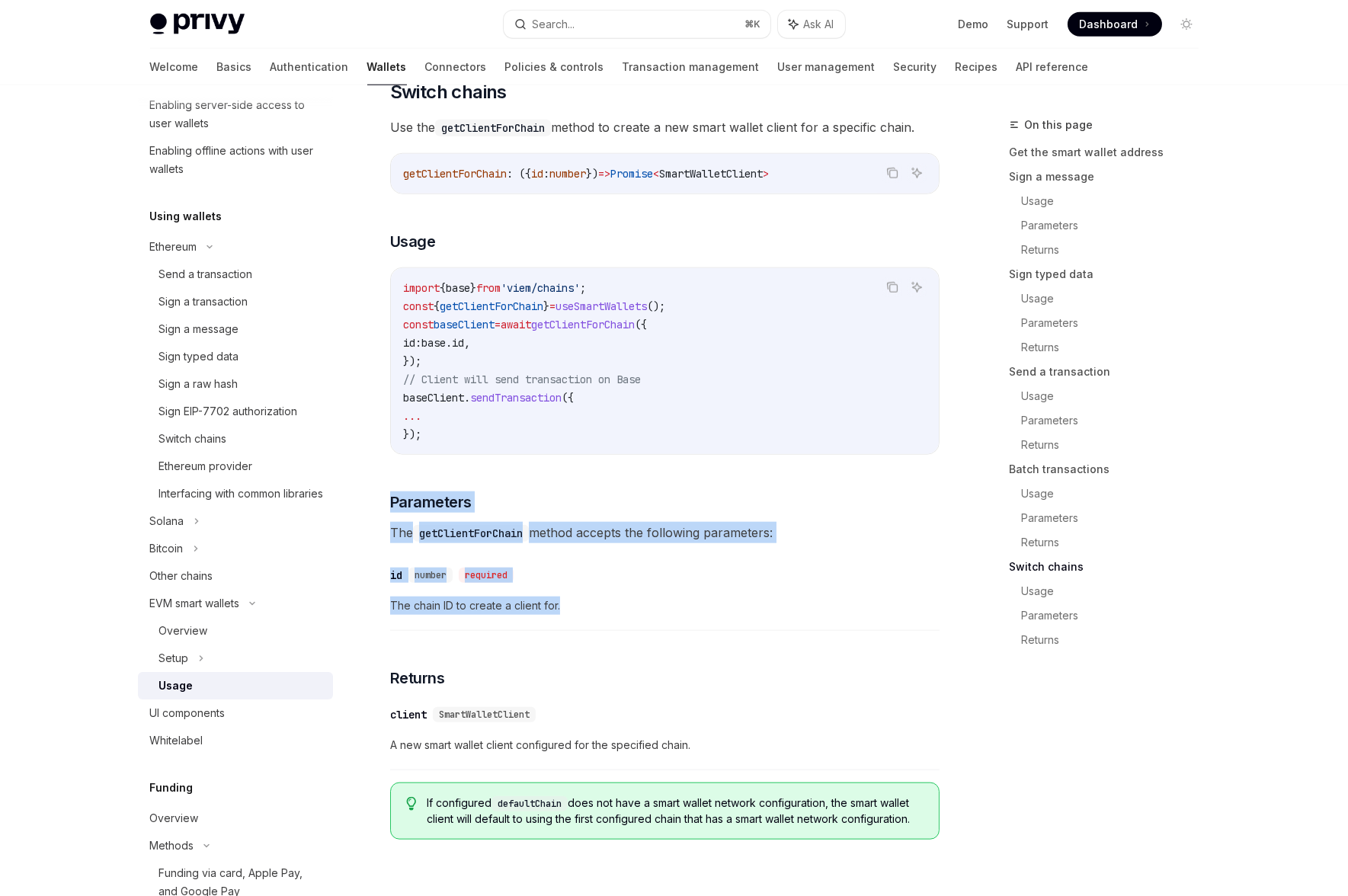
drag, startPoint x: 806, startPoint y: 501, endPoint x: 812, endPoint y: 645, distance: 144.1
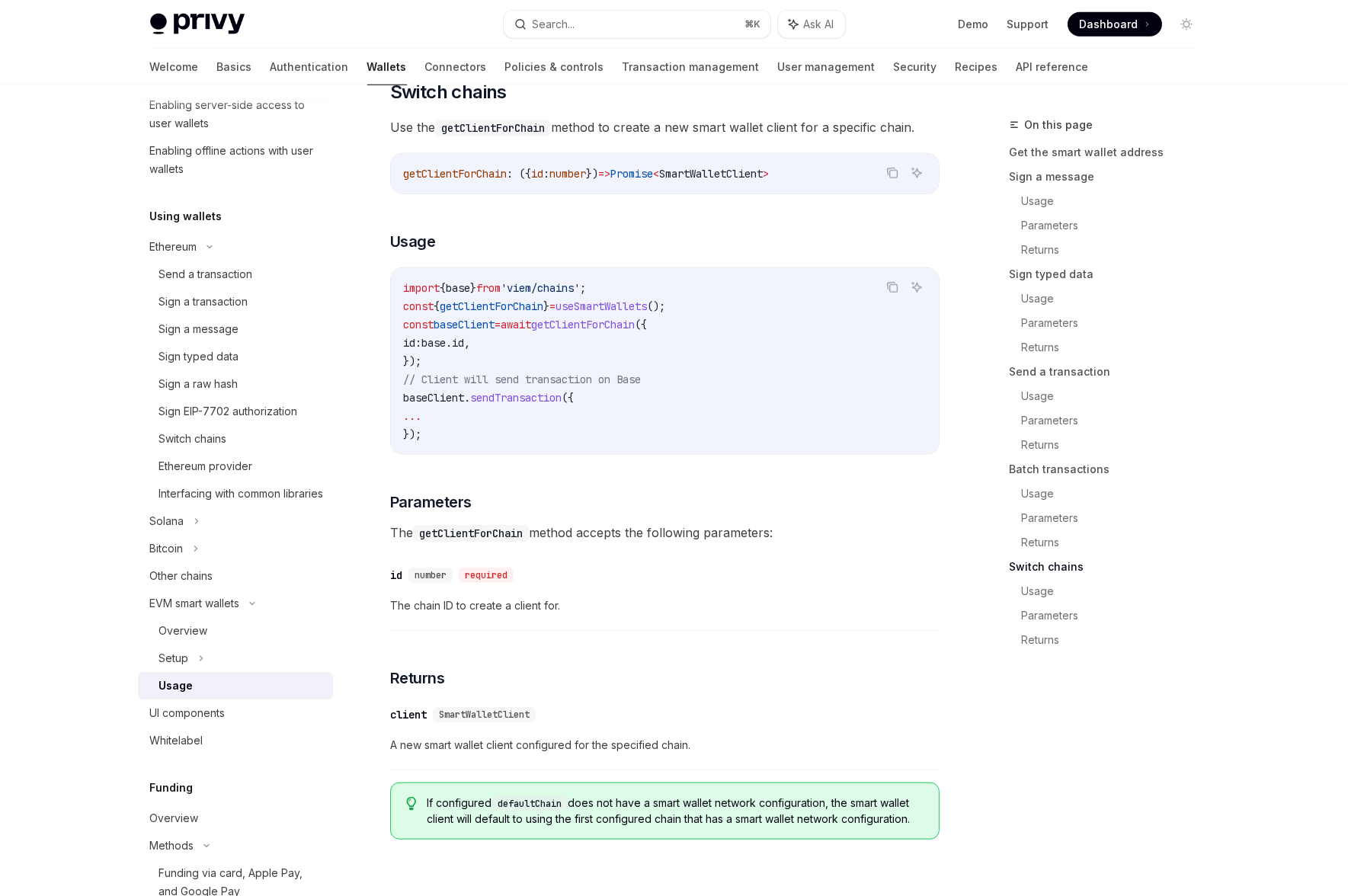
click at [813, 614] on span "The chain ID to create a client for." at bounding box center [665, 605] width 549 height 19
type textarea "*"
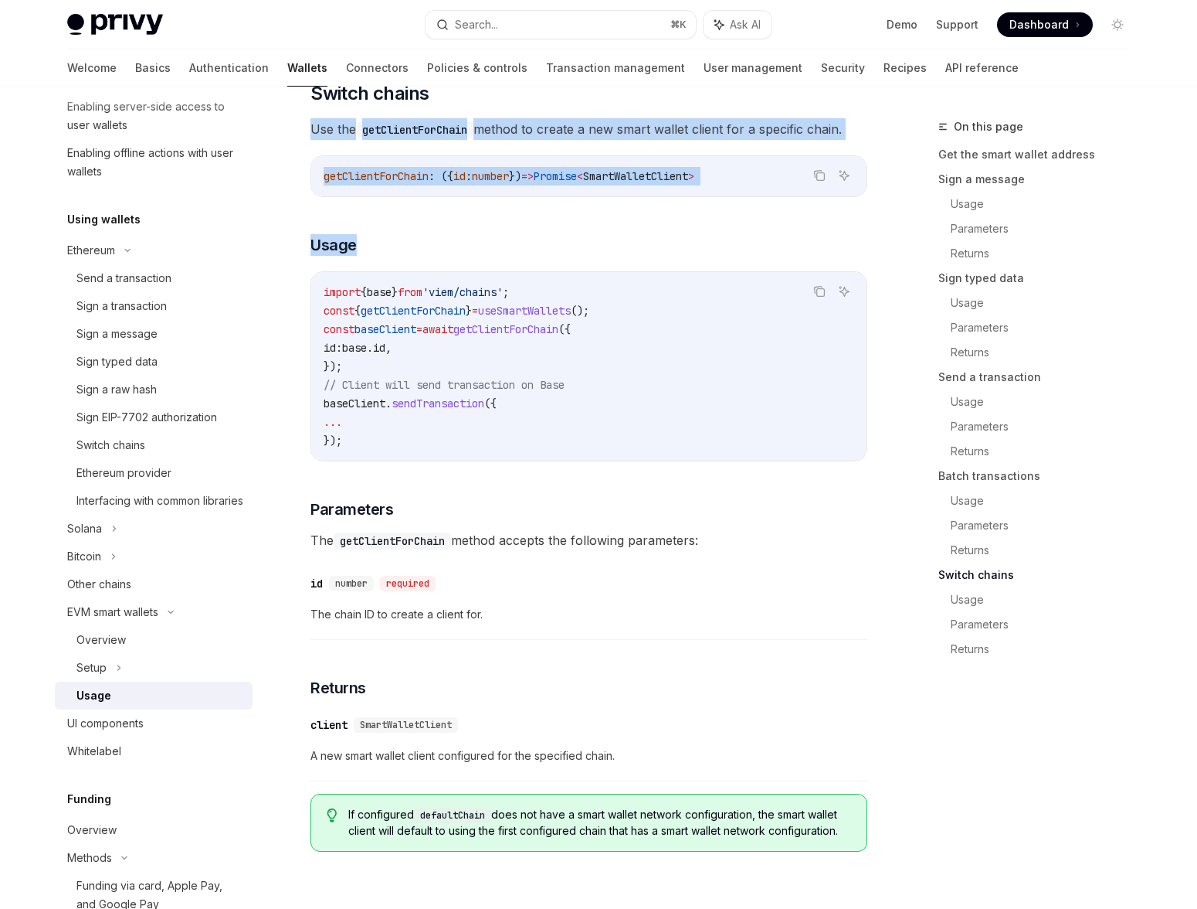
drag, startPoint x: 568, startPoint y: 270, endPoint x: 536, endPoint y: 107, distance: 166.1
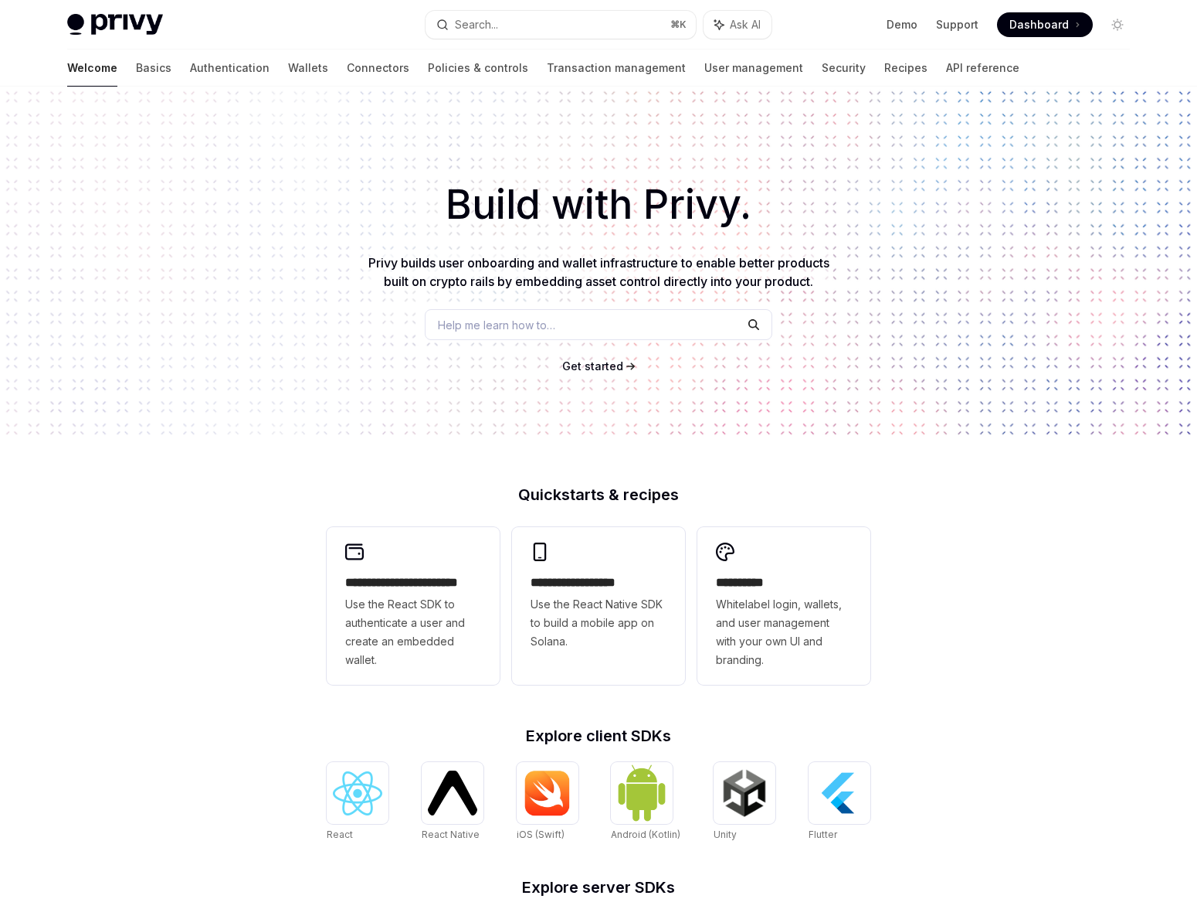
click at [550, 333] on div "Help me learn how to…" at bounding box center [599, 324] width 348 height 31
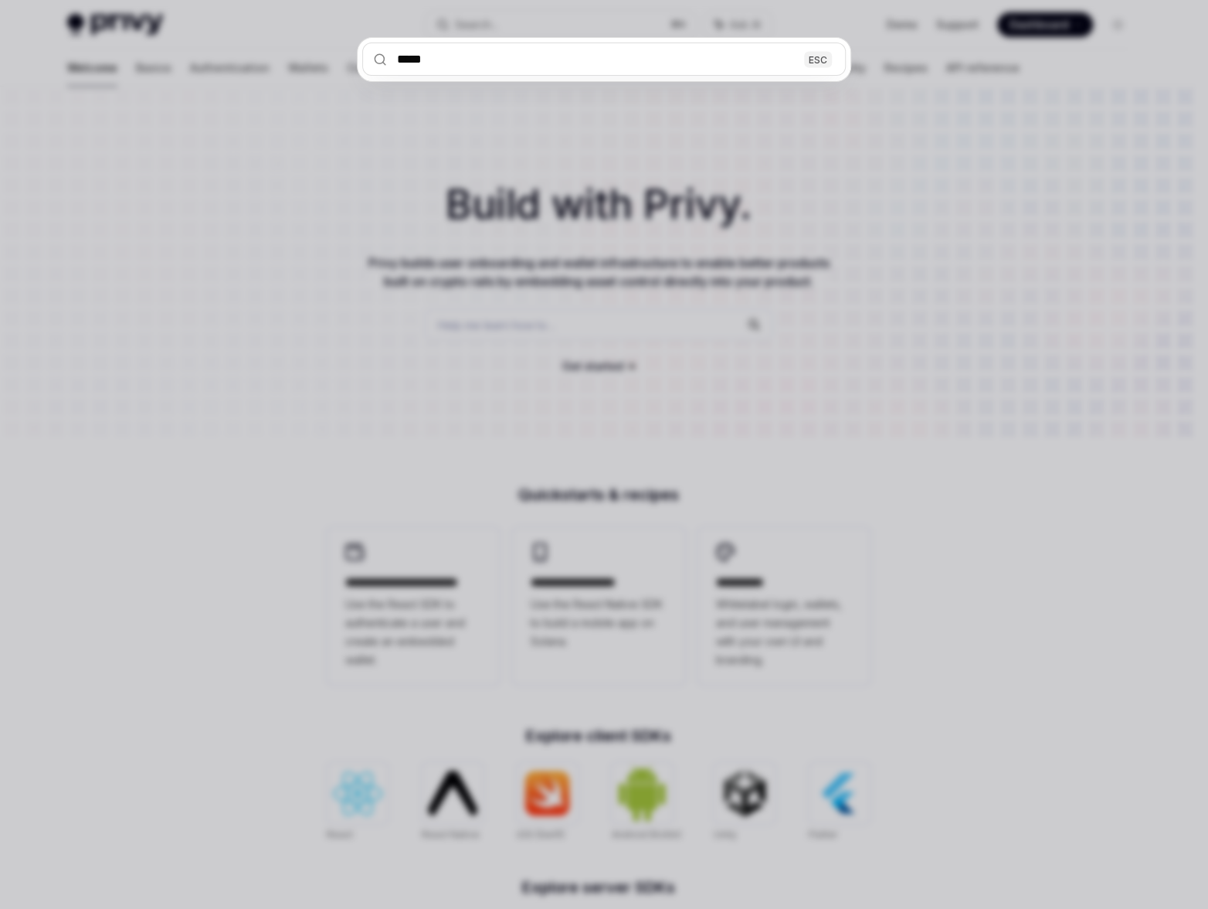
type input "******"
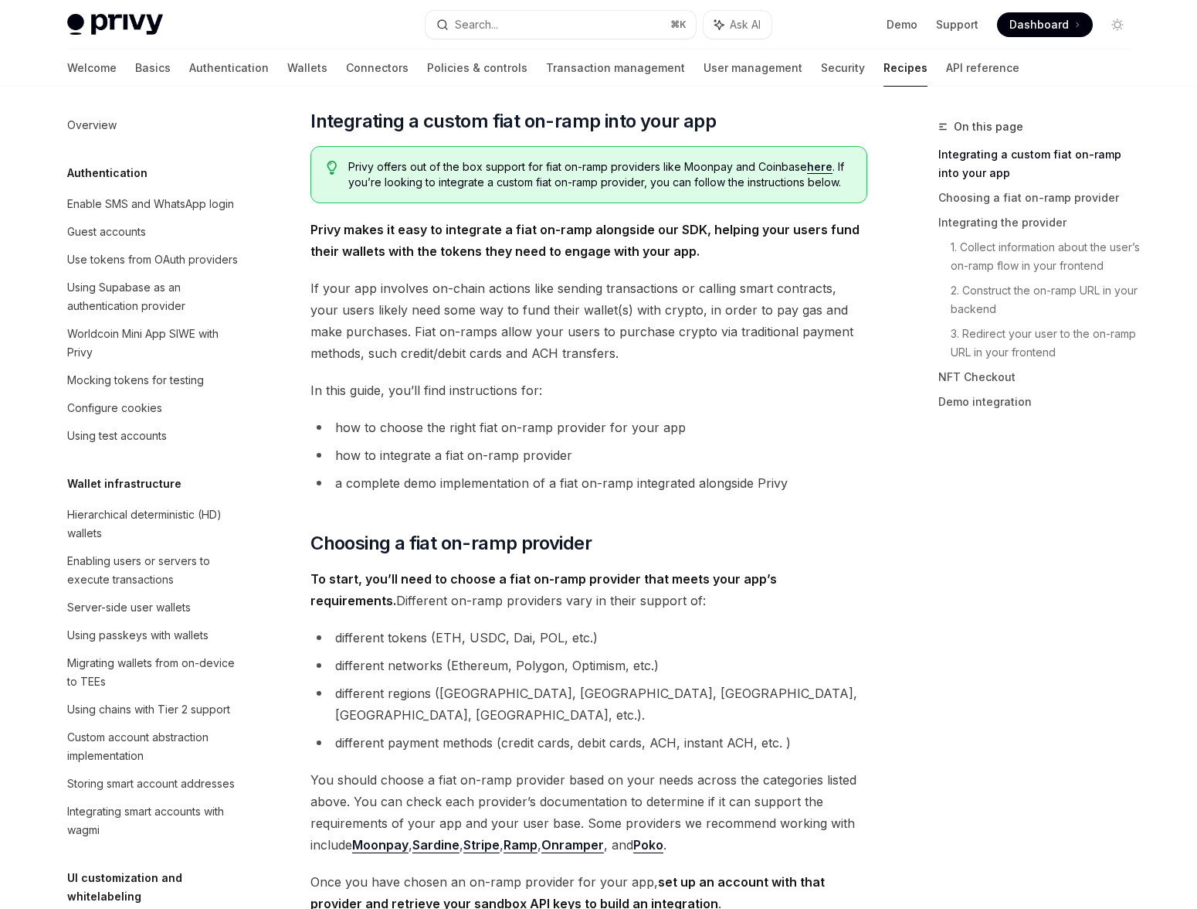
scroll to position [1045, 0]
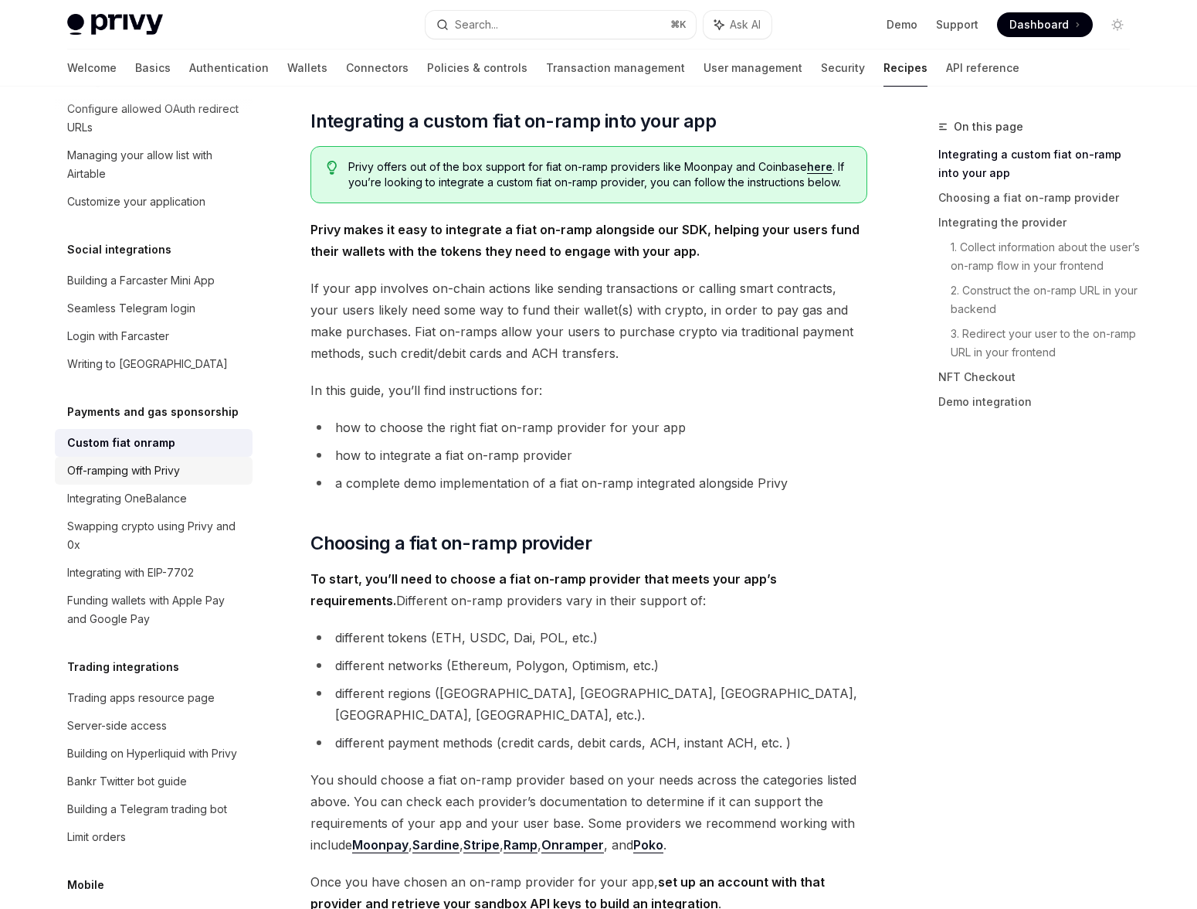
click at [165, 484] on link "Off-ramping with Privy" at bounding box center [154, 471] width 198 height 28
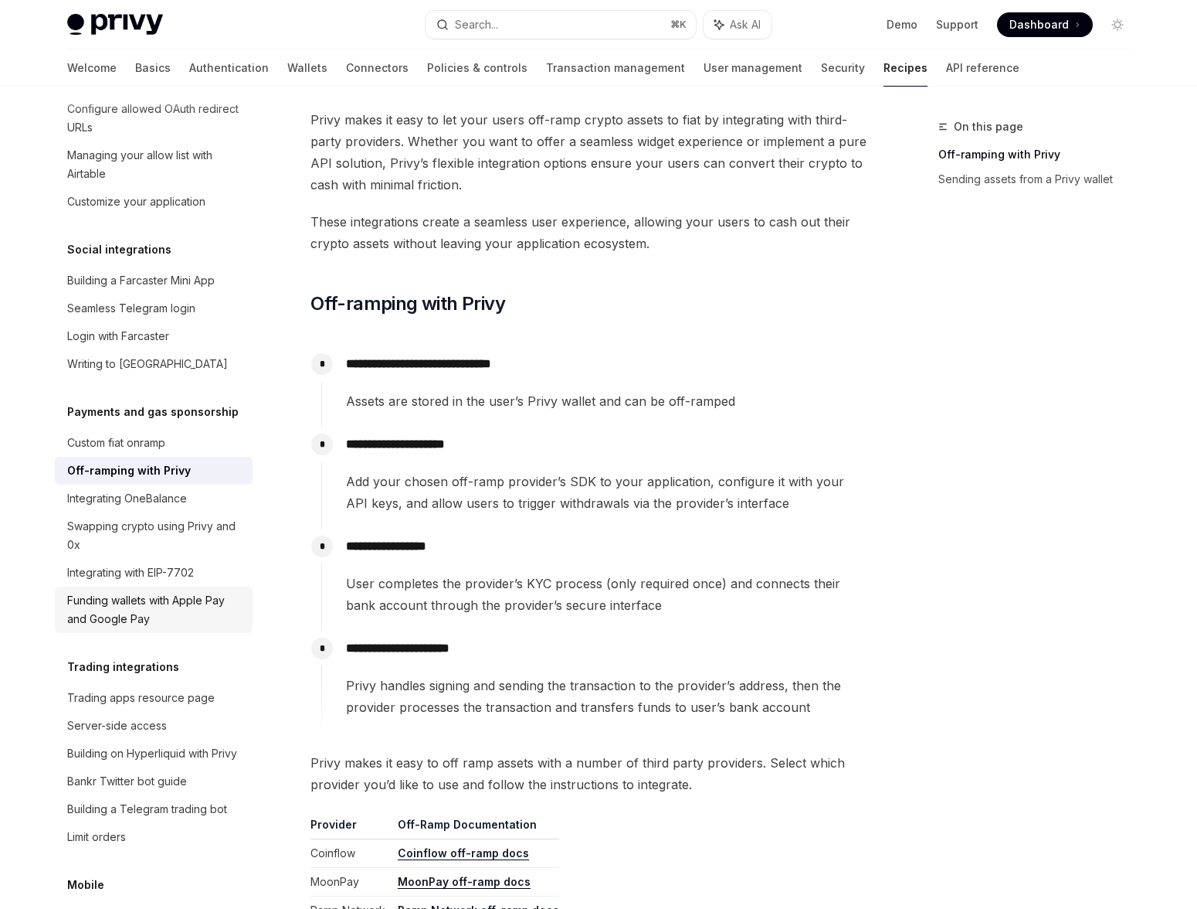
click at [180, 628] on div "Funding wallets with Apple Pay and Google Pay" at bounding box center [155, 609] width 176 height 37
type textarea "*"
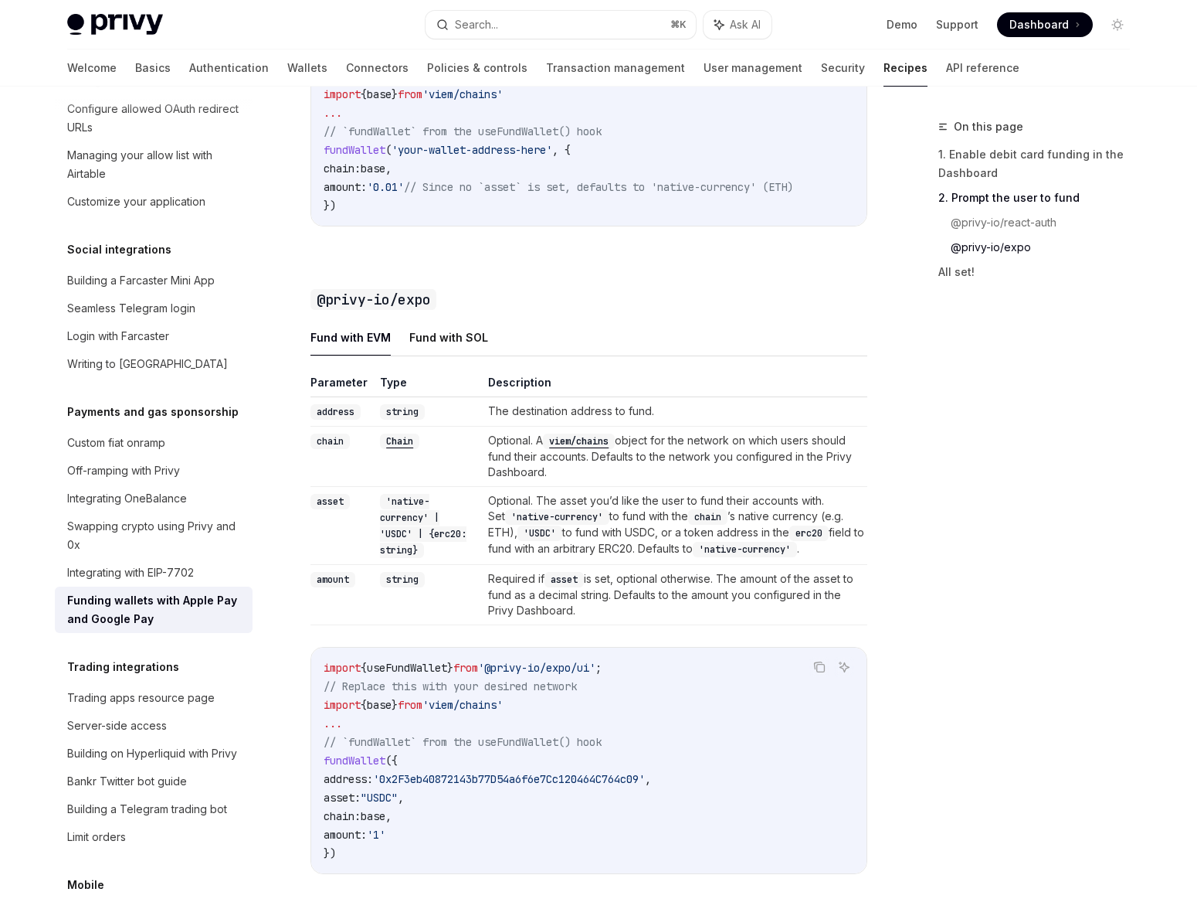
scroll to position [1197, 0]
